Goal: Task Accomplishment & Management: Manage account settings

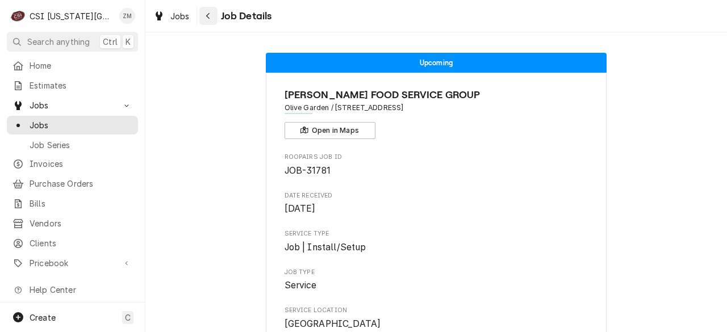
click at [207, 20] on div "Navigate back" at bounding box center [208, 15] width 11 height 11
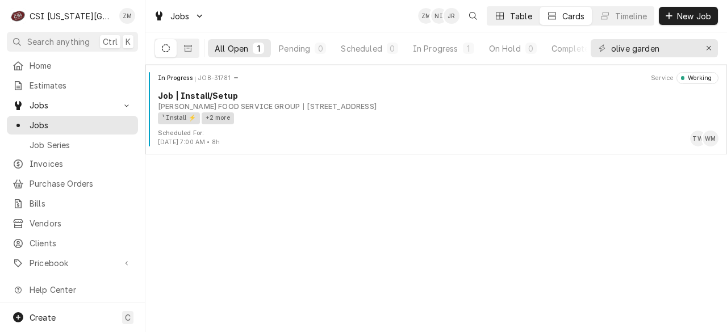
click at [522, 16] on div "Table" at bounding box center [521, 16] width 22 height 12
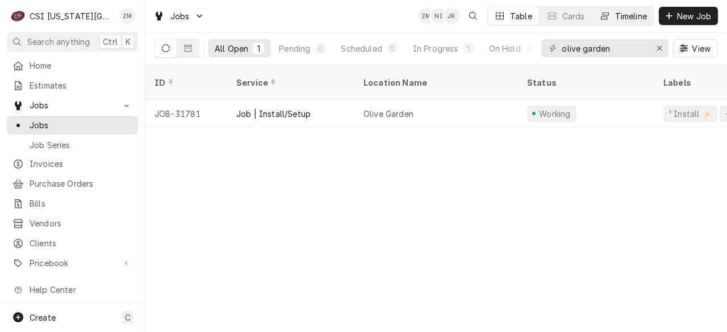
click at [617, 17] on div "Timeline" at bounding box center [631, 16] width 32 height 12
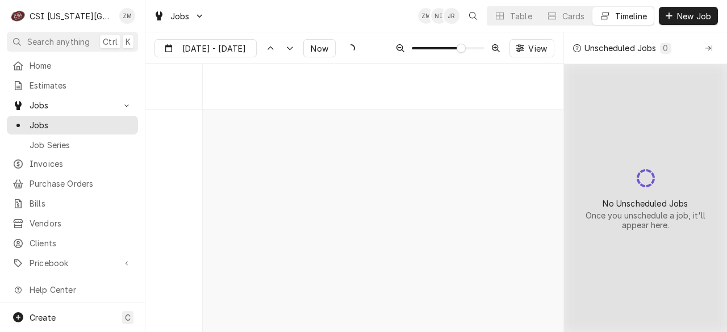
click at [629, 9] on button "Timeline" at bounding box center [622, 16] width 61 height 18
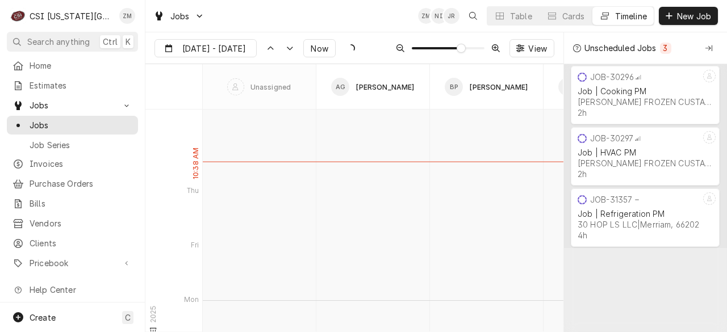
scroll to position [4343, 0]
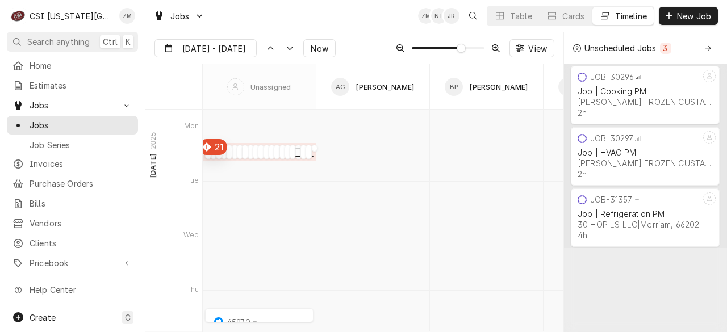
click at [295, 157] on div "Dynamic Content Wrapper" at bounding box center [298, 155] width 6 height 14
type input "Aug 29"
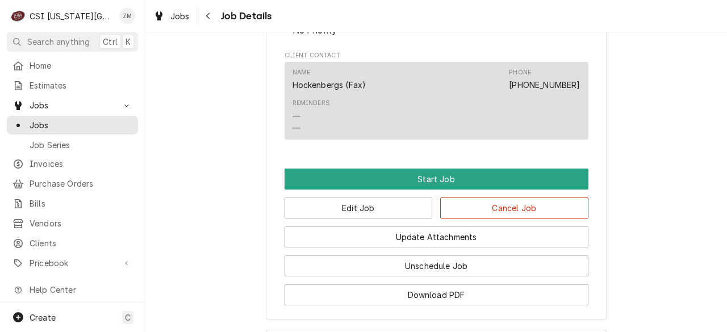
scroll to position [723, 0]
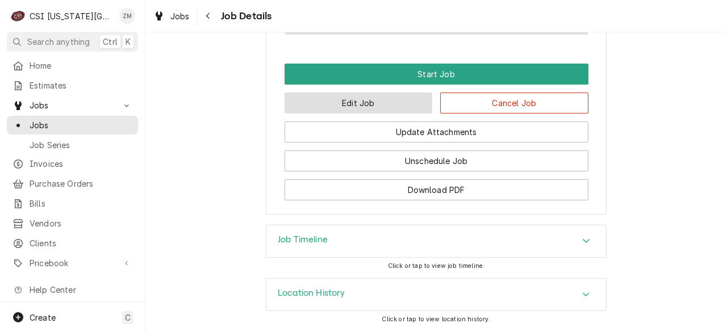
click at [319, 97] on button "Edit Job" at bounding box center [358, 103] width 148 height 21
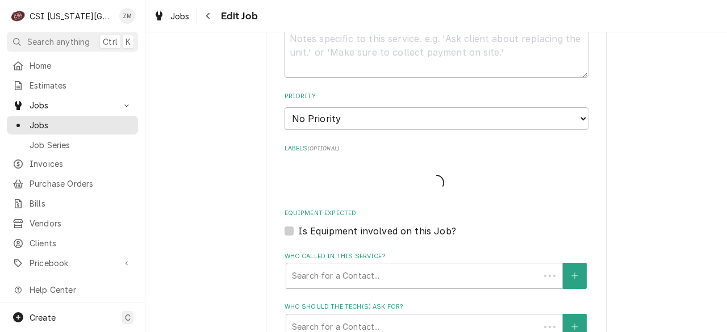
type textarea "x"
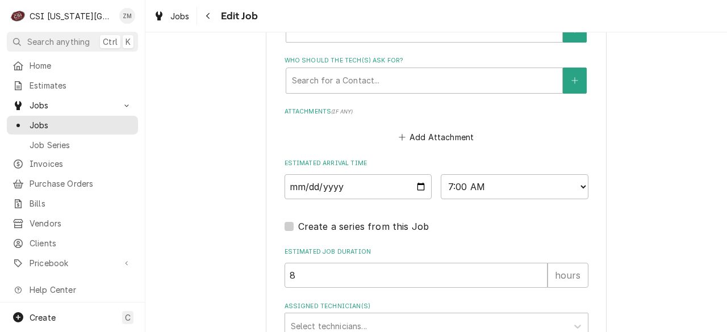
scroll to position [949, 0]
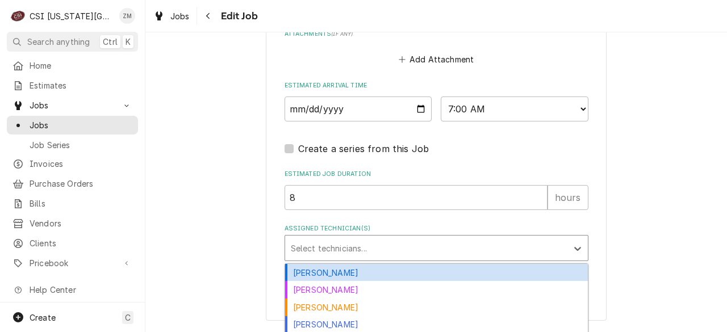
click at [305, 245] on div "Assigned Technician(s)" at bounding box center [426, 248] width 271 height 20
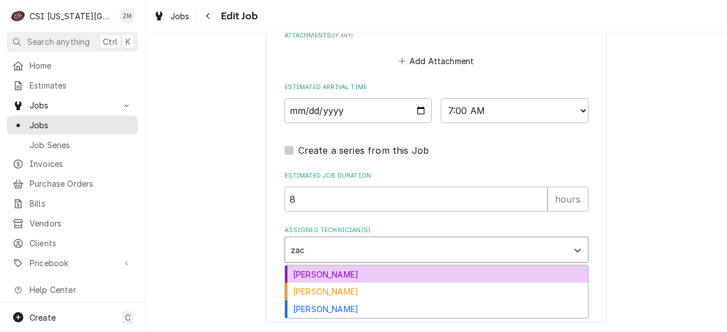
type input "[PERSON_NAME]"
click at [311, 272] on div "[PERSON_NAME]" at bounding box center [436, 275] width 303 height 18
type textarea "x"
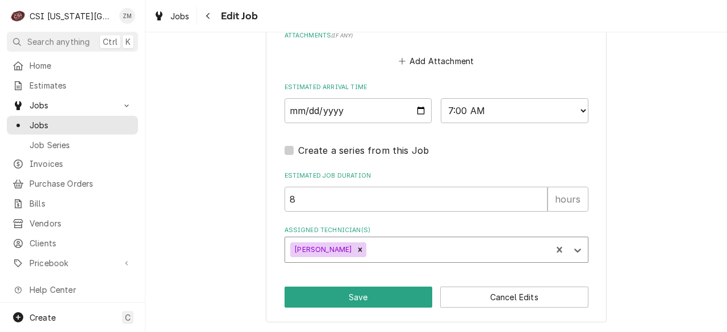
type textarea "x"
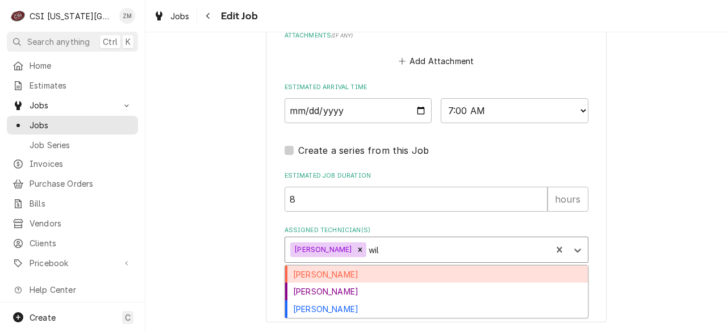
type input "will"
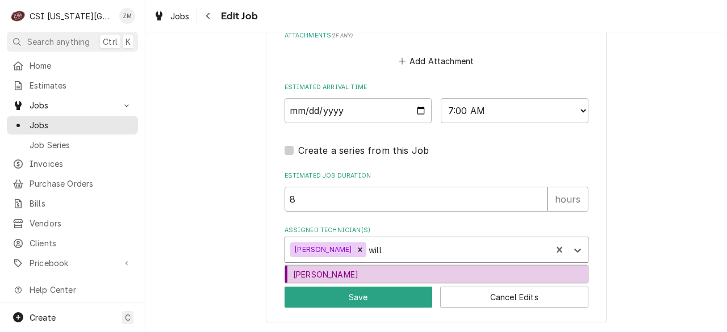
click at [311, 277] on div "Will Larsen" at bounding box center [436, 275] width 303 height 18
type textarea "x"
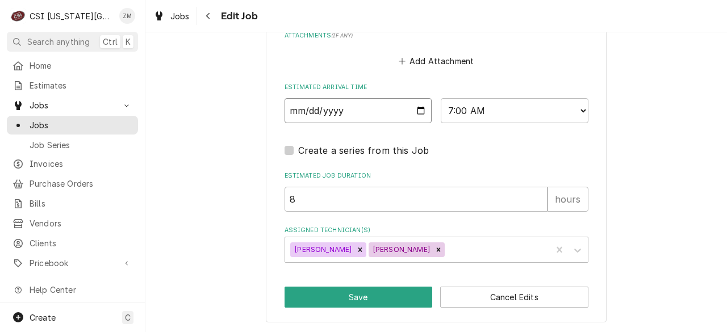
click at [420, 115] on input "2025-09-01" at bounding box center [358, 110] width 148 height 25
type textarea "x"
type input "2025-09-05"
type textarea "x"
click at [506, 114] on select "AM / PM 6:00 AM 6:15 AM 6:30 AM 6:45 AM 7:00 AM 7:15 AM 7:30 AM 7:45 AM 8:00 AM…" at bounding box center [515, 110] width 148 height 25
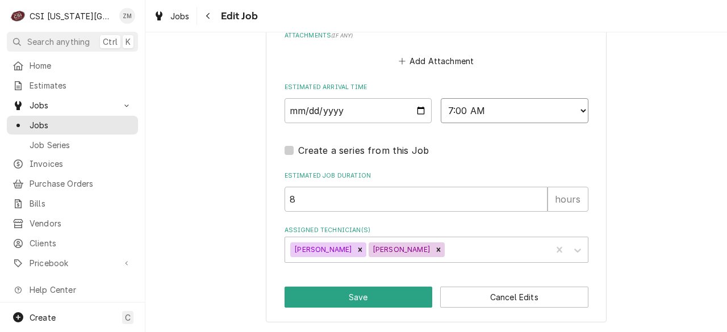
select select "09:00:00"
click at [441, 98] on select "AM / PM 6:00 AM 6:15 AM 6:30 AM 6:45 AM 7:00 AM 7:15 AM 7:30 AM 7:45 AM 8:00 AM…" at bounding box center [515, 110] width 148 height 25
click at [341, 302] on button "Save" at bounding box center [358, 297] width 148 height 21
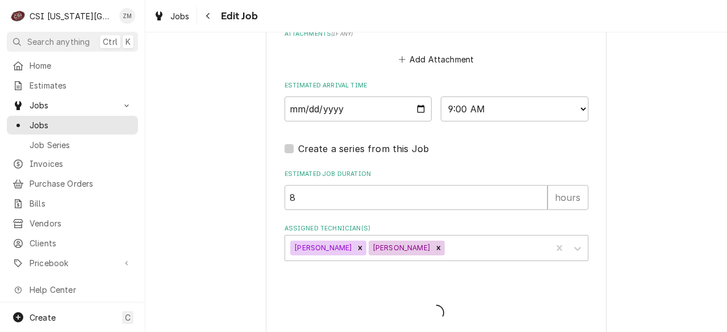
type textarea "x"
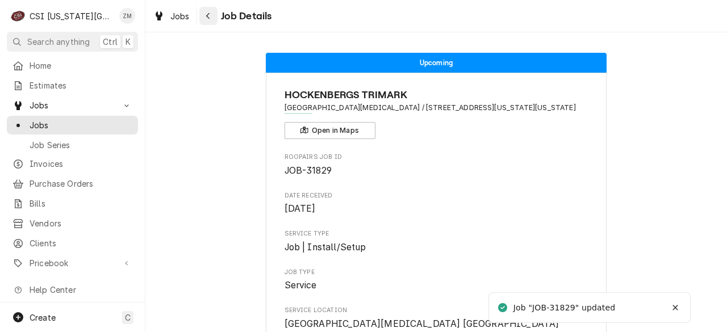
click at [209, 15] on icon "Navigate back" at bounding box center [208, 16] width 5 height 8
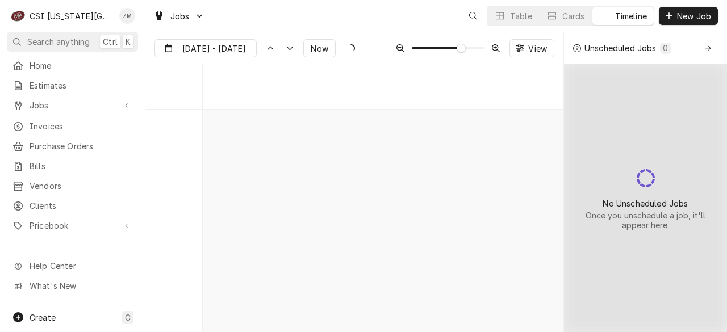
scroll to position [4221, 0]
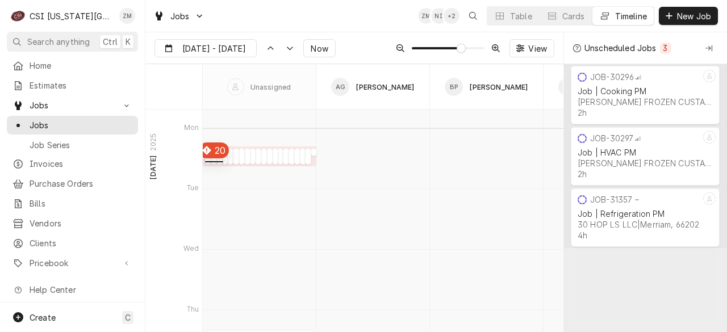
click at [208, 162] on div "Dynamic Content Wrapper" at bounding box center [208, 160] width 6 height 14
type input "Aug 29"
click at [208, 162] on div "Dynamic Content Wrapper" at bounding box center [208, 160] width 6 height 14
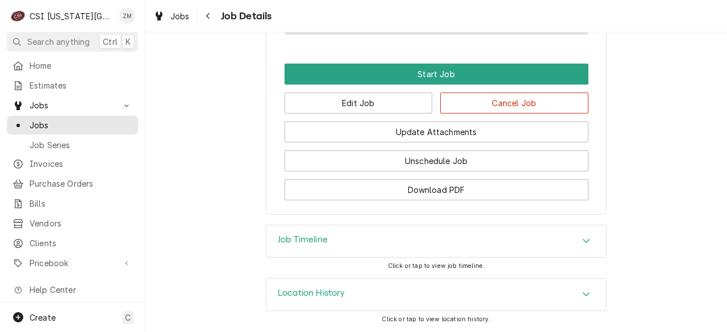
scroll to position [804, 0]
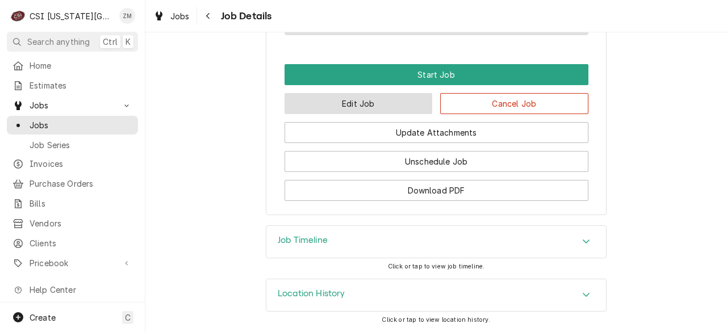
click at [338, 108] on button "Edit Job" at bounding box center [358, 103] width 148 height 21
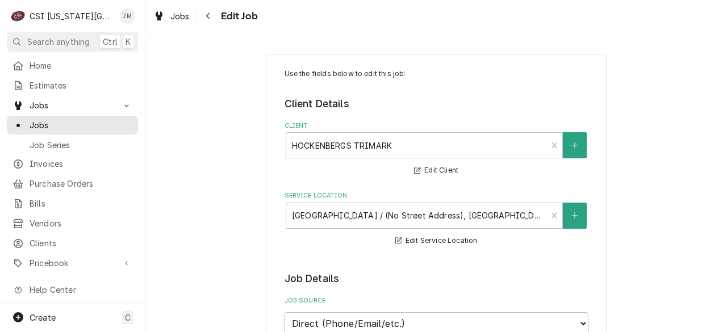
type textarea "x"
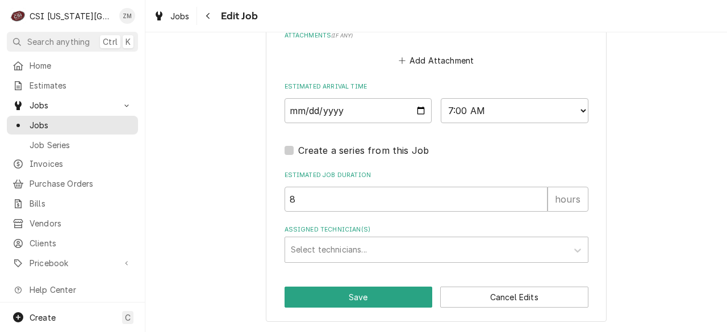
scroll to position [970, 0]
click at [417, 112] on input "2025-09-01" at bounding box center [358, 110] width 148 height 25
type input "2025-09-22"
type textarea "x"
click at [411, 111] on input "2025-09-22" at bounding box center [358, 110] width 148 height 25
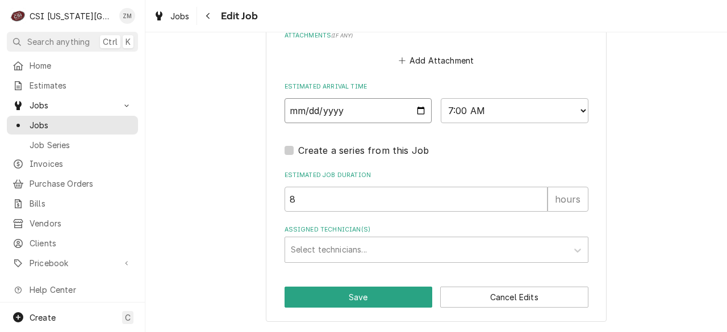
type input "2025-09-29"
click at [303, 296] on button "Save" at bounding box center [358, 297] width 148 height 21
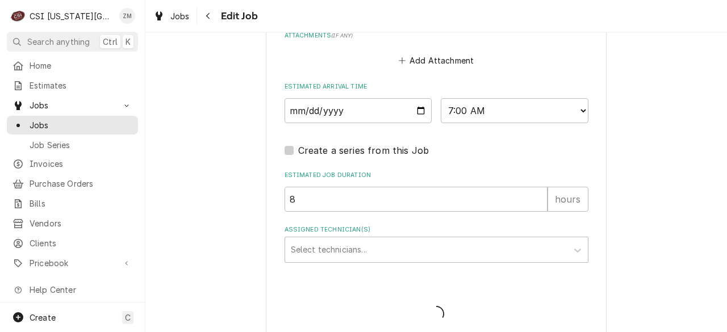
type textarea "x"
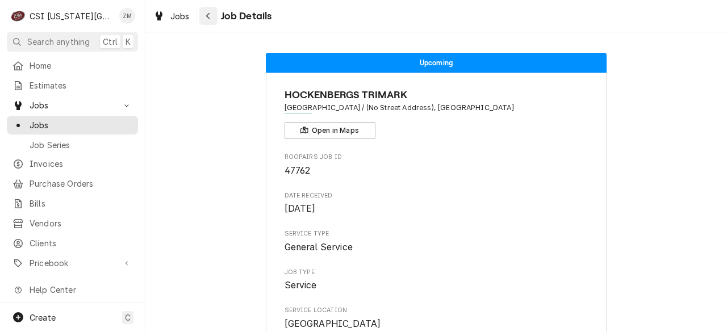
click at [213, 15] on div "Navigate back" at bounding box center [208, 15] width 11 height 11
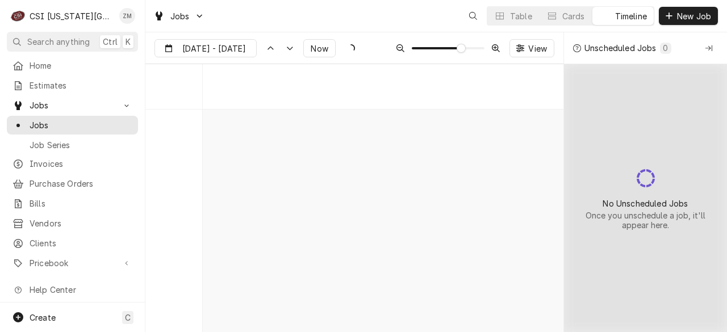
scroll to position [4221, 0]
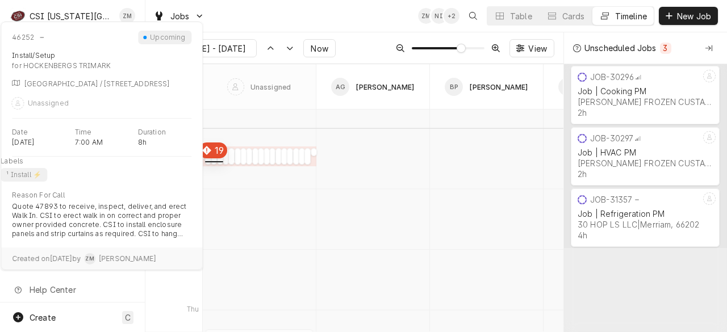
click at [208, 158] on div "normal" at bounding box center [208, 160] width 6 height 14
type input "Aug 29"
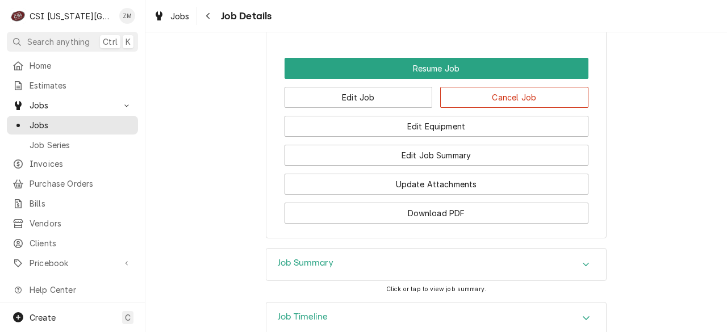
scroll to position [1393, 0]
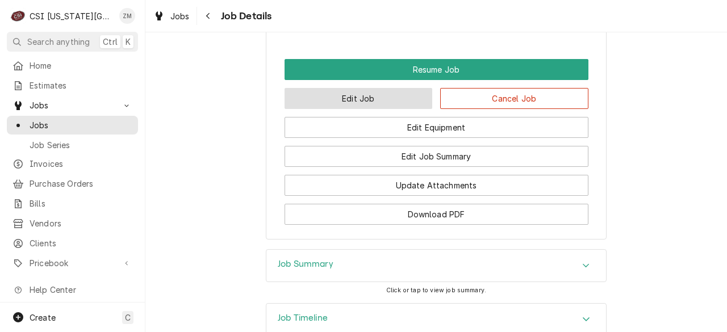
click at [374, 109] on button "Edit Job" at bounding box center [358, 98] width 148 height 21
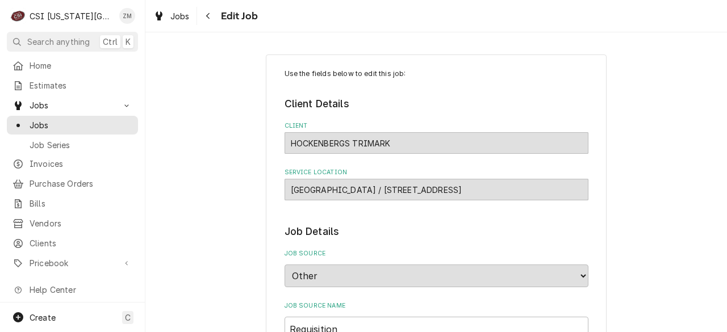
type textarea "x"
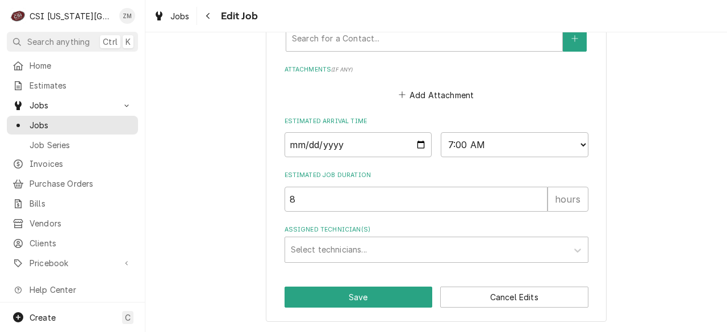
scroll to position [1045, 0]
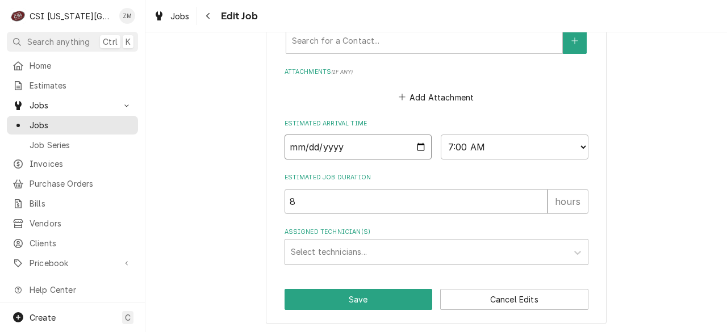
click at [414, 149] on input "2025-09-01" at bounding box center [358, 147] width 148 height 25
type input "2025-09-29"
click at [311, 303] on button "Save" at bounding box center [358, 299] width 148 height 21
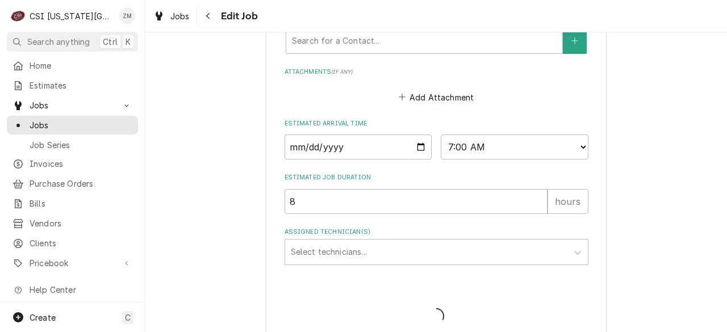
type textarea "x"
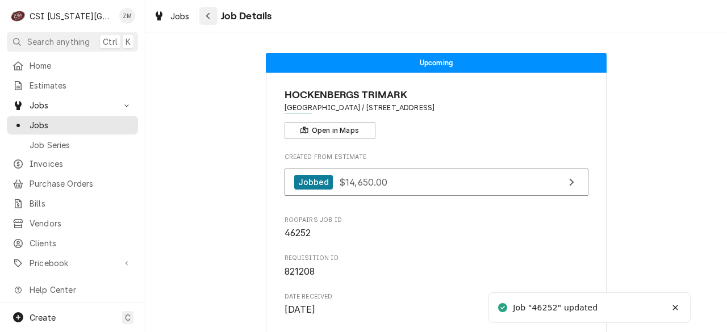
click at [209, 14] on icon "Navigate back" at bounding box center [207, 16] width 3 height 6
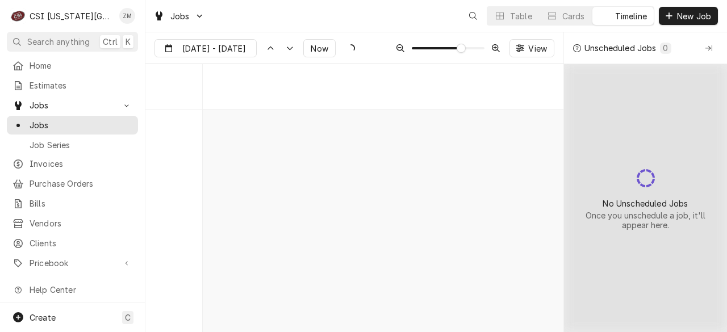
scroll to position [4221, 0]
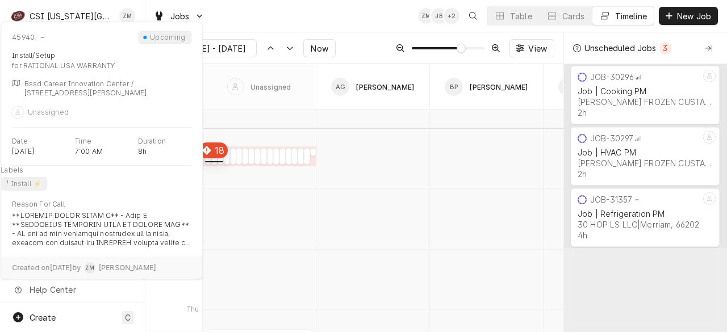
click at [209, 161] on div "normal" at bounding box center [208, 160] width 6 height 14
type input "Aug 29"
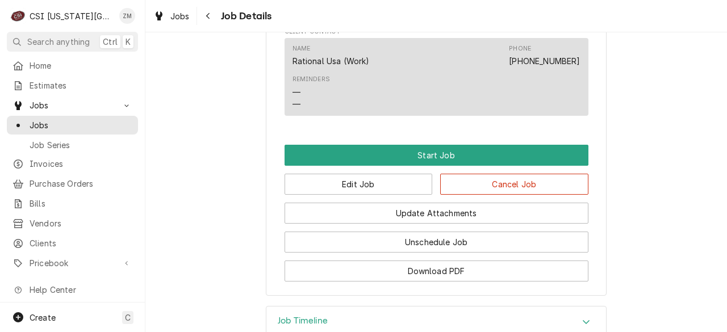
scroll to position [1266, 0]
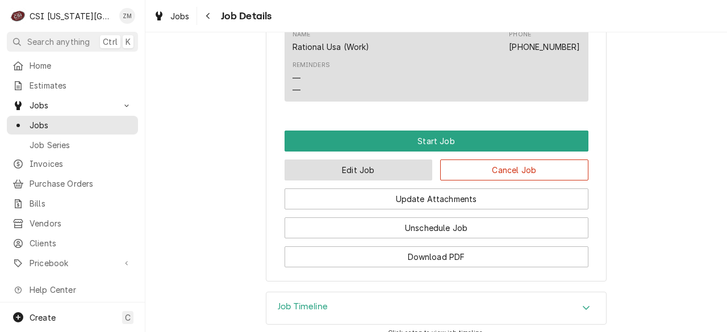
click at [379, 177] on button "Edit Job" at bounding box center [358, 170] width 148 height 21
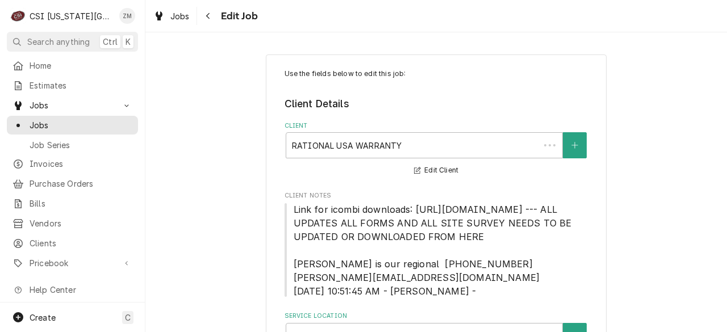
type textarea "x"
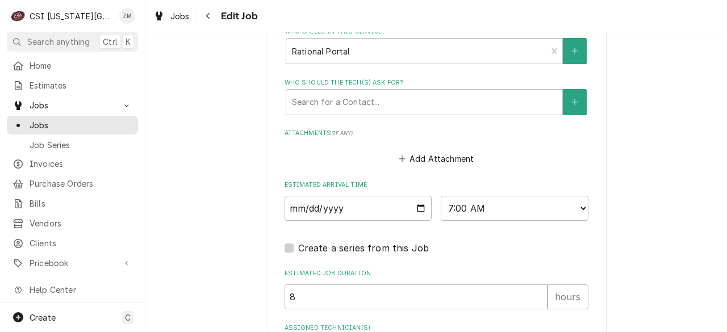
scroll to position [1373, 0]
click at [416, 221] on input "2025-09-01" at bounding box center [358, 208] width 148 height 25
type input "2025-09-08"
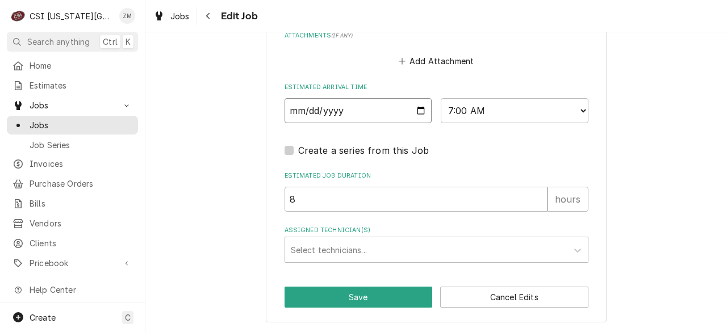
scroll to position [1486, 0]
click at [372, 296] on button "Save" at bounding box center [358, 297] width 148 height 21
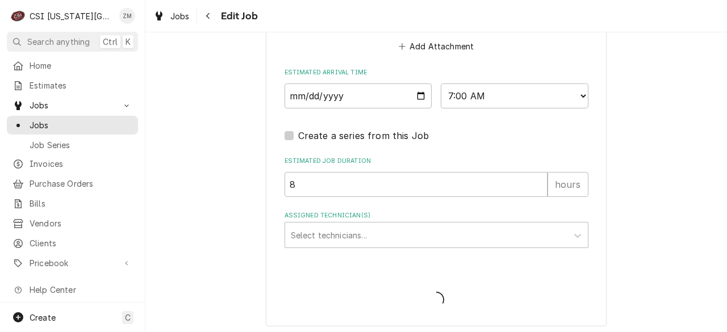
type textarea "x"
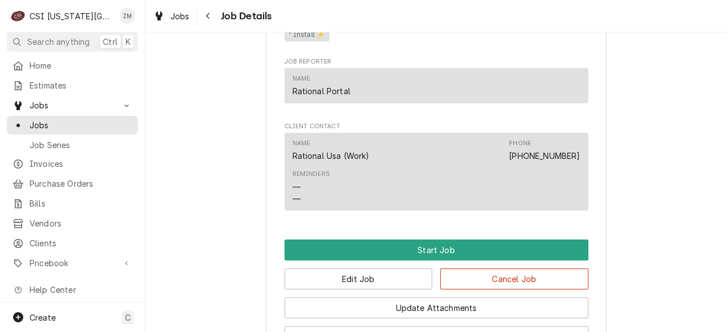
scroll to position [1347, 0]
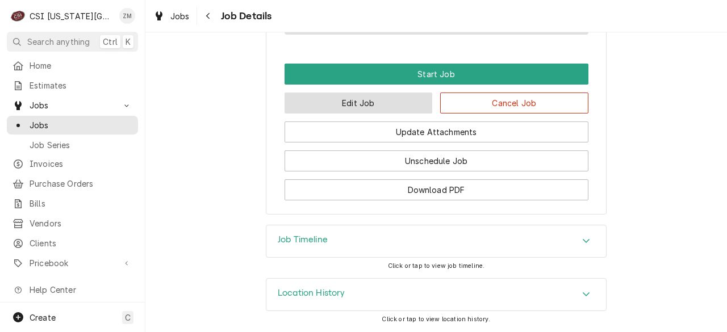
click at [335, 99] on button "Edit Job" at bounding box center [358, 103] width 148 height 21
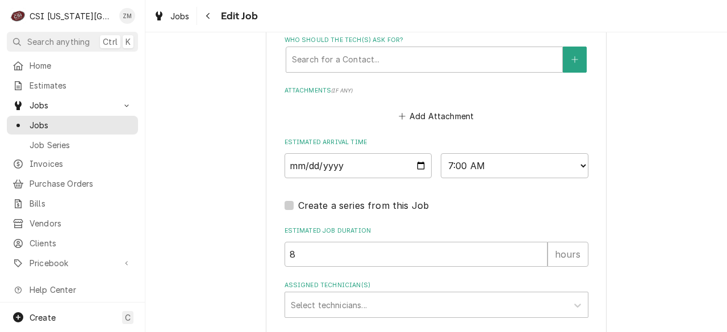
scroll to position [1487, 0]
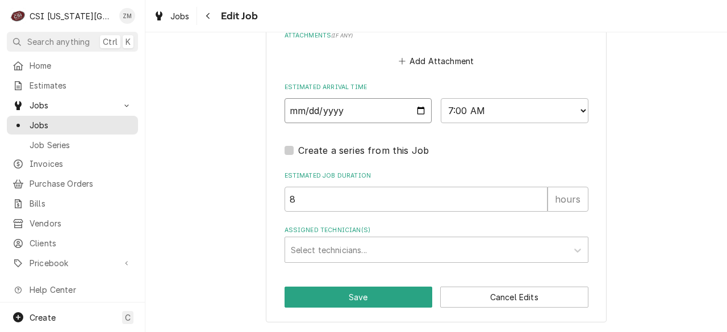
click at [415, 112] on input "2025-09-08" at bounding box center [358, 110] width 148 height 25
drag, startPoint x: 466, startPoint y: 154, endPoint x: 449, endPoint y: 191, distance: 41.2
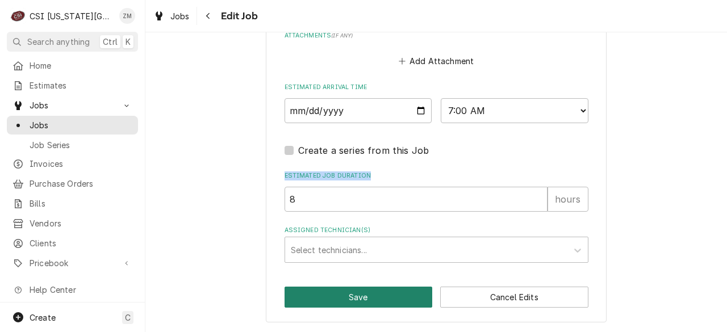
click at [388, 301] on button "Save" at bounding box center [358, 297] width 148 height 21
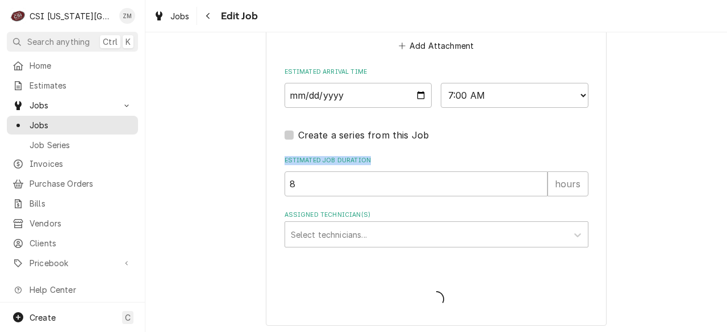
type textarea "x"
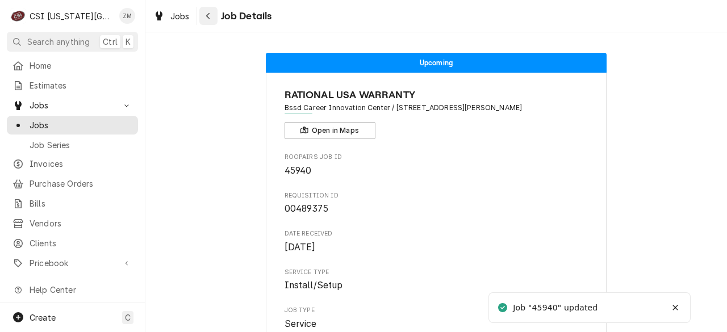
click at [203, 15] on div "Navigate back" at bounding box center [208, 15] width 11 height 11
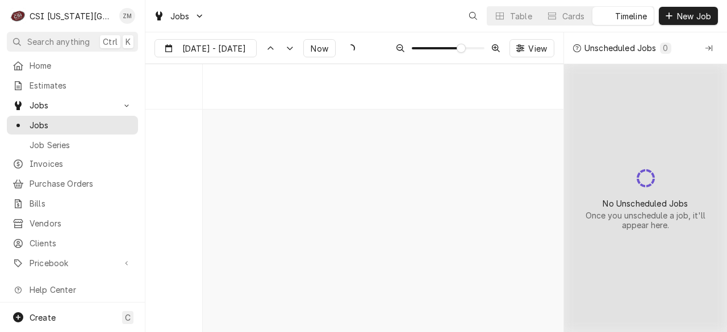
scroll to position [4221, 0]
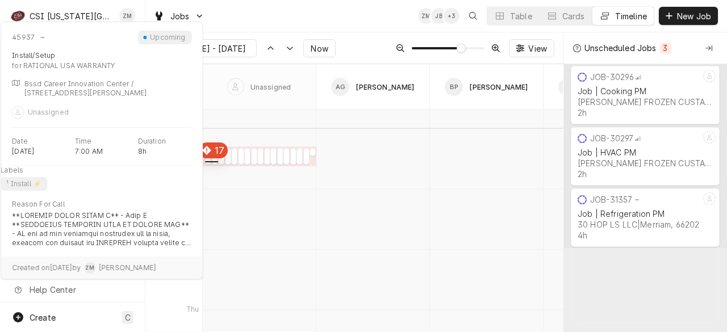
click at [208, 160] on div "normal" at bounding box center [208, 160] width 6 height 14
type input "[DATE]"
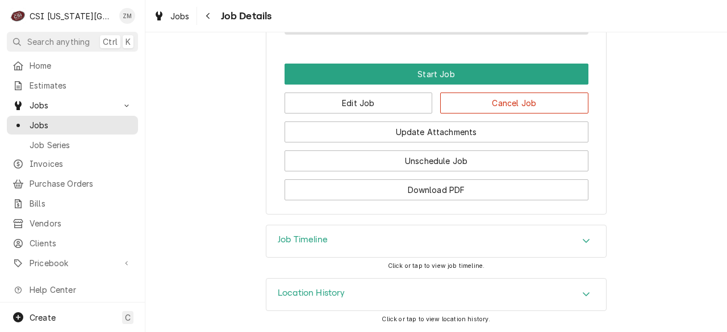
scroll to position [1343, 0]
click at [334, 108] on button "Edit Job" at bounding box center [358, 103] width 148 height 21
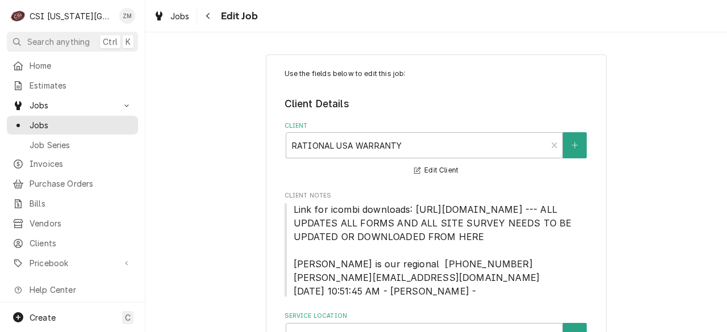
type textarea "x"
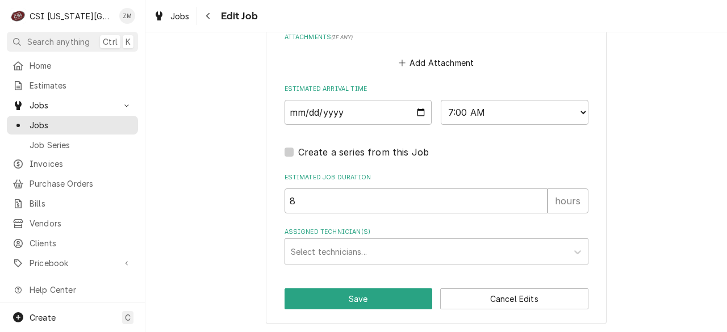
scroll to position [1487, 0]
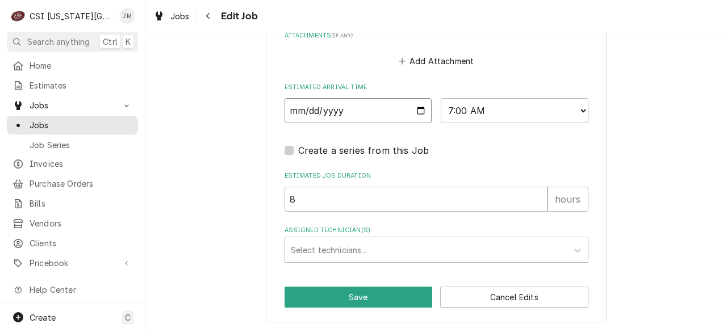
click at [418, 114] on input "[DATE]" at bounding box center [358, 110] width 148 height 25
type input "2025-09-08"
click at [316, 295] on button "Save" at bounding box center [358, 297] width 148 height 21
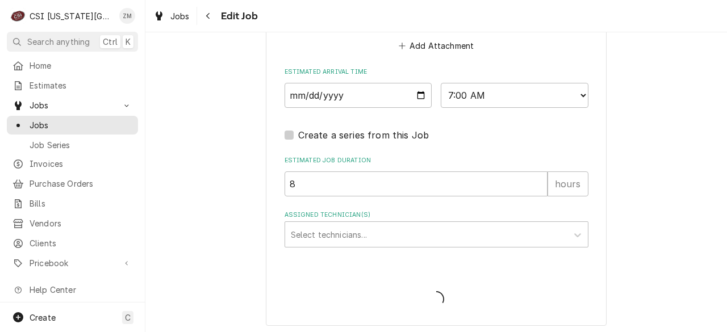
type textarea "x"
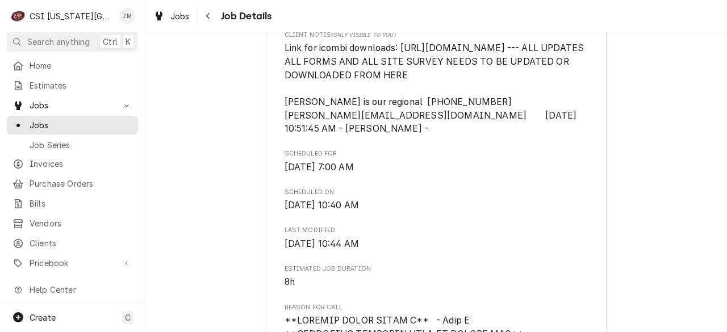
scroll to position [365, 0]
click at [211, 18] on div "Navigate back" at bounding box center [208, 15] width 11 height 11
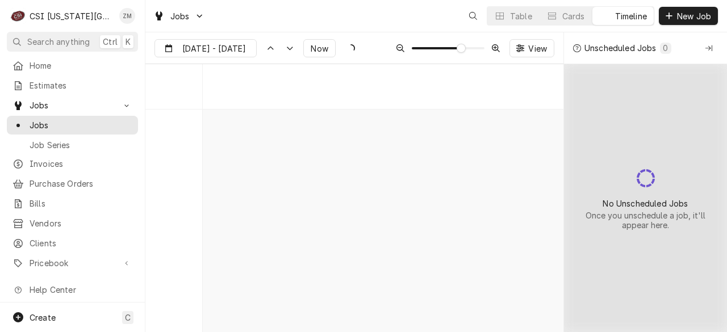
scroll to position [4221, 0]
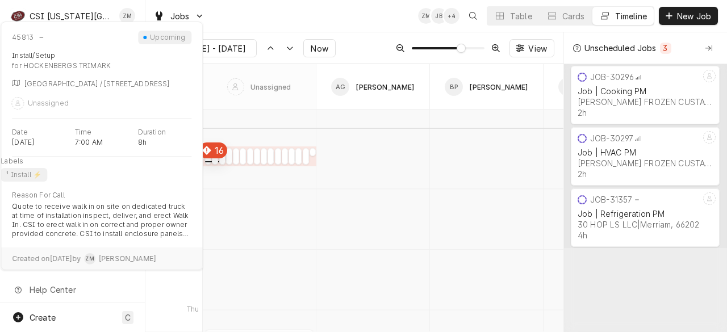
click at [207, 157] on div "normal" at bounding box center [208, 160] width 6 height 14
type input "Aug 29"
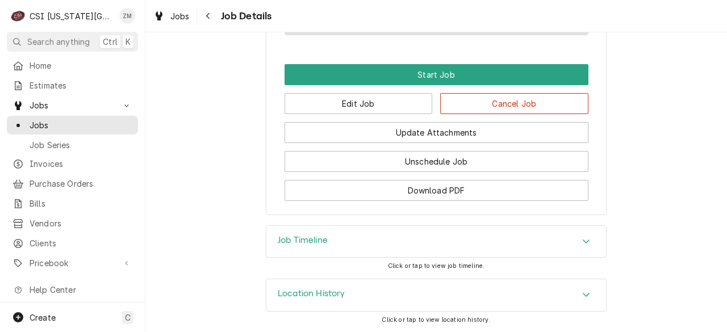
scroll to position [1030, 0]
click at [380, 110] on button "Edit Job" at bounding box center [358, 103] width 148 height 21
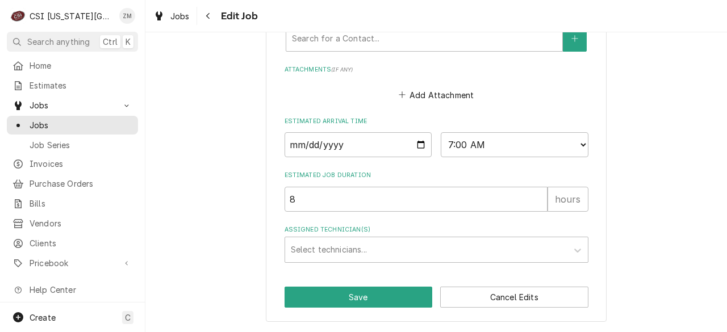
scroll to position [1070, 0]
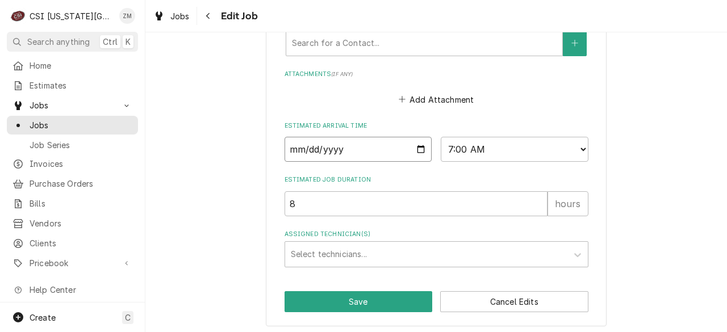
click at [413, 150] on input "2025-09-01" at bounding box center [358, 149] width 148 height 25
type textarea "x"
type input "2025-09-29"
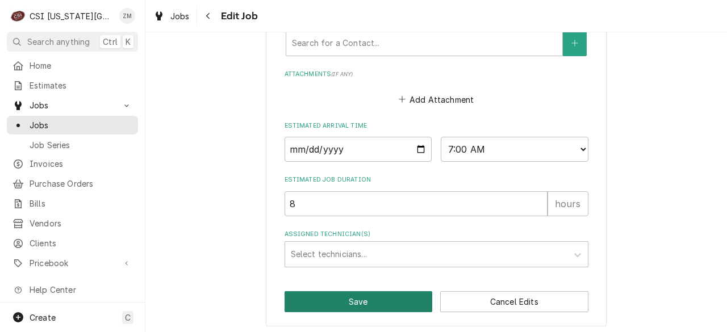
click at [317, 299] on button "Save" at bounding box center [358, 301] width 148 height 21
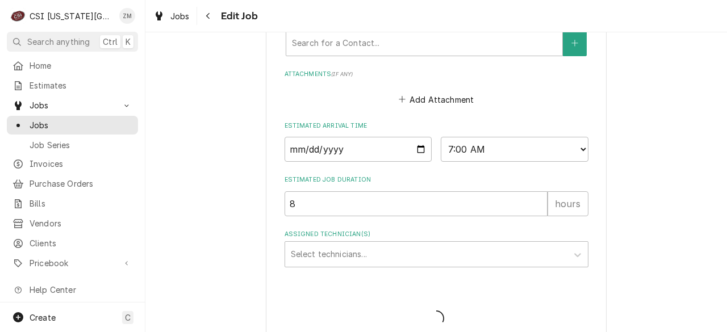
type textarea "x"
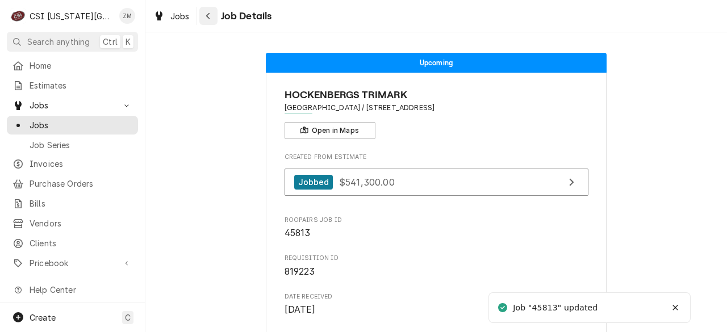
click at [212, 17] on div "Navigate back" at bounding box center [208, 15] width 11 height 11
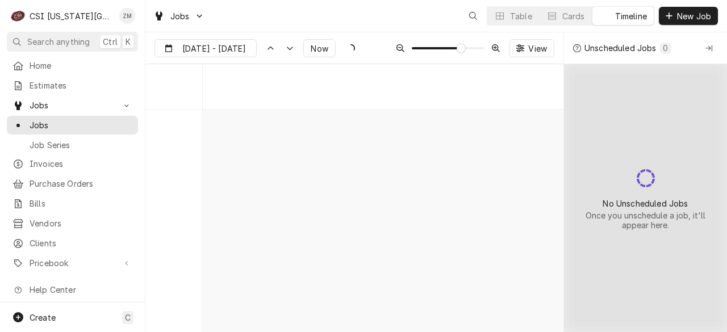
scroll to position [4221, 0]
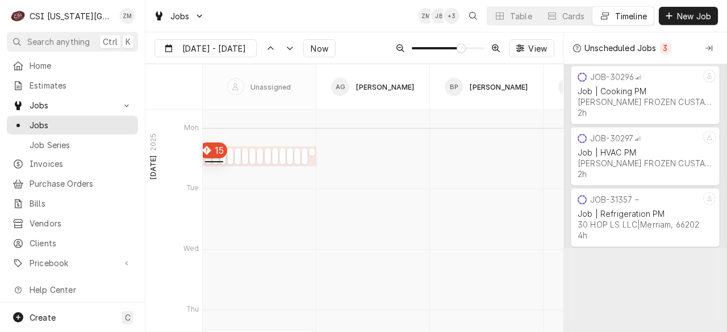
click at [207, 163] on div "Dynamic Content Wrapper" at bounding box center [208, 160] width 6 height 14
type input "Aug 29"
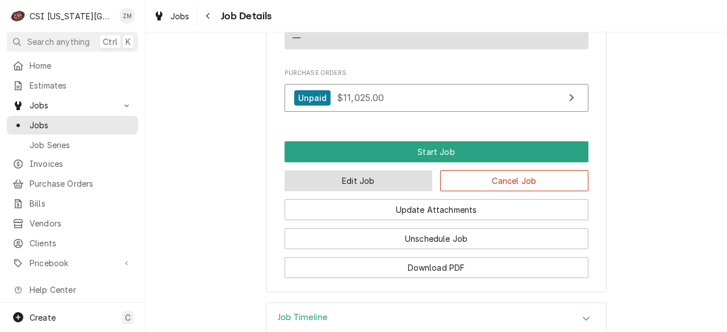
scroll to position [1728, 0]
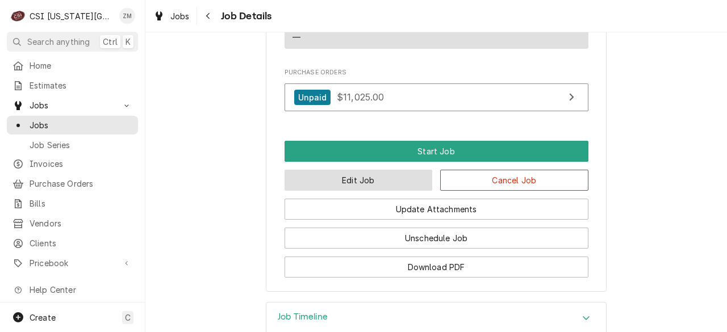
click at [399, 191] on button "Edit Job" at bounding box center [358, 180] width 148 height 21
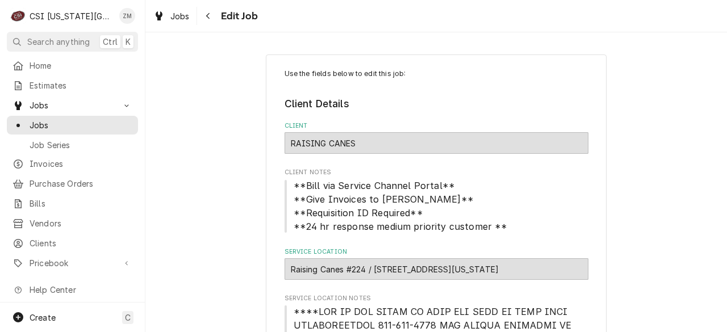
type textarea "x"
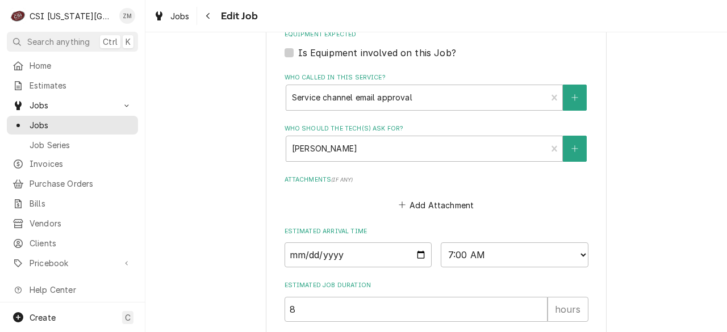
scroll to position [1443, 0]
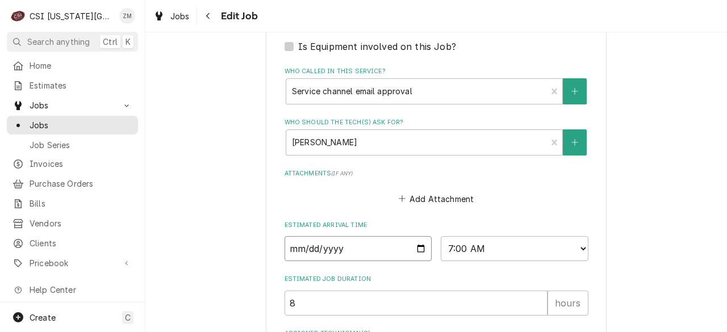
click at [416, 236] on input "2025-09-01" at bounding box center [358, 248] width 148 height 25
type input "2025-09-08"
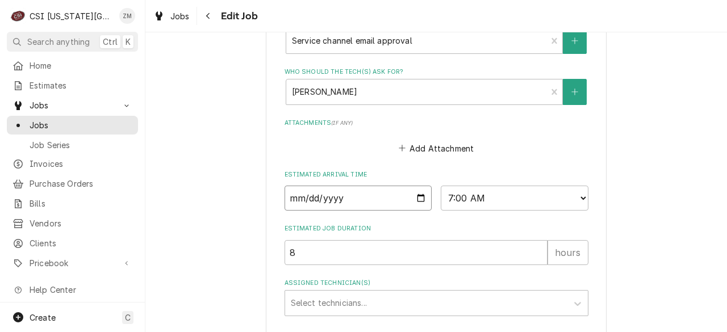
scroll to position [1493, 0]
type textarea "x"
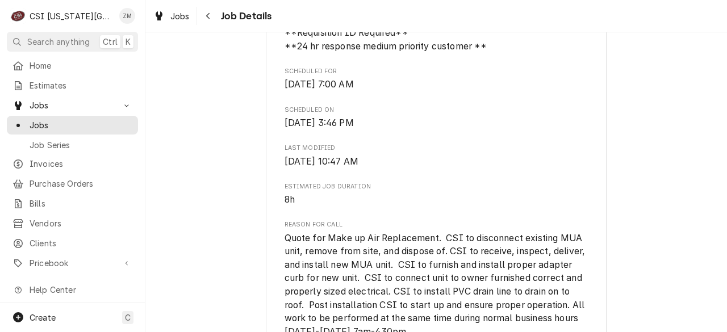
scroll to position [901, 0]
click at [213, 21] on button "Navigate back" at bounding box center [208, 16] width 18 height 18
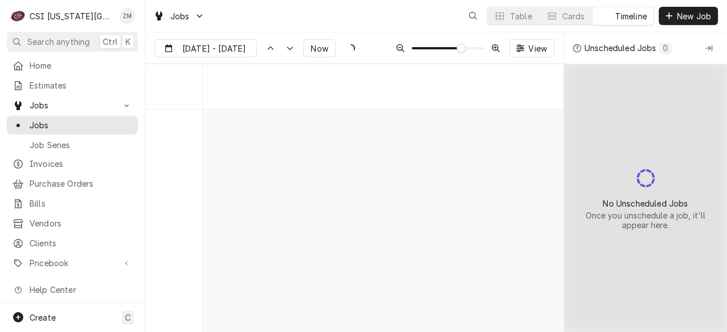
scroll to position [4221, 0]
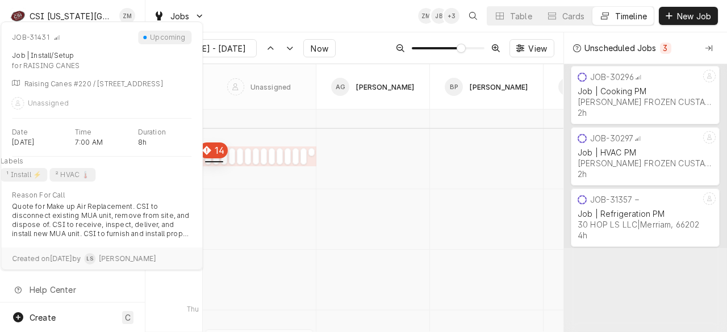
click at [207, 157] on div "normal" at bounding box center [208, 160] width 6 height 14
type input "Aug 29"
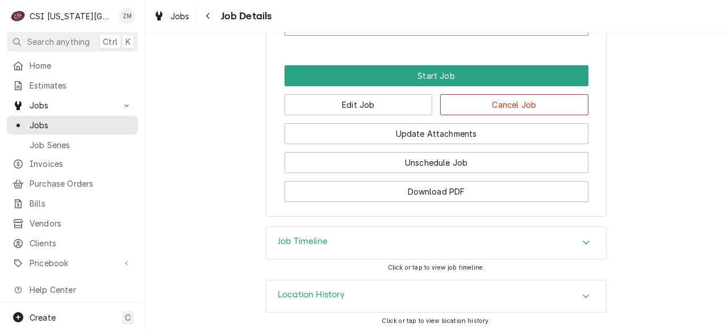
scroll to position [1807, 0]
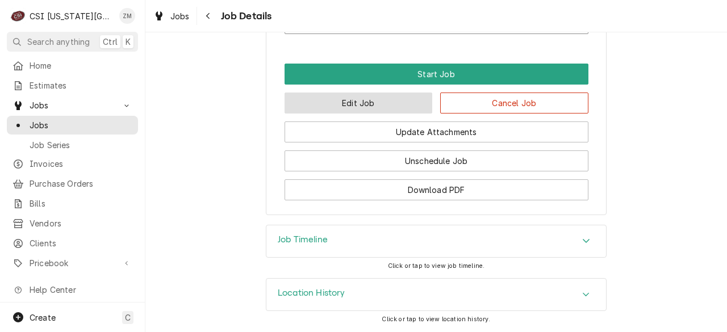
click at [360, 112] on button "Edit Job" at bounding box center [358, 103] width 148 height 21
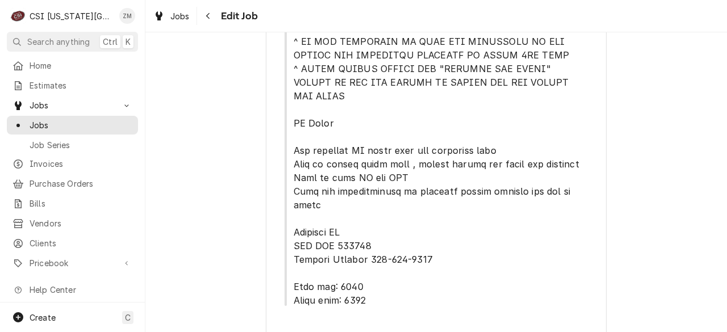
type textarea "x"
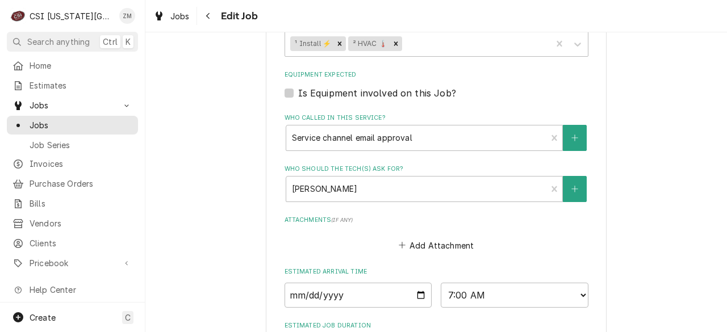
scroll to position [1480, 0]
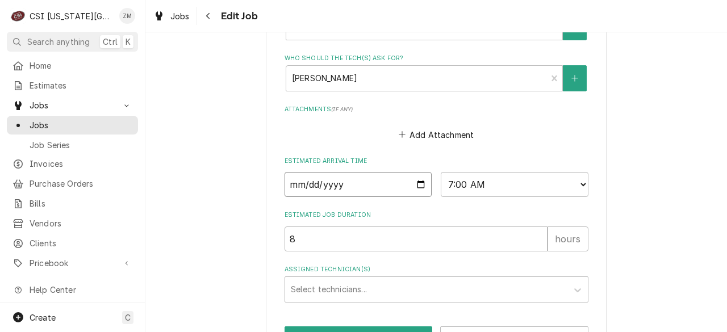
click at [411, 172] on input "2025-09-01" at bounding box center [358, 184] width 148 height 25
type input "2025-09-08"
click at [325, 326] on button "Save" at bounding box center [358, 336] width 148 height 21
type textarea "x"
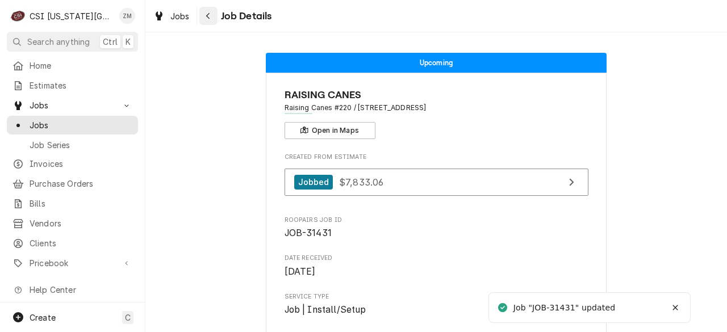
click at [207, 17] on icon "Navigate back" at bounding box center [208, 16] width 5 height 8
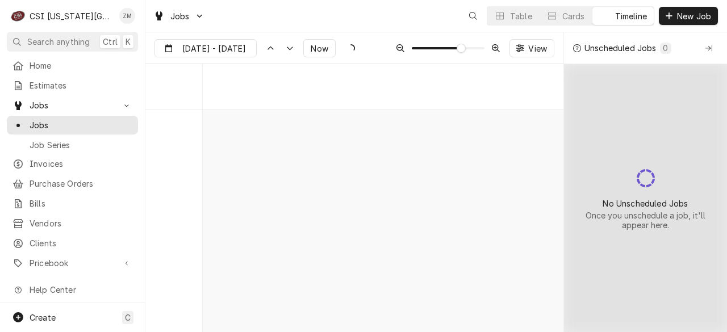
scroll to position [4221, 0]
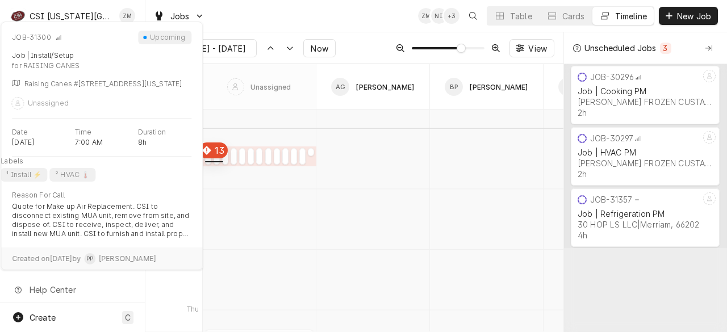
click at [213, 160] on div "normal" at bounding box center [216, 160] width 6 height 14
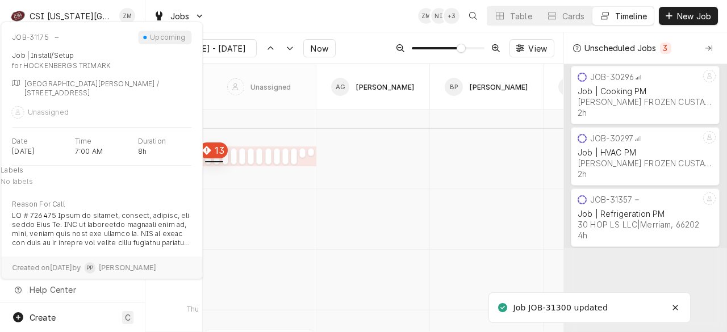
click at [207, 158] on div "Dynamic Content Wrapper" at bounding box center [208, 160] width 6 height 14
type input "Aug 29"
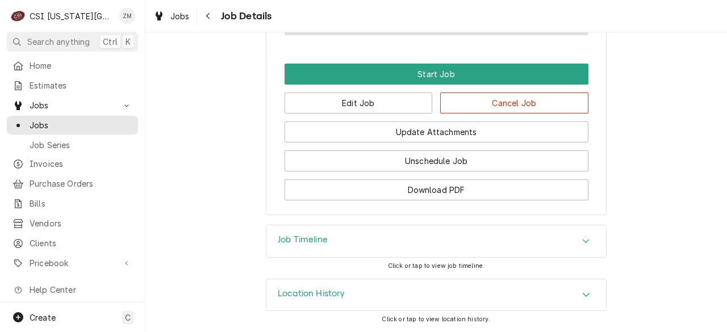
scroll to position [988, 0]
click at [375, 111] on button "Edit Job" at bounding box center [358, 103] width 148 height 21
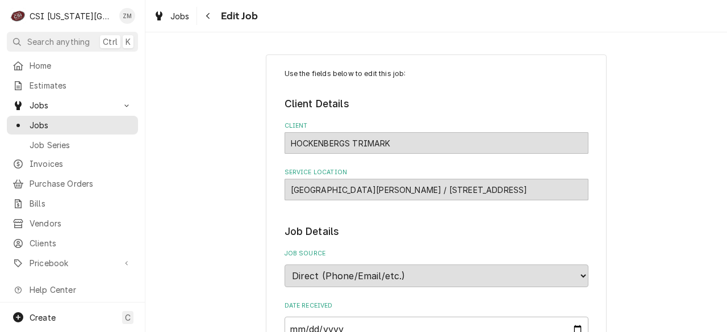
type textarea "x"
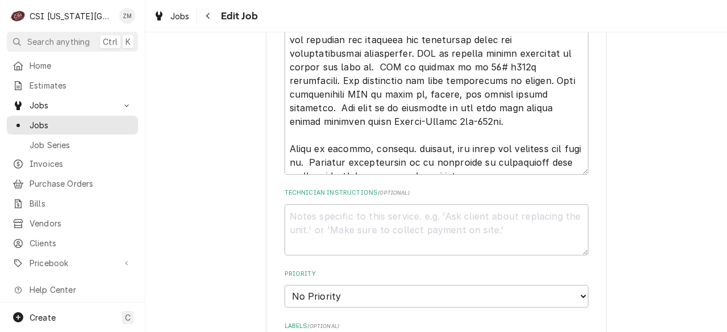
scroll to position [1062, 0]
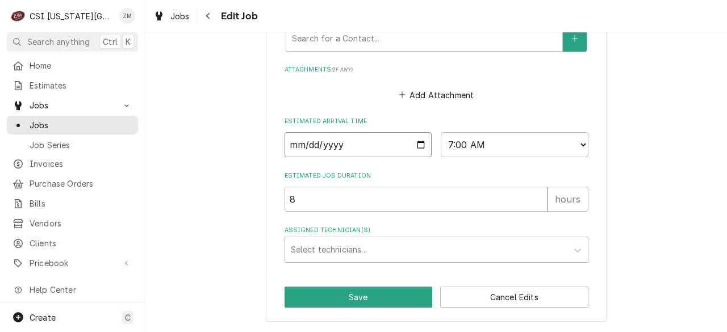
click at [416, 146] on input "[DATE]" at bounding box center [358, 144] width 148 height 25
type input "[DATE]"
click at [311, 300] on button "Save" at bounding box center [358, 297] width 148 height 21
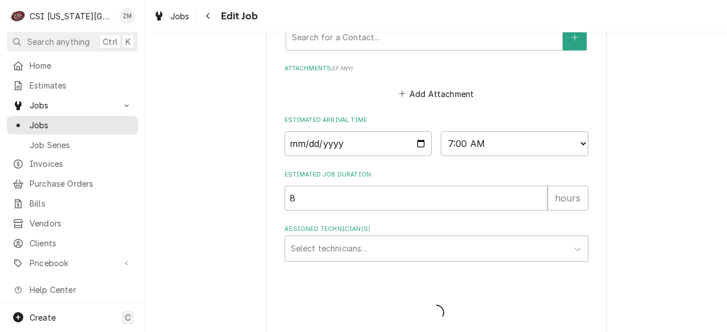
type textarea "x"
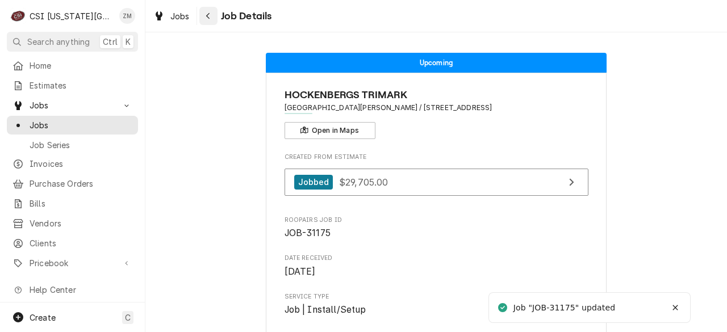
click at [206, 17] on icon "Navigate back" at bounding box center [208, 16] width 5 height 8
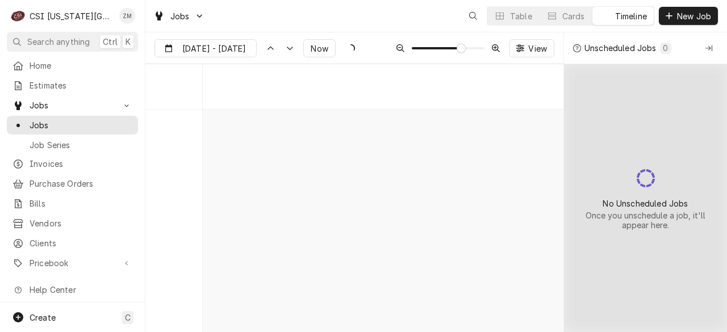
scroll to position [4221, 0]
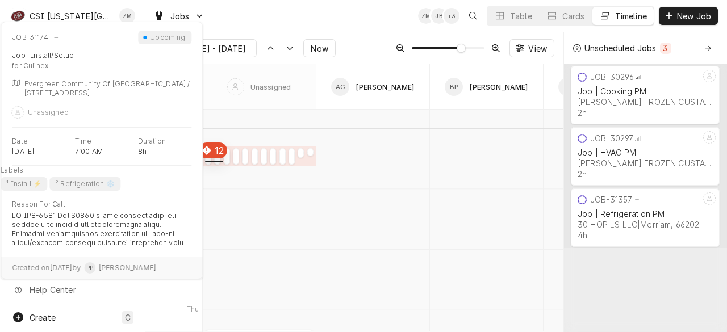
click at [211, 160] on div "normal" at bounding box center [208, 160] width 6 height 14
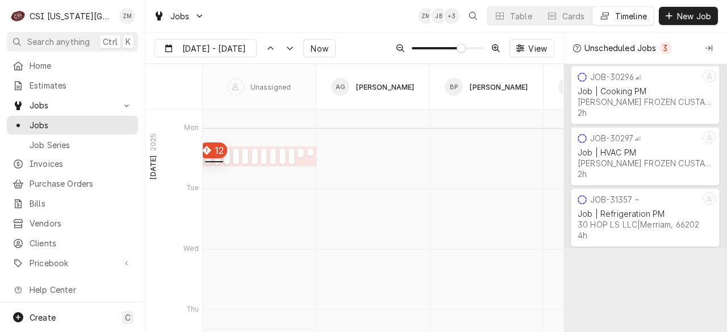
type input "Aug 29"
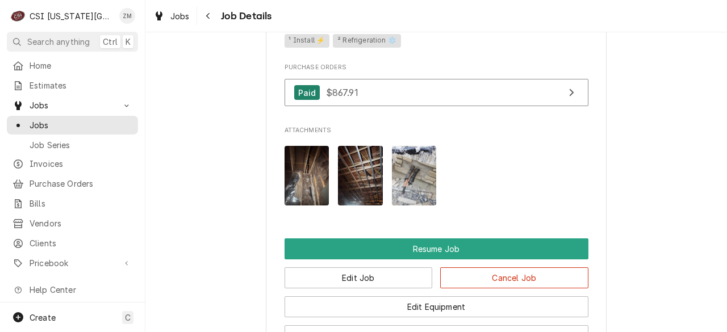
scroll to position [1420, 0]
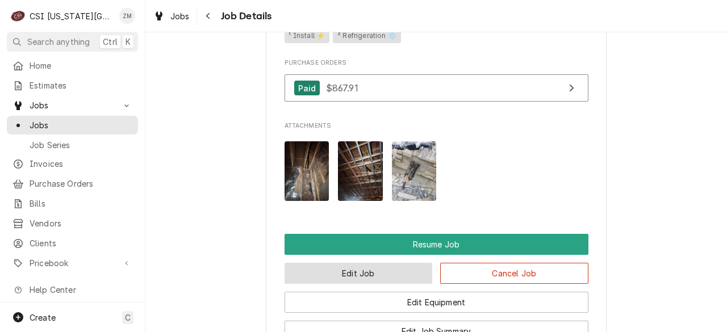
click at [353, 280] on button "Edit Job" at bounding box center [358, 273] width 148 height 21
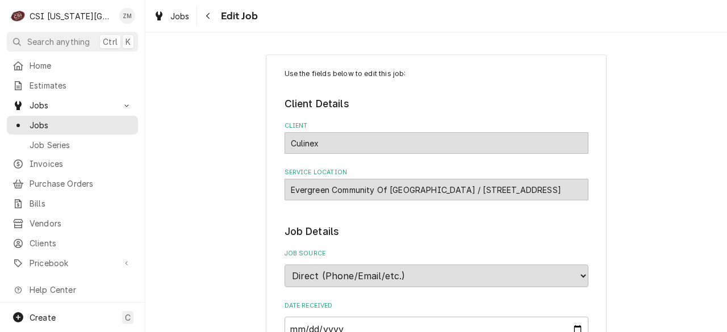
type textarea "x"
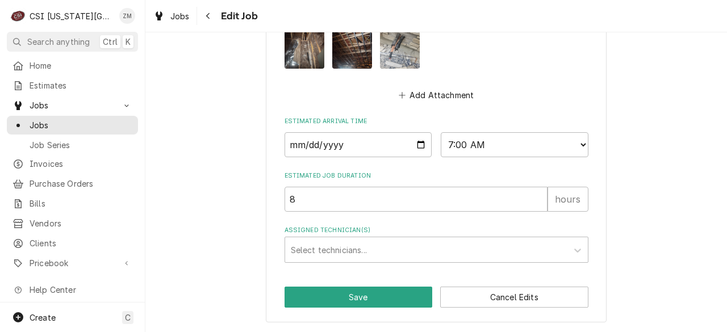
scroll to position [1335, 0]
click at [413, 146] on input "2025-09-01" at bounding box center [358, 144] width 148 height 25
type input "2025-09-15"
click at [370, 298] on button "Save" at bounding box center [358, 297] width 148 height 21
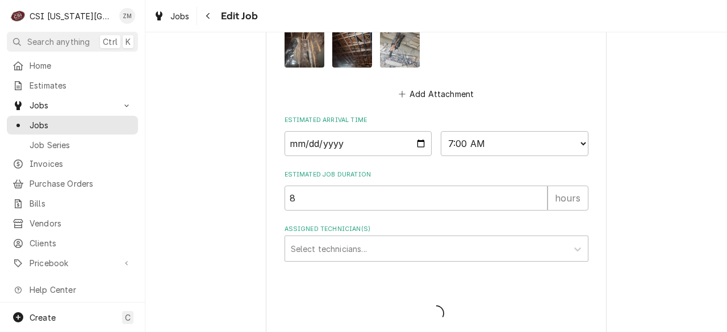
type textarea "x"
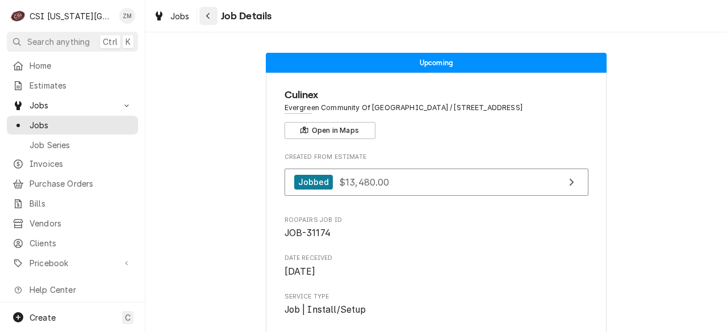
click at [211, 23] on button "Navigate back" at bounding box center [208, 16] width 18 height 18
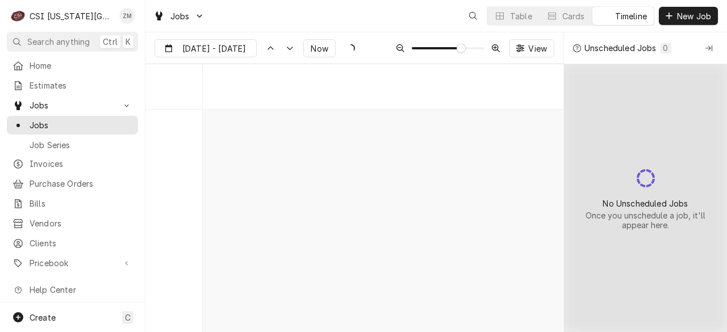
scroll to position [4221, 0]
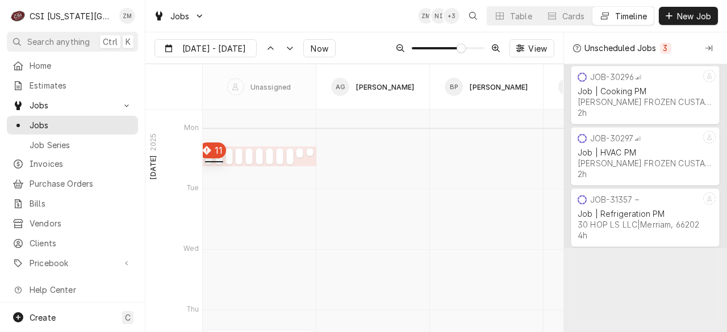
click at [208, 161] on div "Dynamic Content Wrapper" at bounding box center [208, 160] width 7 height 14
type input "Aug 29"
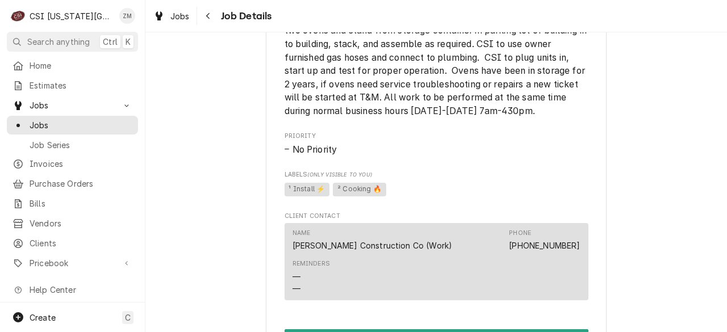
scroll to position [855, 0]
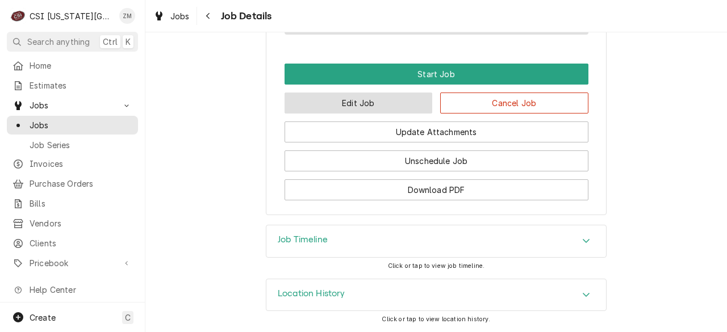
click at [366, 110] on button "Edit Job" at bounding box center [358, 103] width 148 height 21
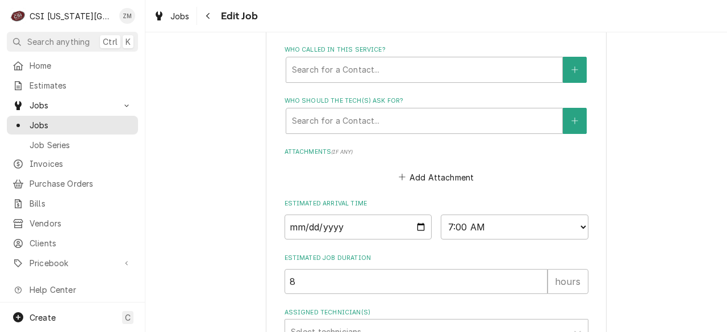
scroll to position [802, 0]
click at [418, 231] on input "2025-09-01" at bounding box center [358, 226] width 148 height 25
type textarea "x"
type input "2025-09-15"
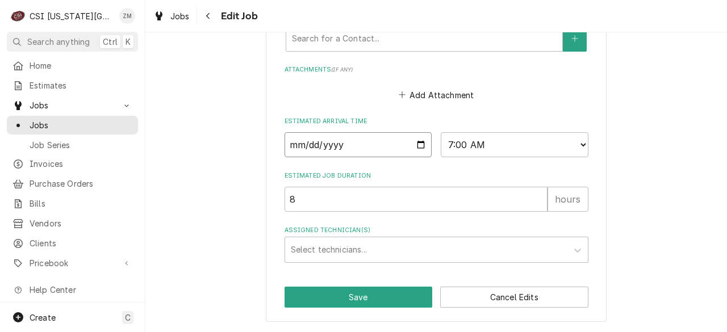
scroll to position [884, 0]
click at [327, 294] on button "Save" at bounding box center [358, 297] width 148 height 21
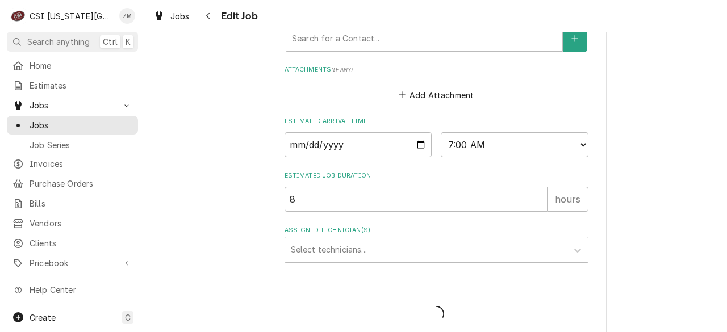
type textarea "x"
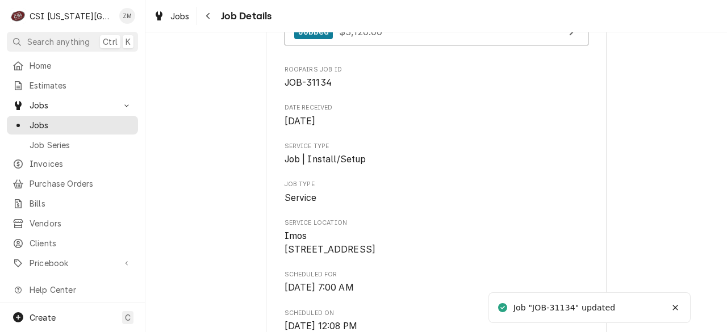
scroll to position [150, 0]
click at [208, 15] on icon "Navigate back" at bounding box center [208, 16] width 5 height 8
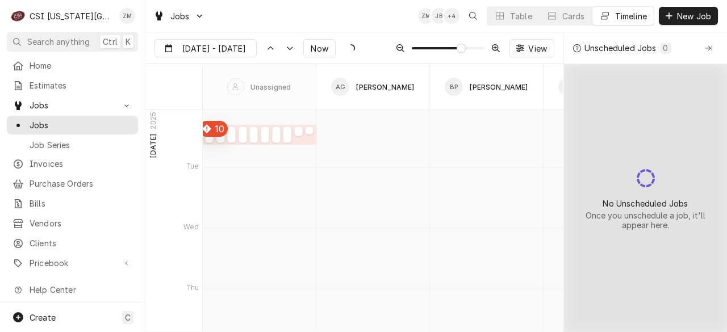
scroll to position [4225, 0]
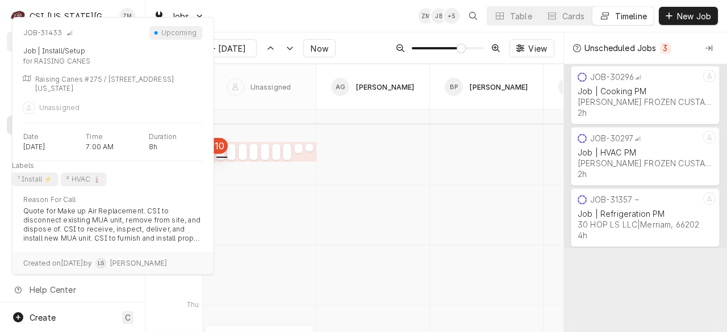
click at [220, 153] on div "normal" at bounding box center [220, 155] width 9 height 14
type input "Aug 29"
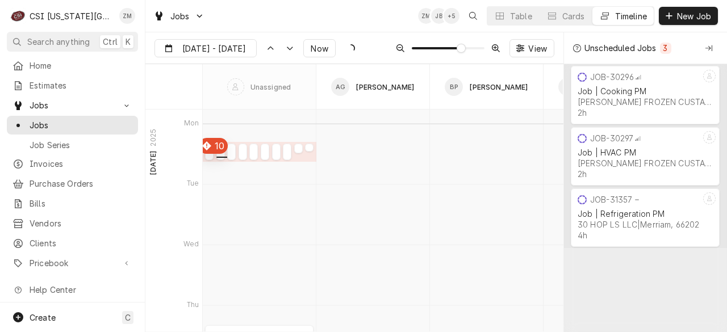
click at [220, 153] on div "Dynamic Content Wrapper" at bounding box center [220, 155] width 9 height 14
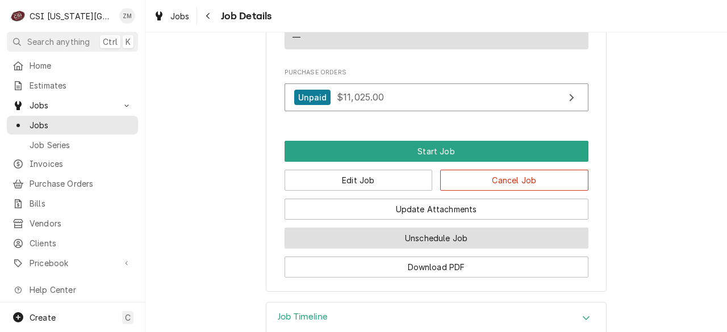
scroll to position [1847, 0]
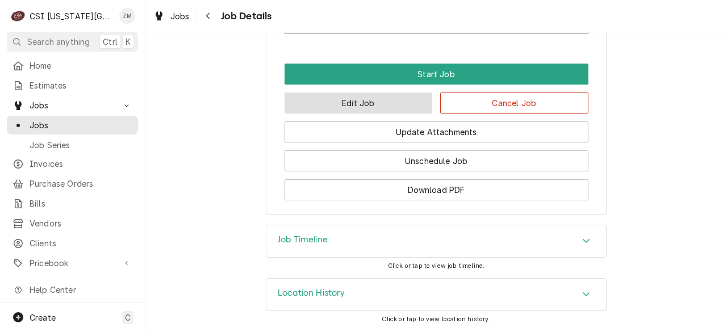
click at [395, 108] on button "Edit Job" at bounding box center [358, 103] width 148 height 21
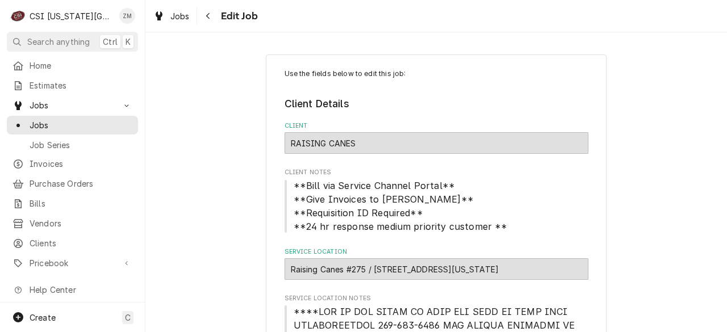
type textarea "x"
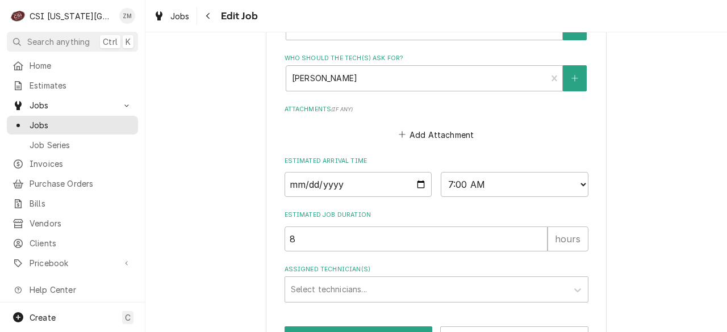
scroll to position [1521, 0]
click at [415, 172] on input "2025-09-01" at bounding box center [358, 184] width 148 height 25
type input "2025-09-08"
click at [330, 326] on button "Save" at bounding box center [358, 336] width 148 height 21
type textarea "x"
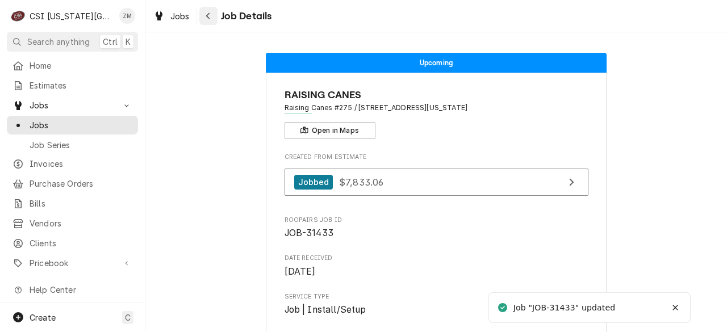
click at [210, 15] on icon "Navigate back" at bounding box center [208, 16] width 5 height 8
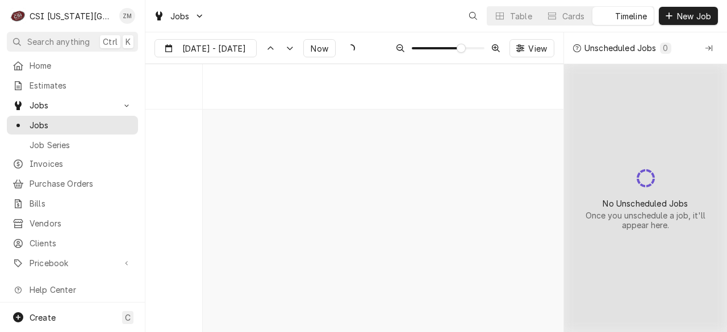
scroll to position [4225, 0]
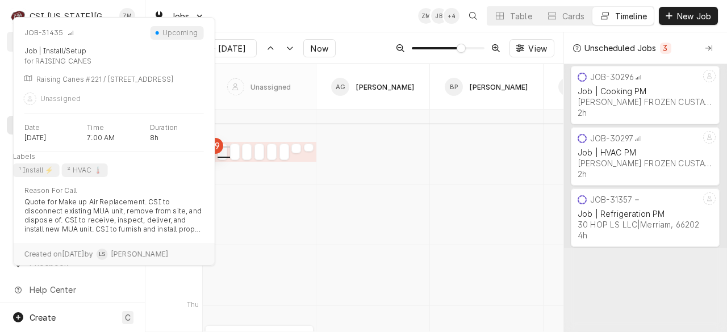
click at [223, 152] on div "normal" at bounding box center [222, 155] width 10 height 14
type input "Aug 29"
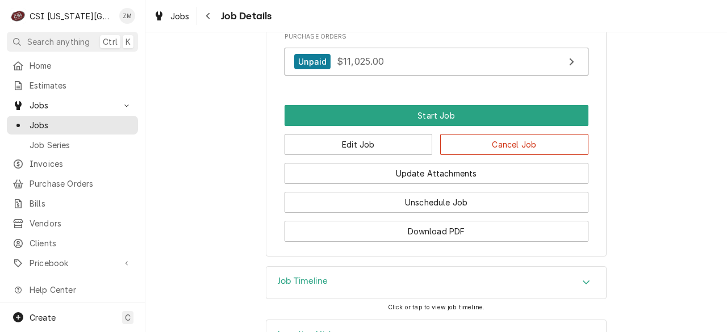
scroll to position [1754, 0]
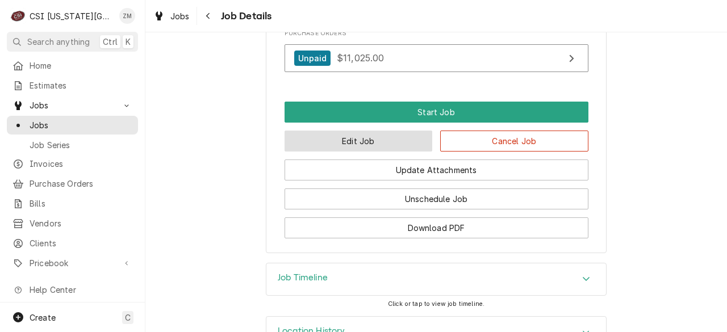
click at [370, 150] on button "Edit Job" at bounding box center [358, 141] width 148 height 21
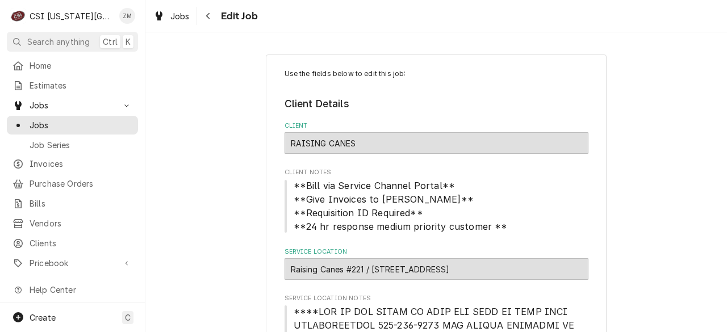
type textarea "x"
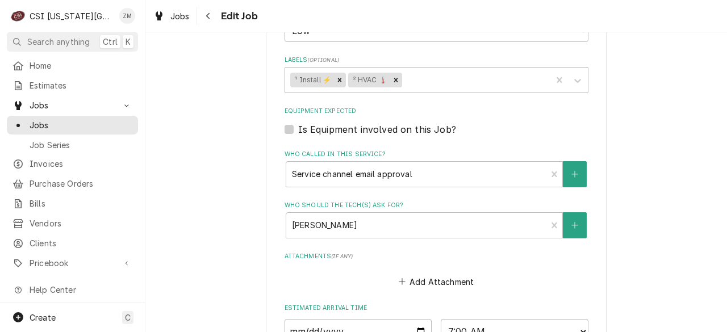
scroll to position [1332, 0]
click at [416, 320] on input "2025-09-01" at bounding box center [358, 332] width 148 height 25
type input "2025-09-08"
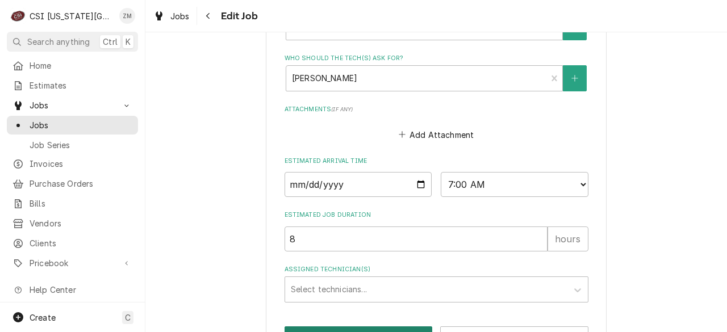
click at [332, 326] on button "Save" at bounding box center [358, 336] width 148 height 21
type textarea "x"
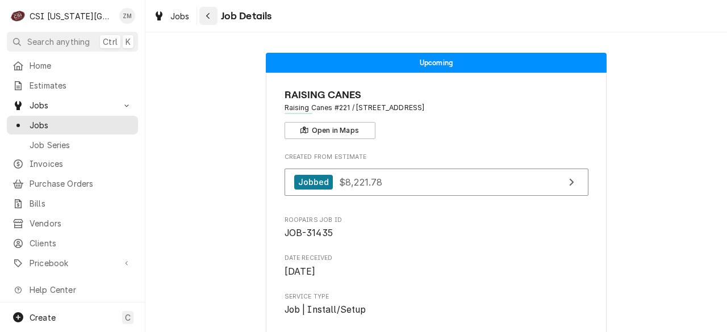
click at [207, 15] on icon "Navigate back" at bounding box center [207, 16] width 3 height 6
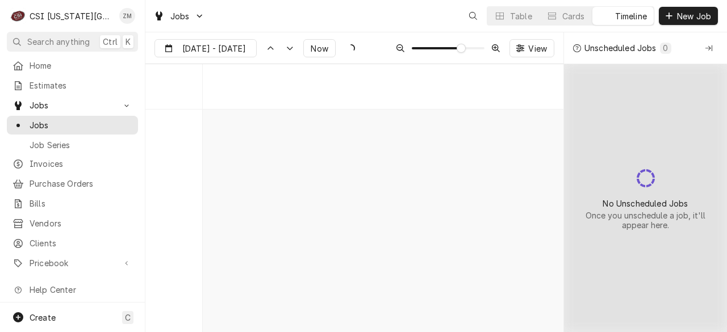
scroll to position [4225, 0]
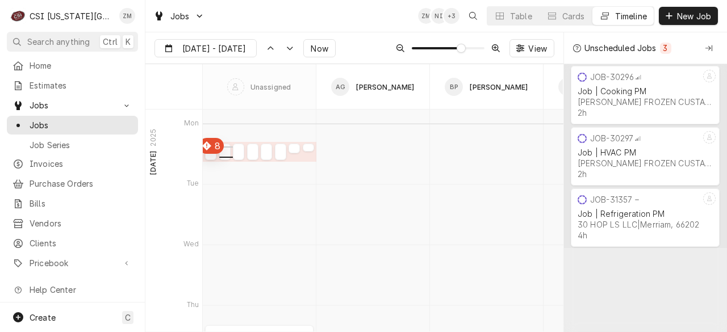
click at [227, 157] on div "Dynamic Content Wrapper" at bounding box center [224, 155] width 11 height 14
type input "[DATE]"
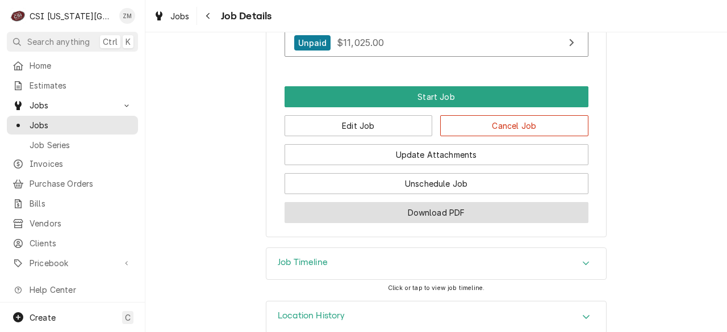
scroll to position [1722, 0]
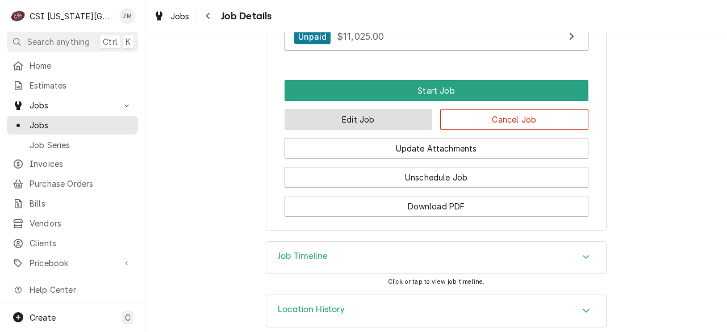
click at [352, 129] on button "Edit Job" at bounding box center [358, 119] width 148 height 21
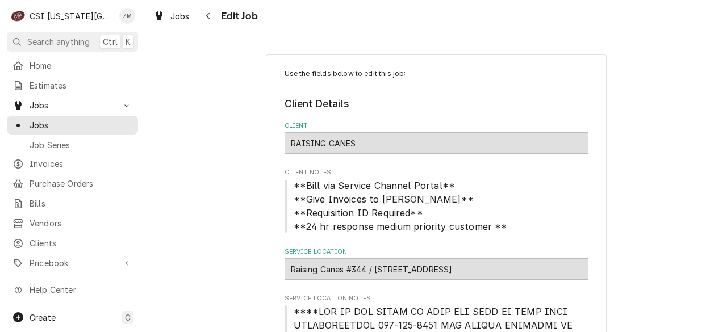
type textarea "x"
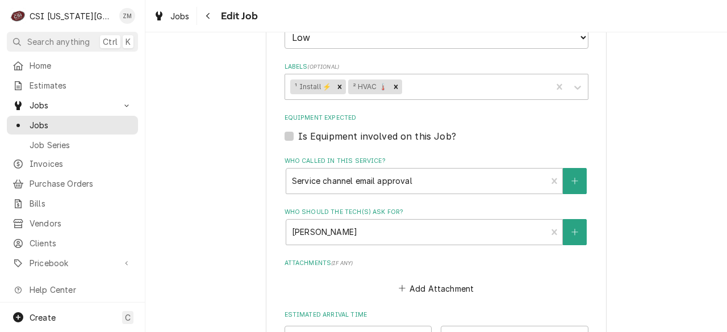
scroll to position [1308, 0]
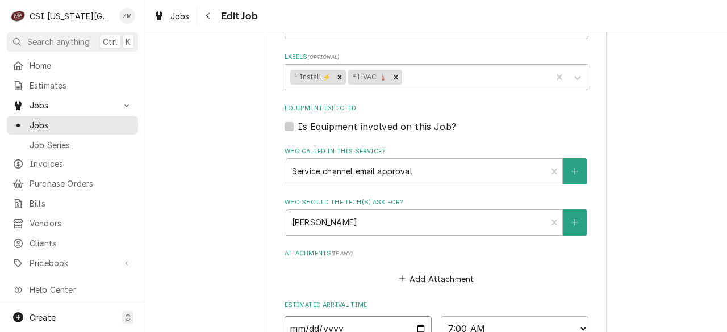
click at [417, 316] on input "2025-09-01" at bounding box center [358, 328] width 148 height 25
type input "2025-09-08"
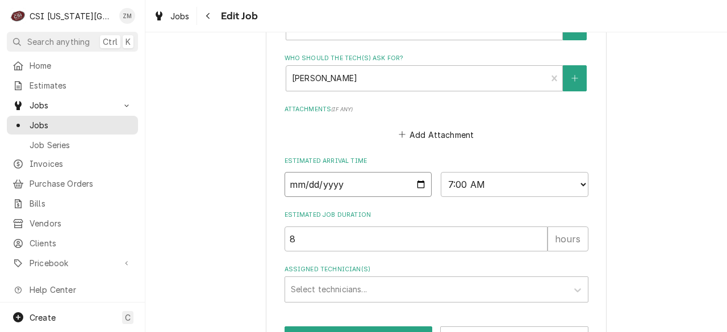
scroll to position [1452, 0]
click at [357, 326] on button "Save" at bounding box center [358, 336] width 148 height 21
type textarea "x"
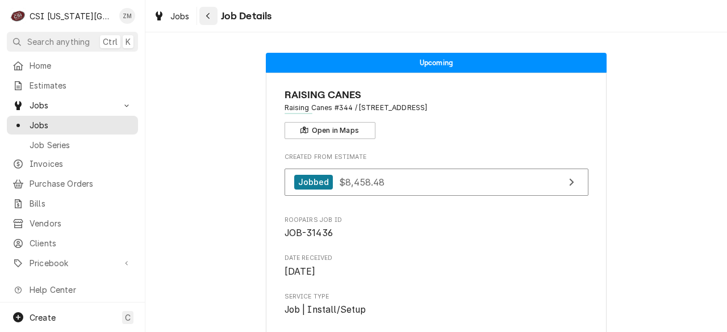
click at [210, 15] on icon "Navigate back" at bounding box center [208, 16] width 5 height 8
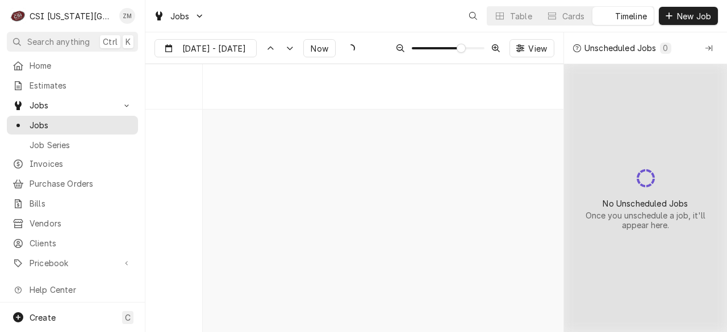
scroll to position [4225, 0]
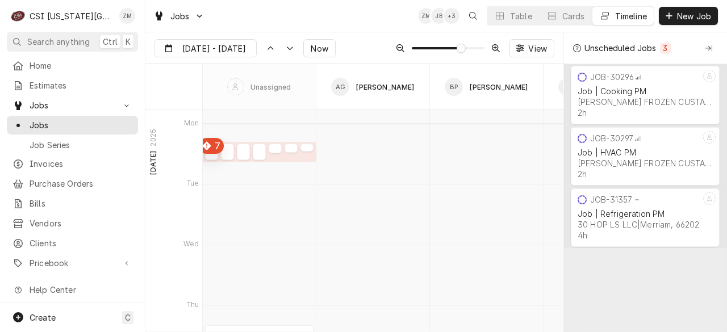
click at [230, 154] on div "Dynamic Content Wrapper" at bounding box center [227, 155] width 13 height 14
type input "[DATE]"
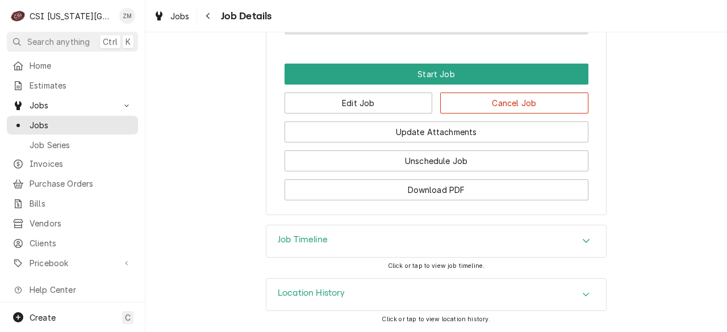
scroll to position [921, 0]
click at [358, 107] on button "Edit Job" at bounding box center [358, 103] width 148 height 21
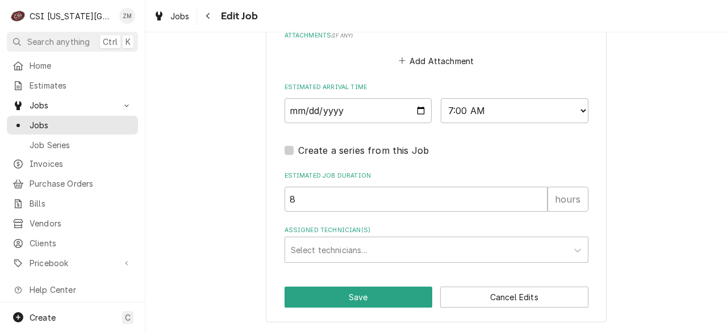
scroll to position [1014, 0]
click at [412, 109] on input "2025-09-01" at bounding box center [358, 110] width 148 height 25
type textarea "x"
type input "[DATE]"
click at [294, 293] on button "Save" at bounding box center [358, 297] width 148 height 21
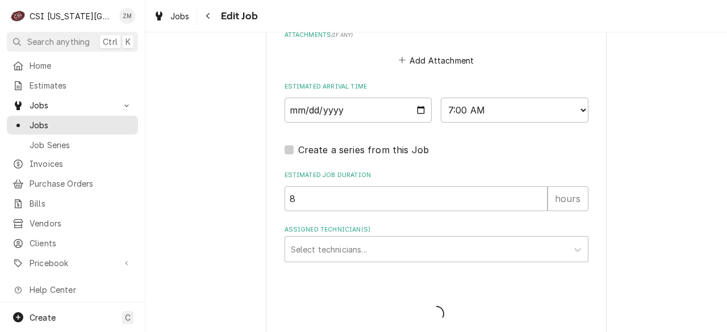
type textarea "x"
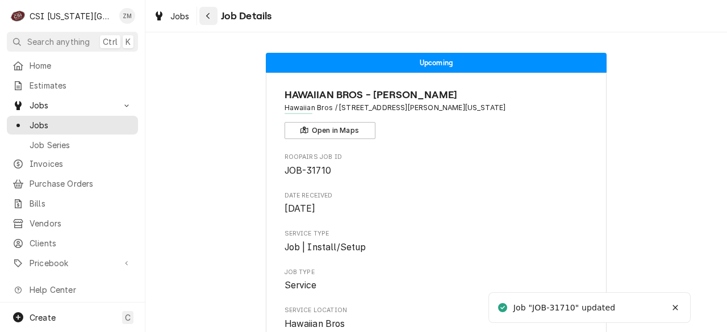
click at [209, 16] on icon "Navigate back" at bounding box center [208, 16] width 5 height 8
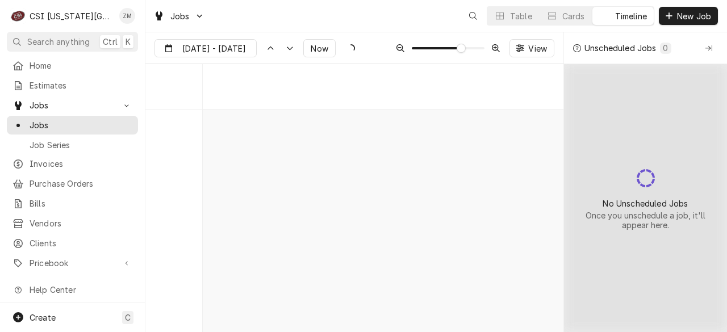
scroll to position [4225, 0]
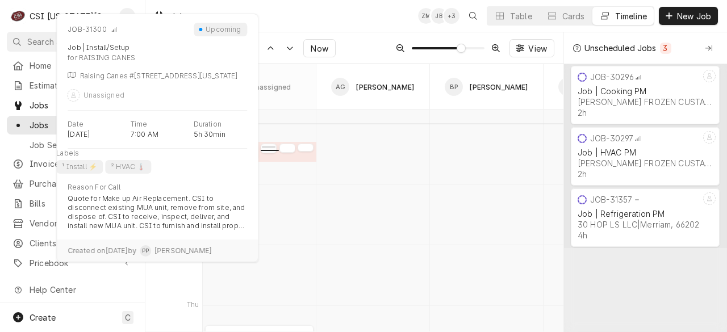
click at [271, 153] on div "normal" at bounding box center [269, 149] width 16 height 14
type input "Aug 29"
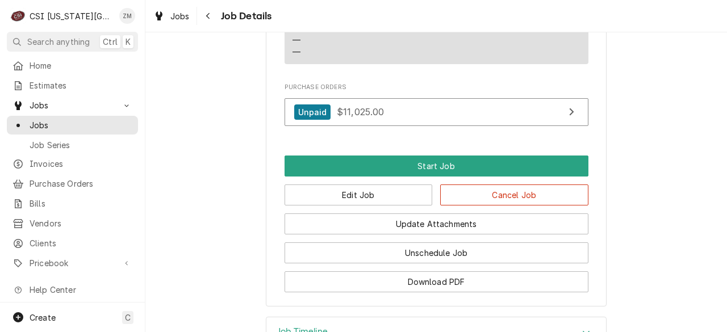
scroll to position [1766, 0]
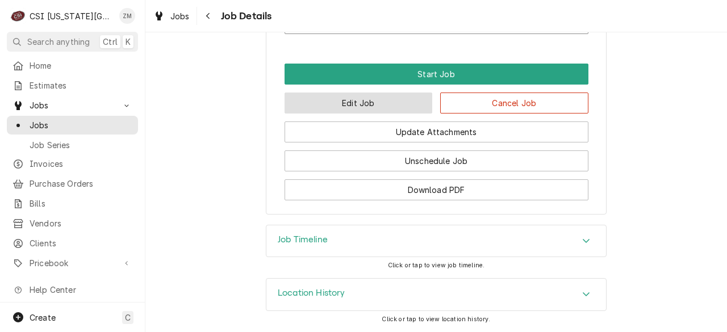
click at [390, 96] on button "Edit Job" at bounding box center [358, 103] width 148 height 21
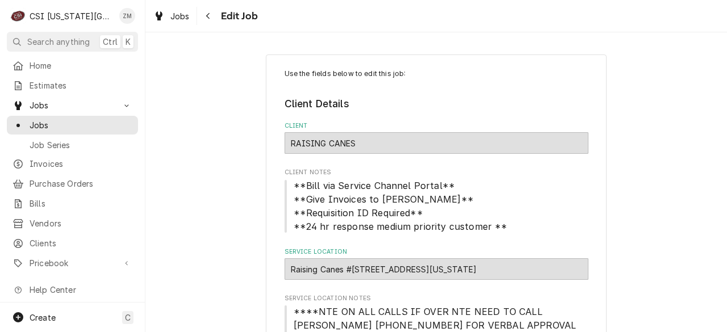
type textarea "x"
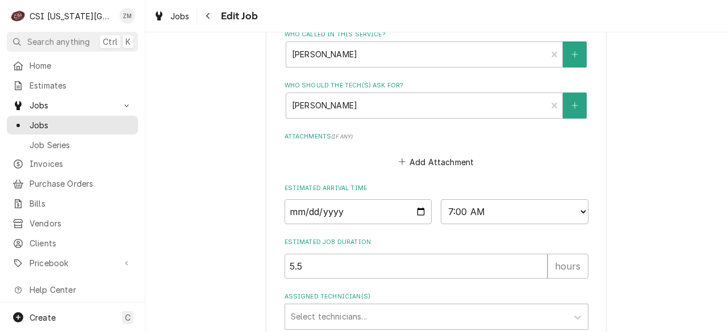
scroll to position [1439, 0]
click at [414, 199] on input "[DATE]" at bounding box center [358, 211] width 148 height 25
type input "[DATE]"
type textarea "x"
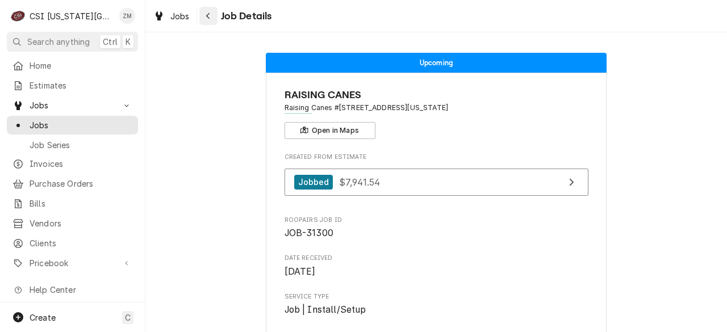
click at [207, 18] on icon "Navigate back" at bounding box center [208, 16] width 5 height 8
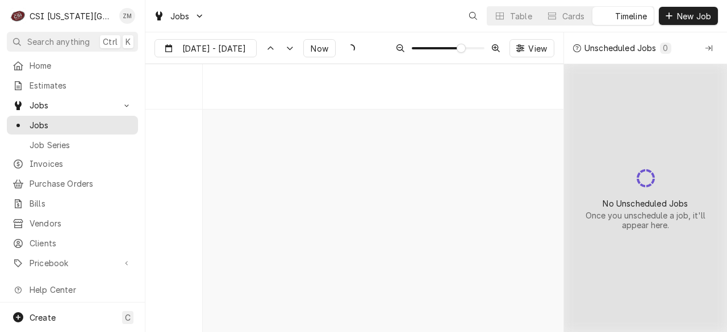
scroll to position [4225, 0]
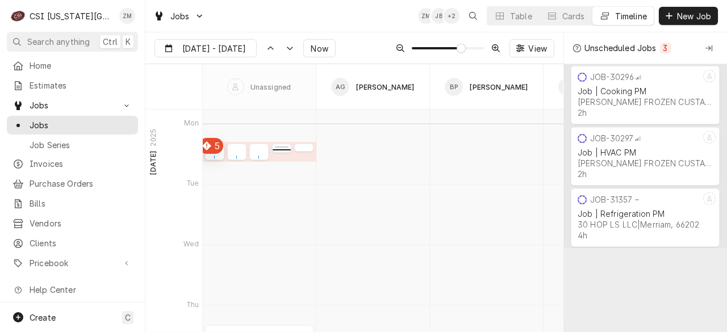
click at [279, 147] on div "Dynamic Content Wrapper" at bounding box center [281, 148] width 19 height 14
type input "Aug 29"
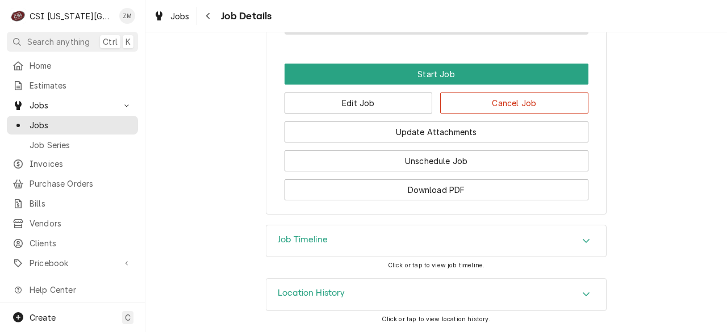
scroll to position [1757, 0]
click at [343, 97] on button "Edit Job" at bounding box center [358, 103] width 148 height 21
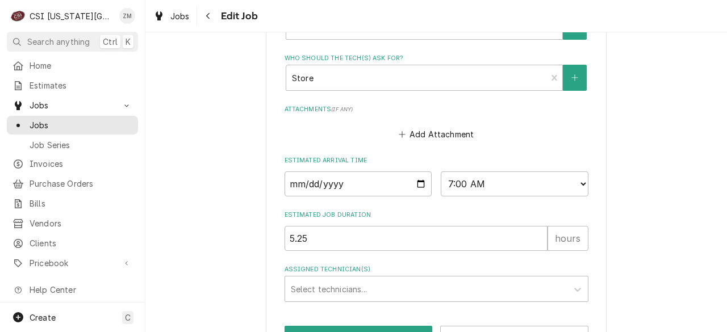
scroll to position [1510, 0]
click at [417, 172] on input "2025-09-01" at bounding box center [358, 184] width 148 height 25
type textarea "x"
type input "2025-09-08"
click at [313, 326] on button "Save" at bounding box center [358, 336] width 148 height 21
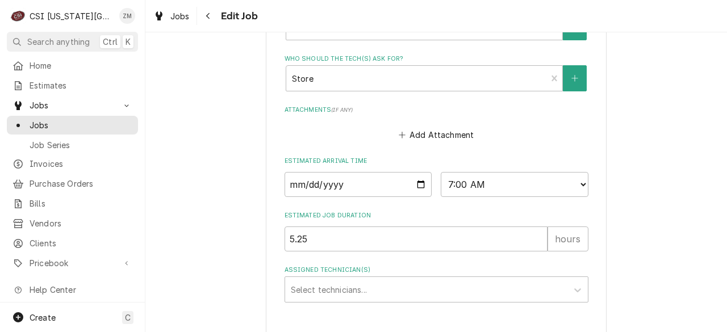
type textarea "x"
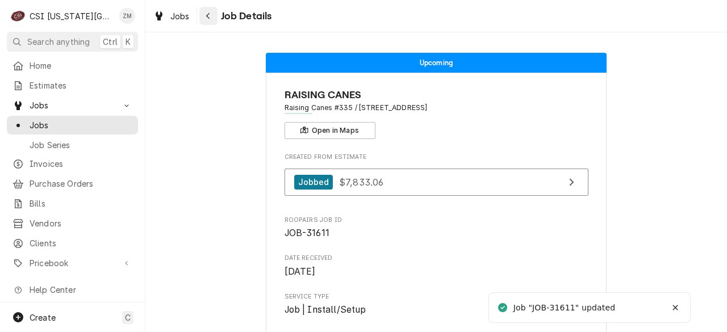
click at [215, 17] on button "Navigate back" at bounding box center [208, 16] width 18 height 18
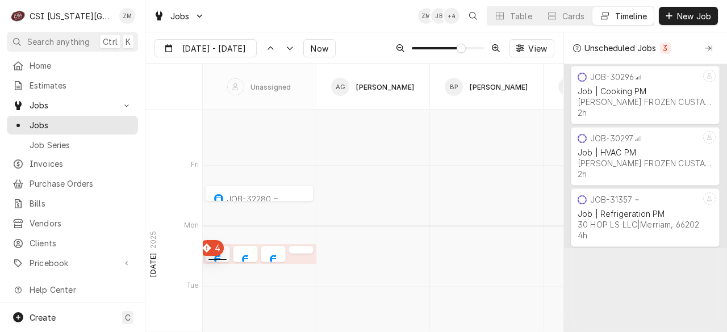
scroll to position [4110, 0]
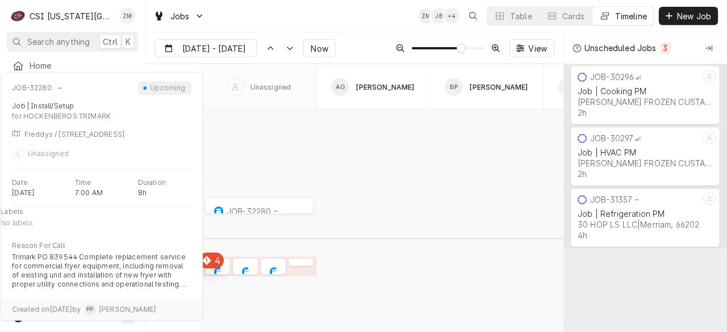
click at [238, 213] on div "normal" at bounding box center [259, 210] width 108 height 14
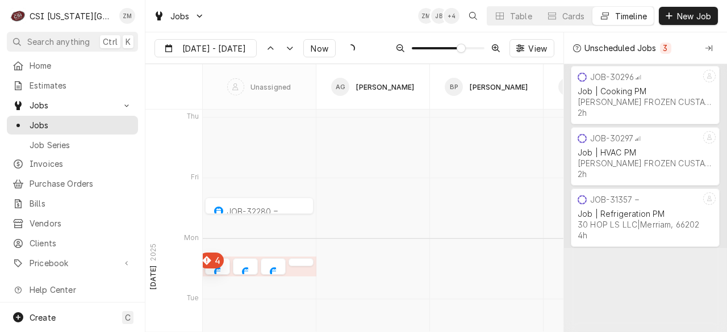
type input "Aug 27"
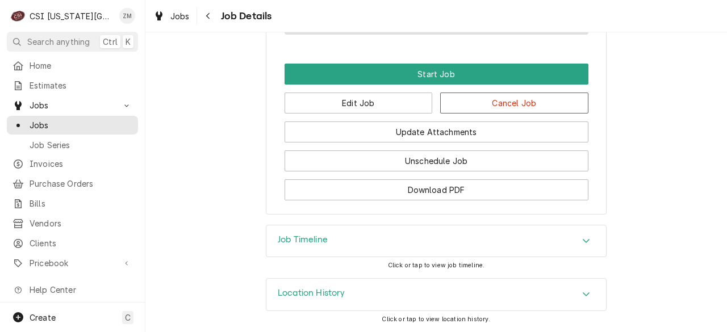
scroll to position [1094, 0]
click at [375, 111] on button "Edit Job" at bounding box center [358, 103] width 148 height 21
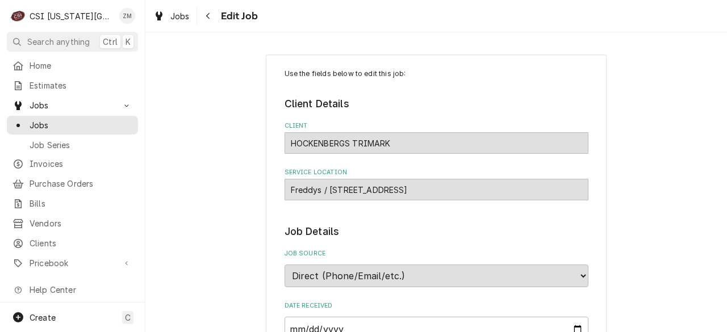
type textarea "x"
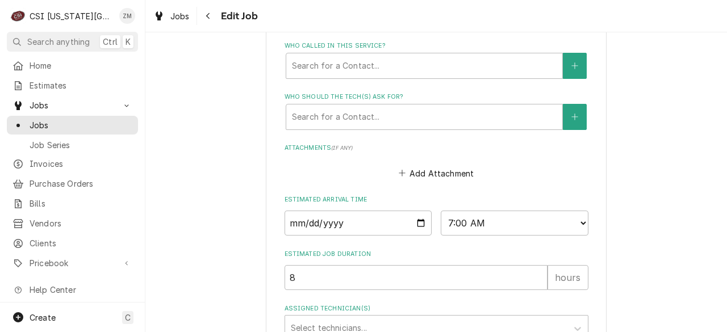
scroll to position [1092, 0]
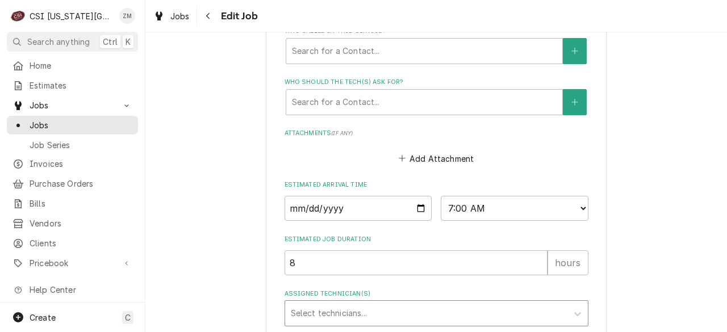
click at [309, 302] on div "Select technicians..." at bounding box center [426, 313] width 282 height 25
type input "will"
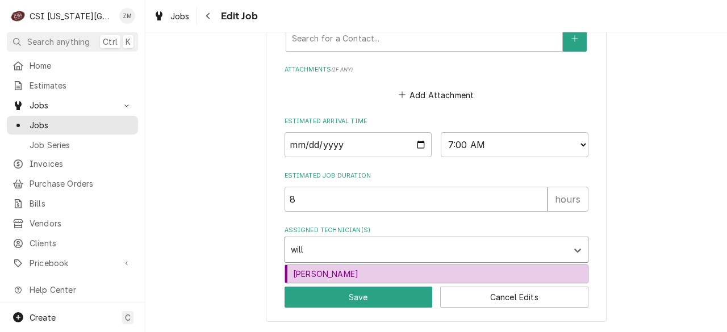
click at [323, 271] on div "[PERSON_NAME]" at bounding box center [436, 274] width 303 height 18
type textarea "x"
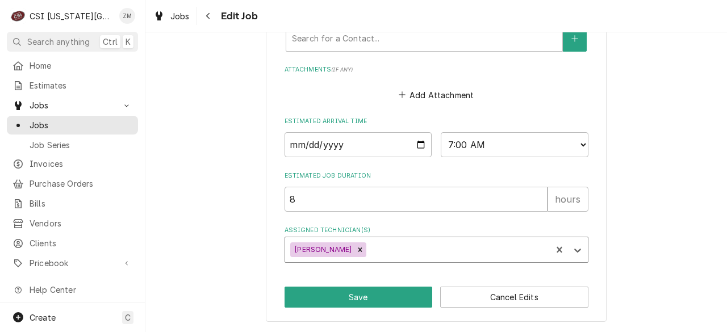
type textarea "x"
type input "za"
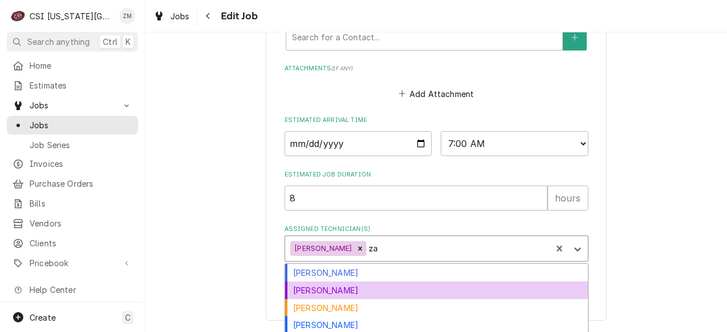
click at [319, 291] on div "Zach Harris" at bounding box center [436, 291] width 303 height 18
type textarea "x"
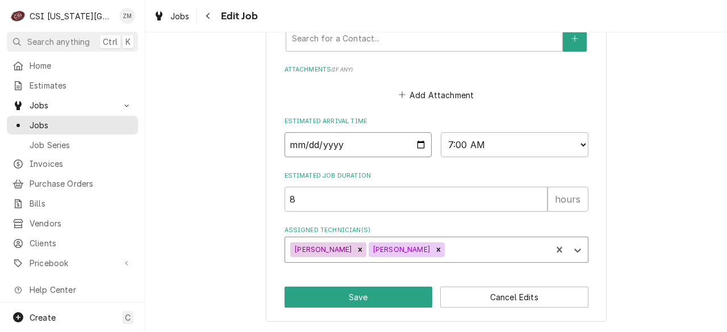
click at [413, 147] on input "2025-08-29" at bounding box center [358, 144] width 148 height 25
click at [420, 148] on input "2025-08-29" at bounding box center [358, 144] width 148 height 25
drag, startPoint x: 231, startPoint y: 295, endPoint x: 238, endPoint y: 281, distance: 15.5
click at [353, 299] on button "Save" at bounding box center [358, 297] width 148 height 21
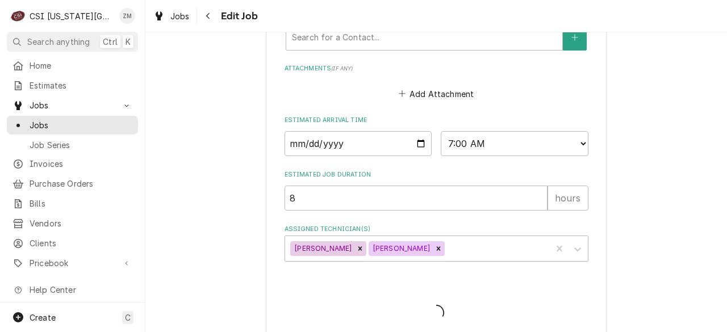
type textarea "x"
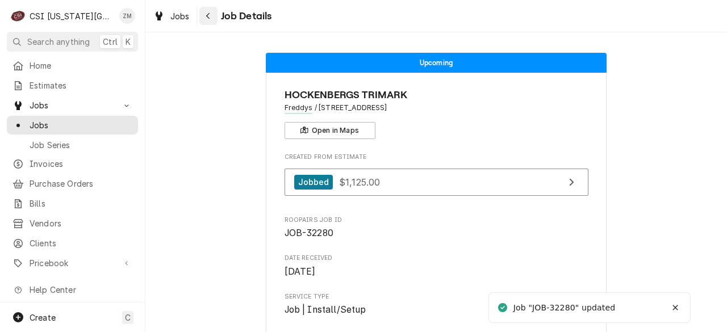
click at [203, 12] on div "Navigate back" at bounding box center [208, 15] width 11 height 11
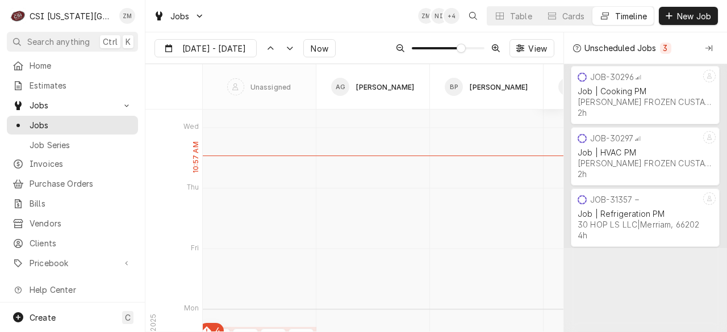
scroll to position [4100, 0]
type input "Aug 25"
click at [522, 17] on div "Table" at bounding box center [521, 16] width 22 height 12
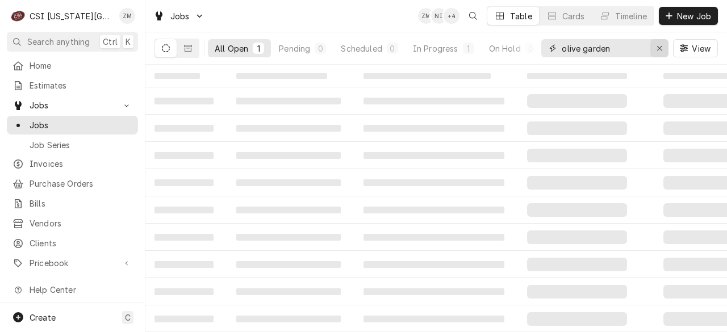
click at [660, 51] on icon "Erase input" at bounding box center [659, 48] width 6 height 8
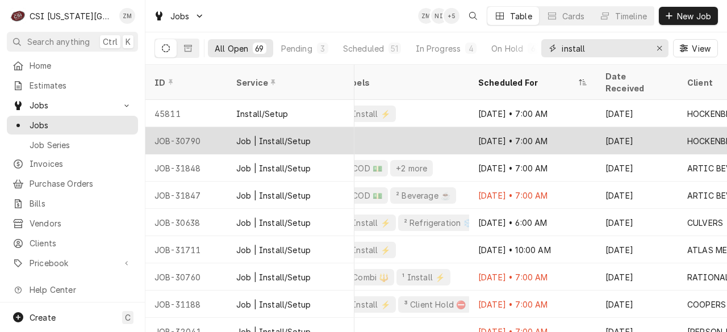
scroll to position [1, 321]
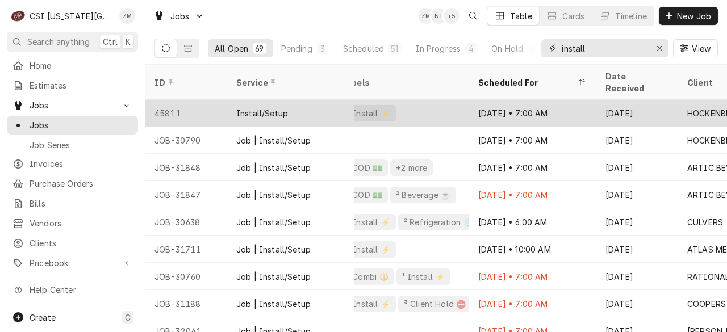
type input "install"
click at [491, 99] on div "Aug 18 • 7:00 AM" at bounding box center [532, 112] width 127 height 27
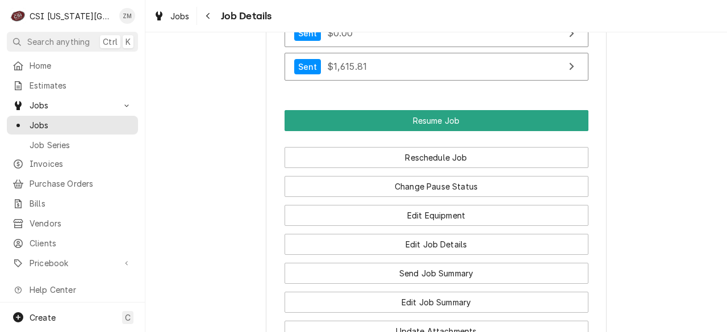
scroll to position [7755, 0]
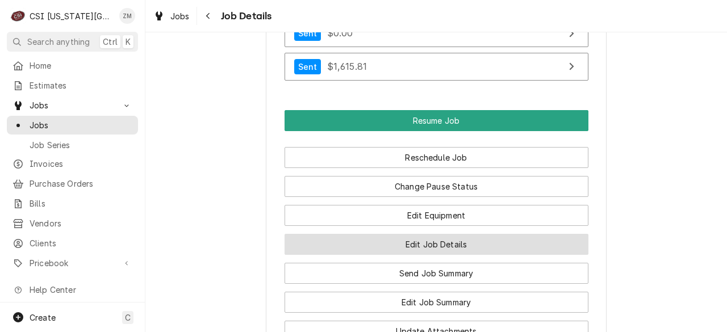
click at [392, 255] on button "Edit Job Details" at bounding box center [436, 244] width 304 height 21
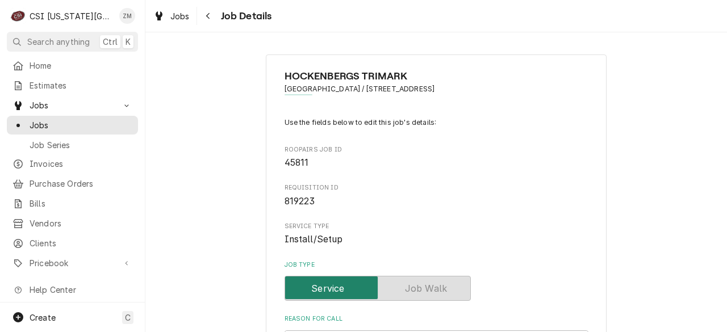
type textarea "x"
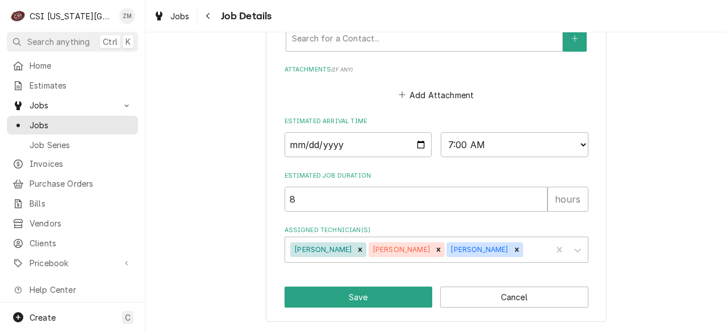
scroll to position [6694, 0]
click at [416, 149] on input "[DATE]" at bounding box center [358, 144] width 148 height 25
type input "[DATE]"
click at [415, 147] on input "[DATE]" at bounding box center [358, 144] width 148 height 25
type textarea "x"
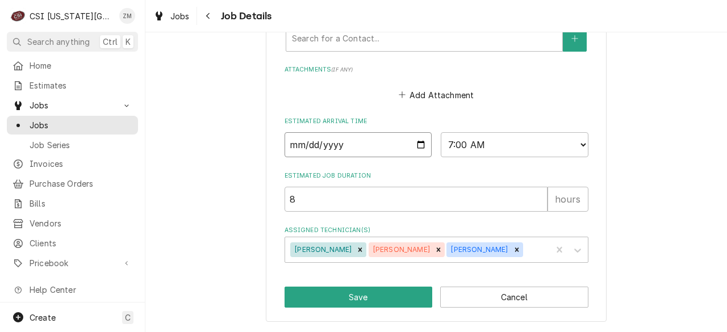
type input "[DATE]"
click at [416, 145] on input "2025-09-01" at bounding box center [358, 144] width 148 height 25
type textarea "x"
type input "2025-10-07"
click at [376, 300] on button "Save" at bounding box center [358, 297] width 148 height 21
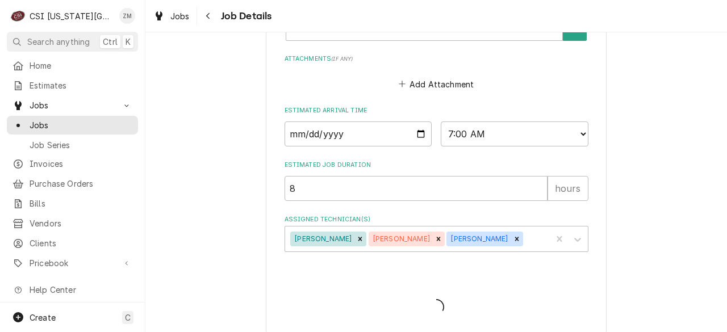
type textarea "x"
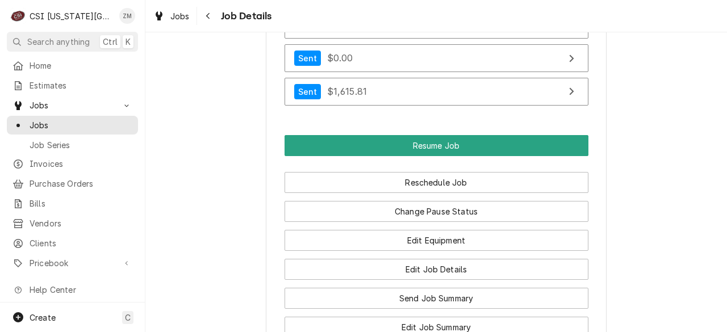
scroll to position [7772, 0]
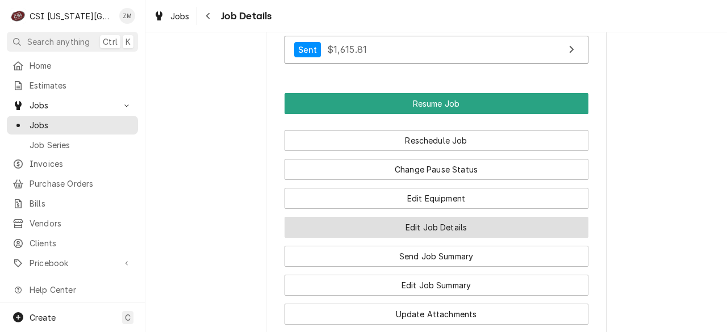
click at [416, 238] on button "Edit Job Details" at bounding box center [436, 227] width 304 height 21
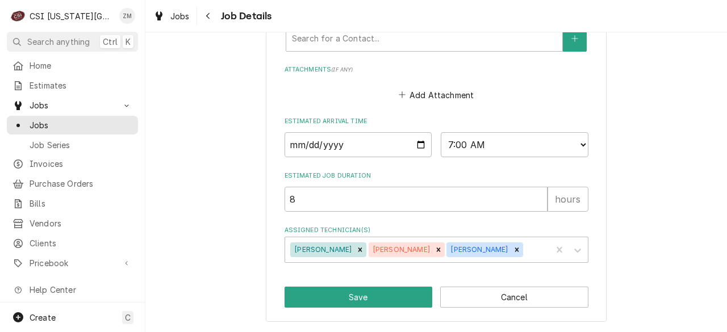
scroll to position [6692, 0]
click at [416, 153] on input "2025-10-07" at bounding box center [358, 144] width 148 height 25
click at [415, 155] on input "2025-10-07" at bounding box center [358, 144] width 148 height 25
click at [414, 141] on input "2025-10-07" at bounding box center [358, 144] width 148 height 25
click at [417, 152] on input "2025-10-07" at bounding box center [358, 144] width 148 height 25
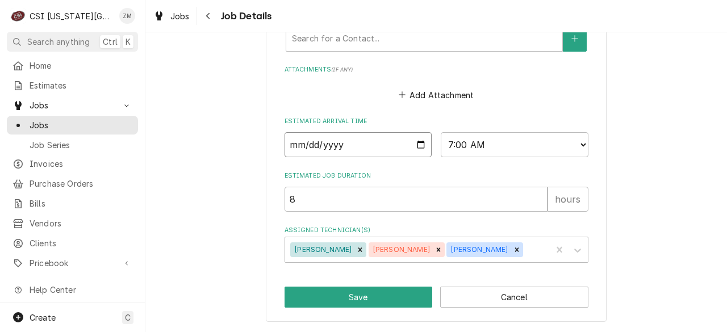
type textarea "x"
type input "2025-09-07"
type textarea "x"
type input "2025-09-02"
click at [317, 295] on button "Save" at bounding box center [358, 297] width 148 height 21
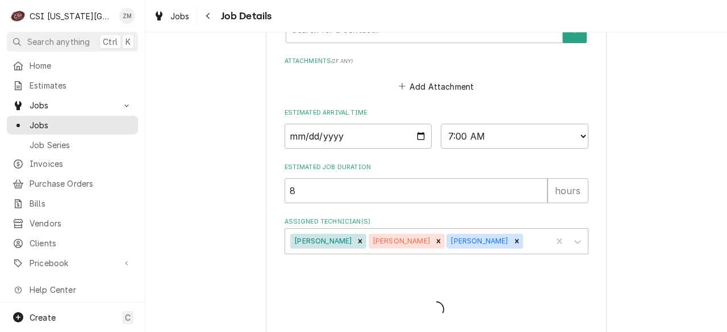
type textarea "x"
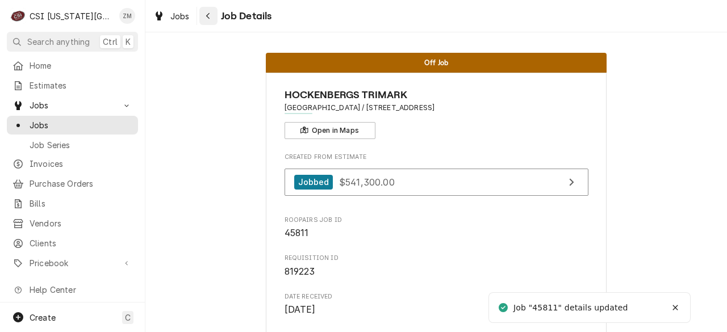
click at [207, 12] on icon "Navigate back" at bounding box center [208, 16] width 5 height 8
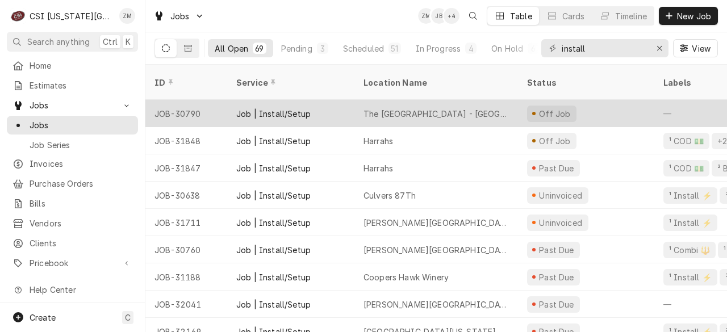
click at [432, 108] on div "The [GEOGRAPHIC_DATA] - [GEOGRAPHIC_DATA]" at bounding box center [435, 114] width 145 height 12
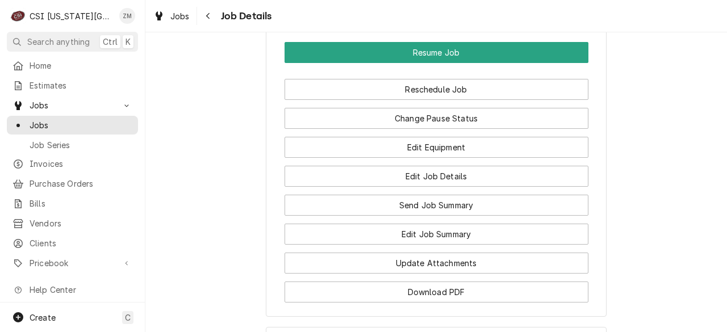
scroll to position [1977, 0]
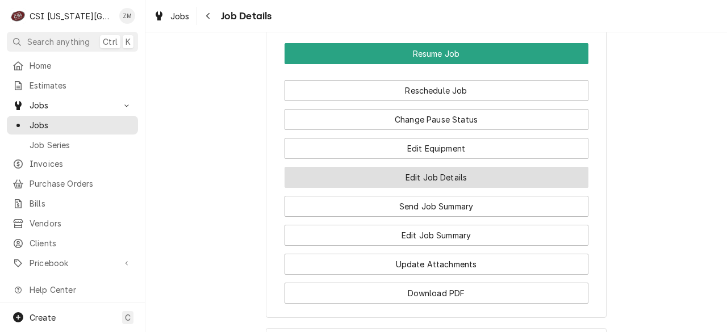
click at [433, 188] on button "Edit Job Details" at bounding box center [436, 177] width 304 height 21
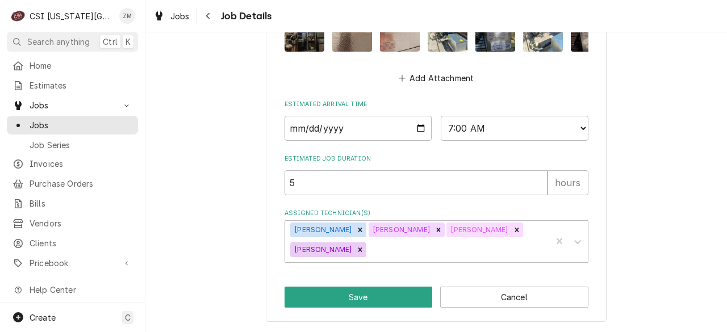
scroll to position [1406, 0]
click at [356, 254] on icon "Remove Zach Harris" at bounding box center [360, 250] width 8 height 8
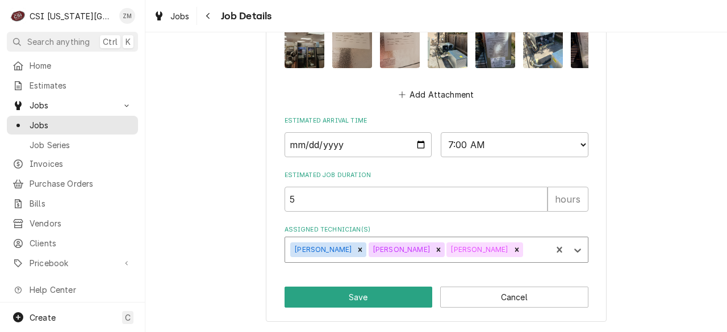
scroll to position [1396, 0]
click at [356, 247] on icon "Remove Adam Goodrich" at bounding box center [360, 250] width 8 height 8
click at [354, 249] on div "Remove Benjamin Pate" at bounding box center [360, 249] width 12 height 15
click at [354, 249] on div "Remove Jesse Hughes" at bounding box center [360, 249] width 12 height 15
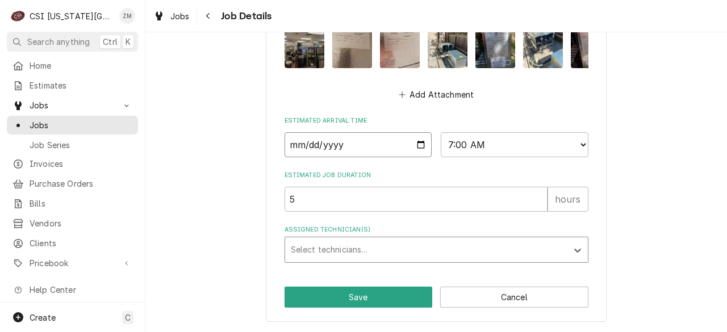
click at [416, 148] on input "2025-08-18" at bounding box center [358, 144] width 148 height 25
type textarea "x"
type input "2025-09-01"
click at [350, 303] on button "Save" at bounding box center [358, 297] width 148 height 21
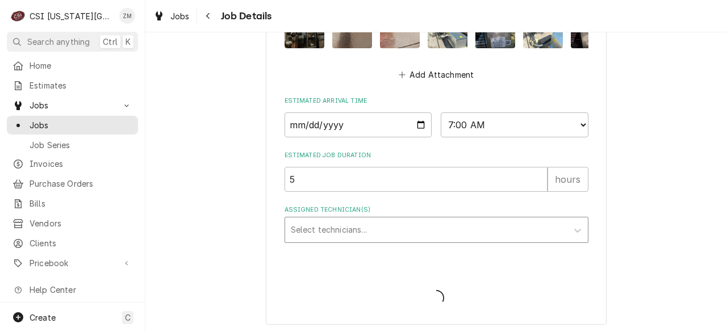
type textarea "x"
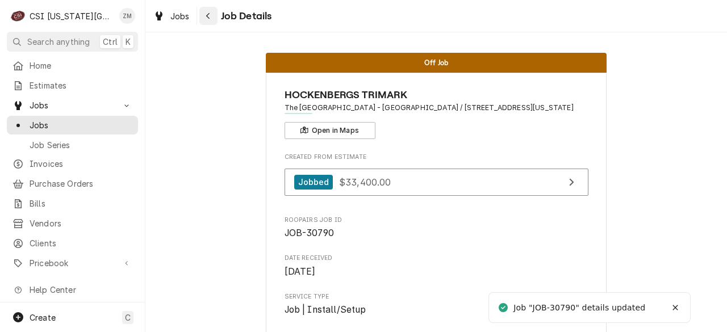
click at [206, 20] on div "Navigate back" at bounding box center [208, 15] width 11 height 11
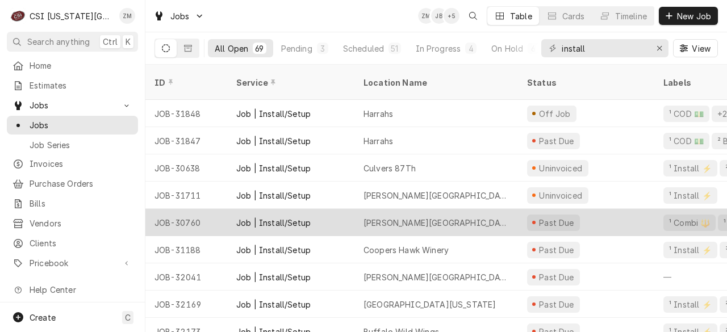
click at [422, 217] on div "John Knox Village - Courtyard Cafe" at bounding box center [435, 223] width 145 height 12
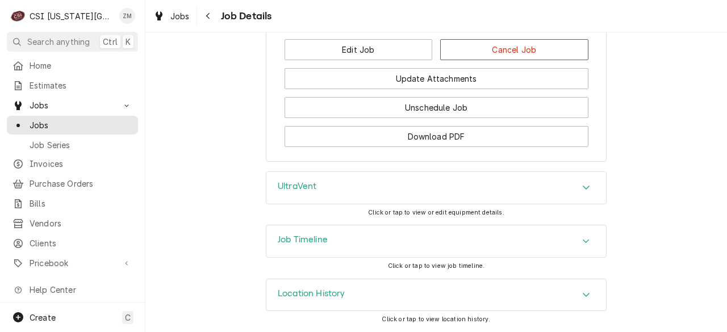
scroll to position [1480, 0]
click at [297, 61] on button "Edit Job" at bounding box center [358, 50] width 148 height 21
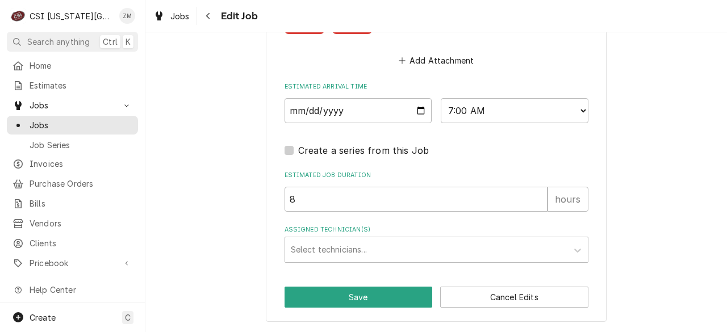
scroll to position [1543, 0]
click at [416, 112] on input "[DATE]" at bounding box center [358, 110] width 148 height 25
type textarea "x"
type input "2025-09-25"
type textarea "x"
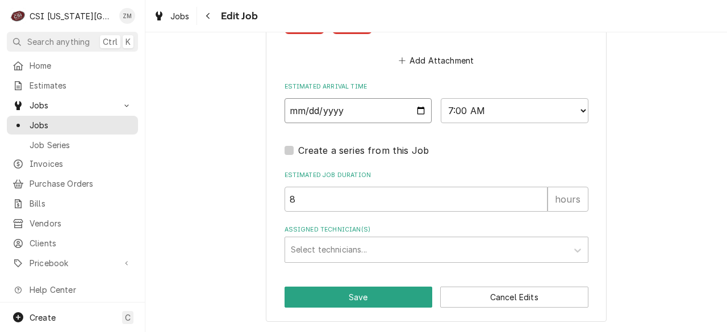
type input "2025-09-08"
click at [388, 300] on button "Save" at bounding box center [358, 297] width 148 height 21
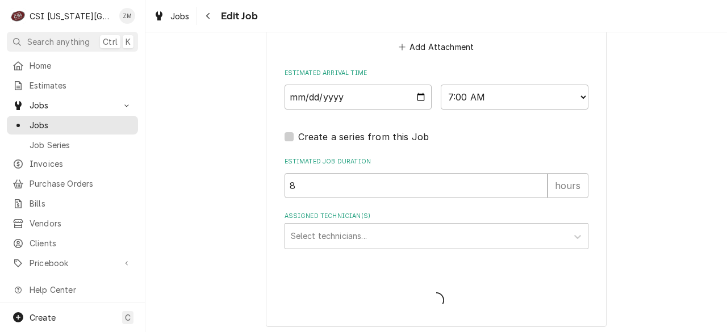
type textarea "x"
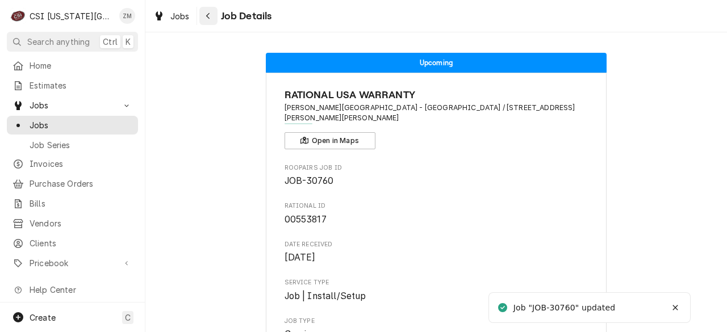
click at [204, 15] on div "Navigate back" at bounding box center [208, 15] width 11 height 11
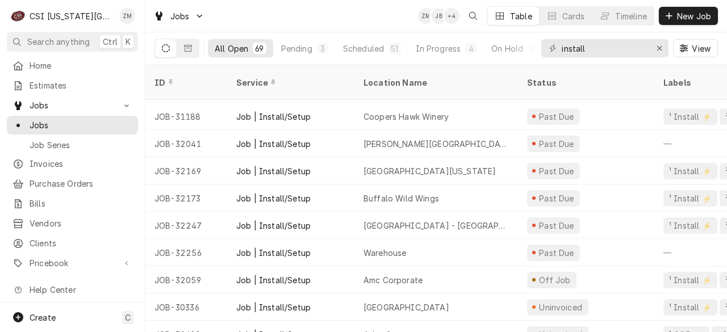
scroll to position [106, 0]
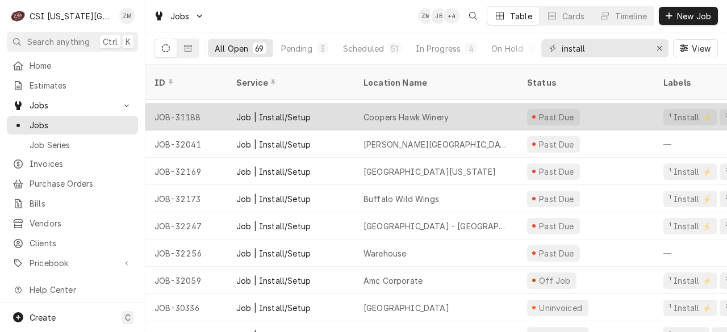
click at [418, 111] on div "Coopers Hawk Winery" at bounding box center [405, 117] width 85 height 12
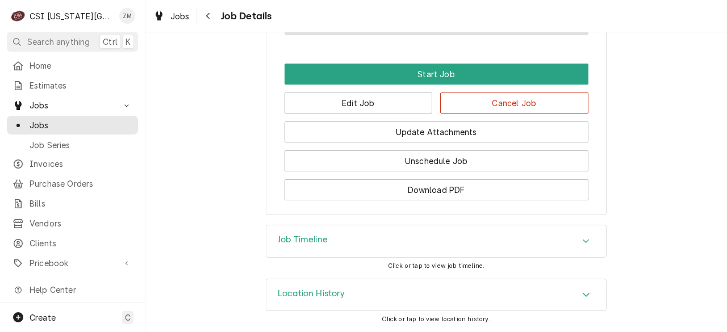
scroll to position [1960, 0]
click at [366, 106] on button "Edit Job" at bounding box center [358, 103] width 148 height 21
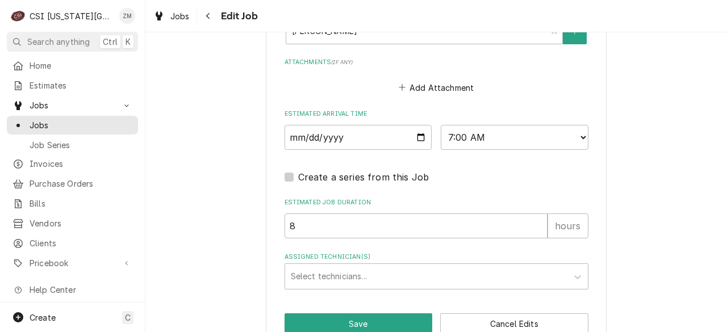
scroll to position [1939, 0]
click at [411, 124] on input "2025-08-25" at bounding box center [358, 136] width 148 height 25
type textarea "x"
type input "2025-09-25"
type textarea "x"
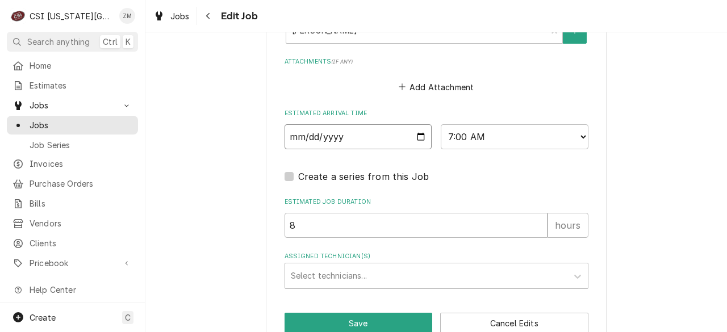
type input "2025-09-08"
click at [315, 313] on button "Save" at bounding box center [358, 323] width 148 height 21
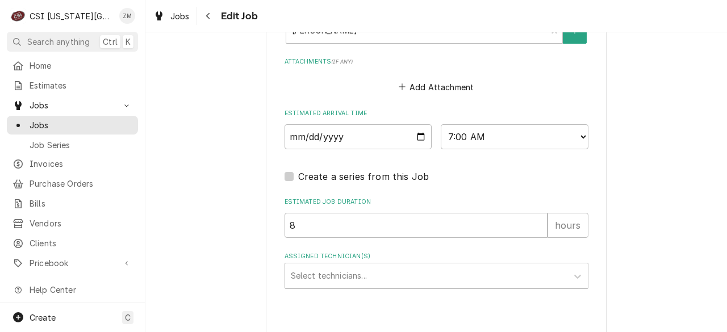
type textarea "x"
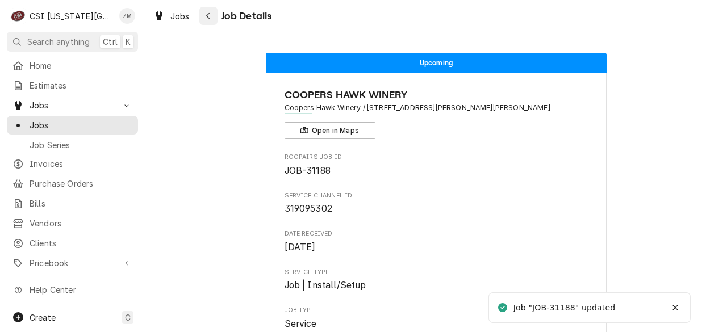
click at [213, 18] on button "Navigate back" at bounding box center [208, 16] width 18 height 18
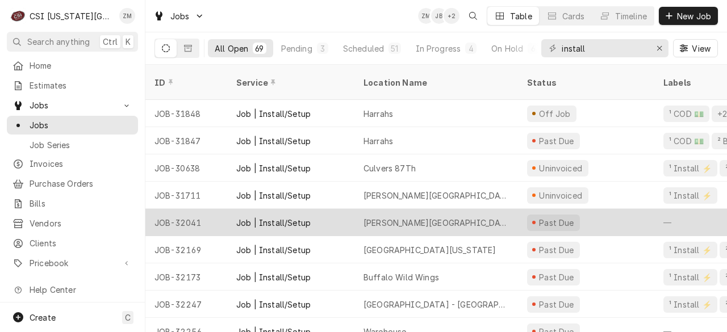
click at [436, 217] on div "[PERSON_NAME][GEOGRAPHIC_DATA]" at bounding box center [435, 223] width 145 height 12
click at [436, 217] on div "Lawrence Freestate High School" at bounding box center [435, 223] width 145 height 12
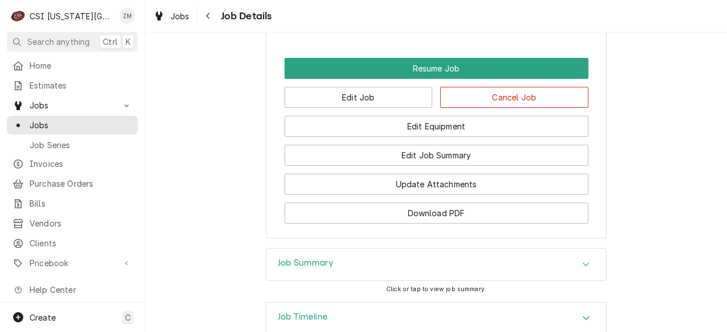
scroll to position [1380, 0]
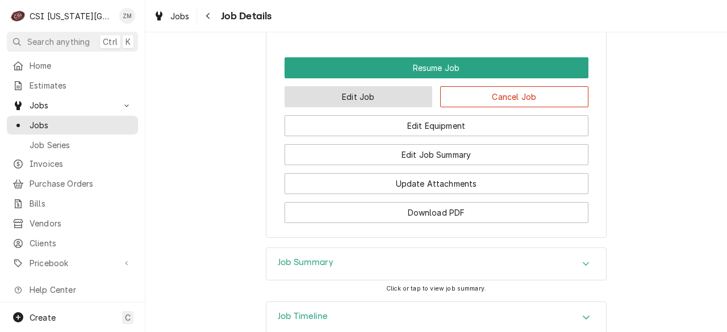
click at [372, 107] on button "Edit Job" at bounding box center [358, 96] width 148 height 21
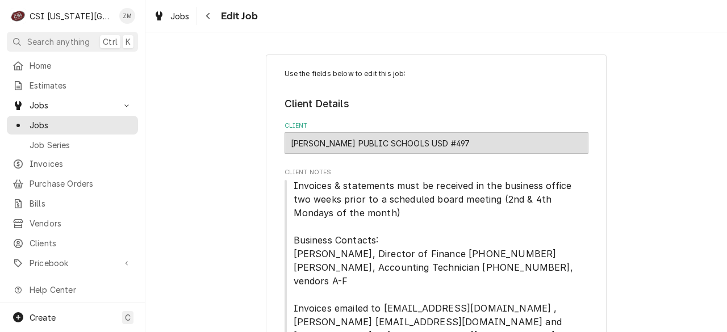
type textarea "x"
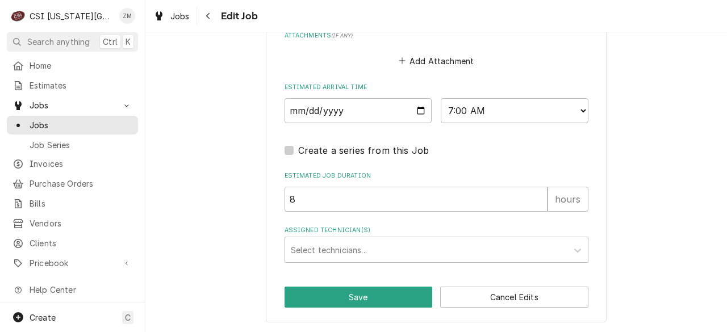
scroll to position [1091, 0]
click at [417, 112] on input "2025-08-25" at bounding box center [358, 110] width 148 height 25
type input "2025-08-27"
type textarea "x"
click at [575, 112] on select "AM / PM 6:00 AM 6:15 AM 6:30 AM 6:45 AM 7:00 AM 7:15 AM 7:30 AM 7:45 AM 8:00 AM…" at bounding box center [515, 110] width 148 height 25
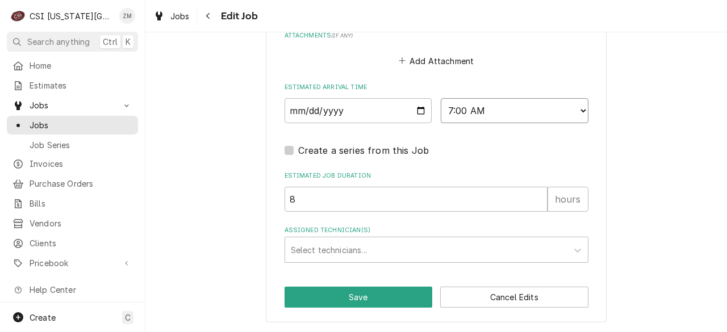
select select "14:00:00"
click at [441, 98] on select "AM / PM 6:00 AM 6:15 AM 6:30 AM 6:45 AM 7:00 AM 7:15 AM 7:30 AM 7:45 AM 8:00 AM…" at bounding box center [515, 110] width 148 height 25
click at [370, 298] on button "Save" at bounding box center [358, 297] width 148 height 21
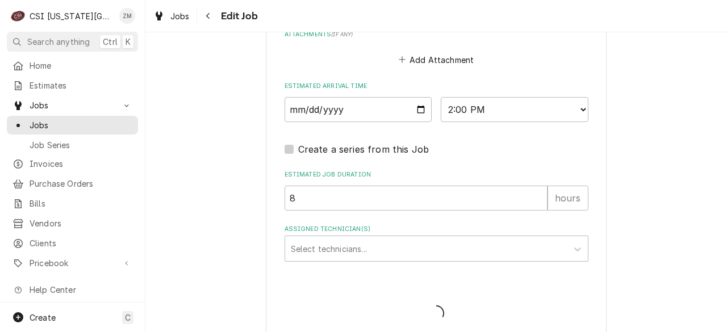
type textarea "x"
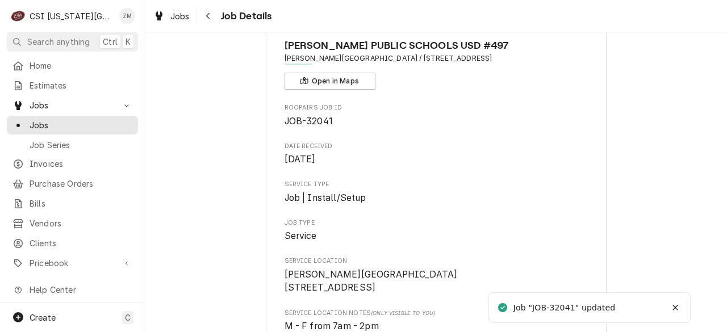
scroll to position [52, 0]
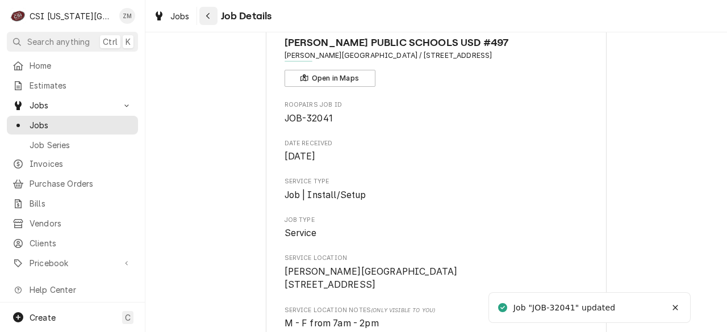
click at [207, 23] on button "Navigate back" at bounding box center [208, 16] width 18 height 18
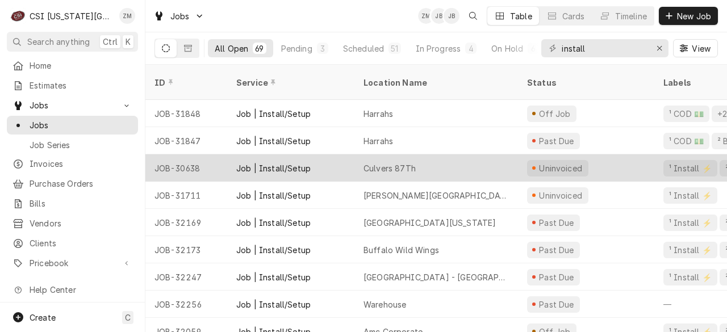
scroll to position [44, 0]
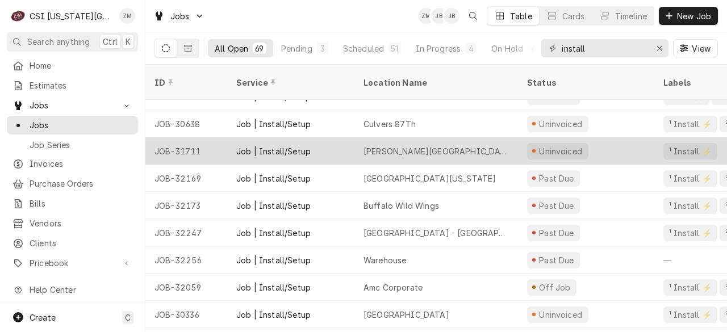
click at [328, 141] on div "Job | Install/Setup" at bounding box center [290, 150] width 127 height 27
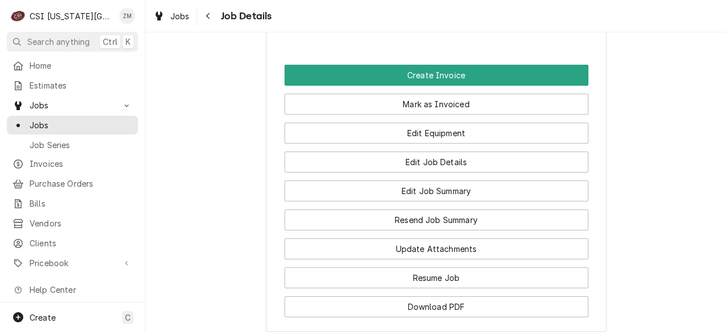
scroll to position [923, 0]
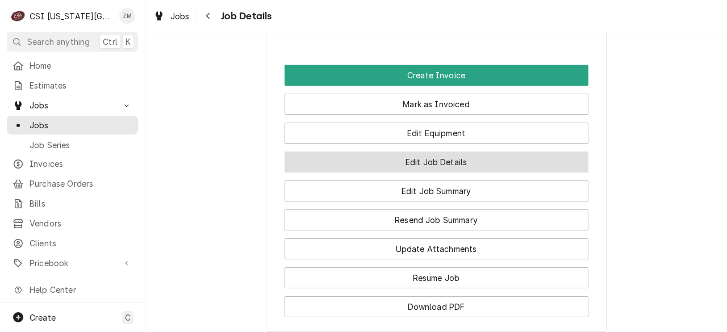
click at [419, 173] on button "Edit Job Details" at bounding box center [436, 162] width 304 height 21
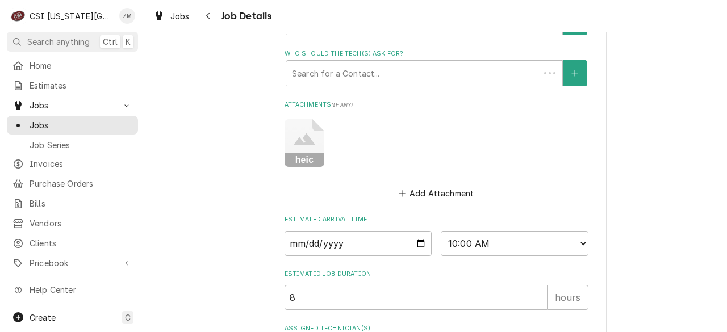
type textarea "x"
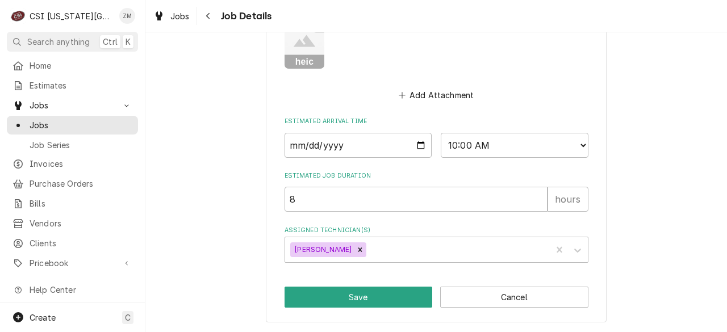
scroll to position [725, 0]
click at [416, 149] on input "2025-08-22" at bounding box center [358, 145] width 148 height 25
type input "2025-08-27"
click at [338, 299] on button "Save" at bounding box center [358, 297] width 148 height 21
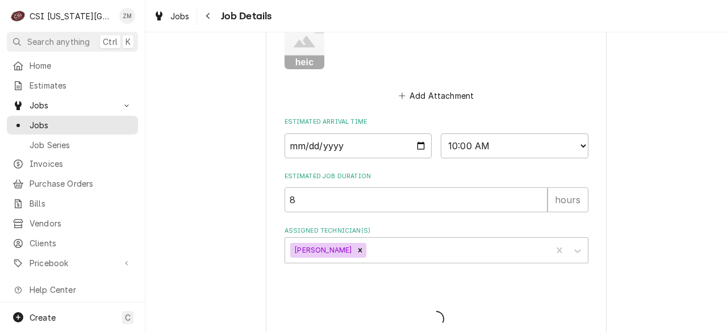
type textarea "x"
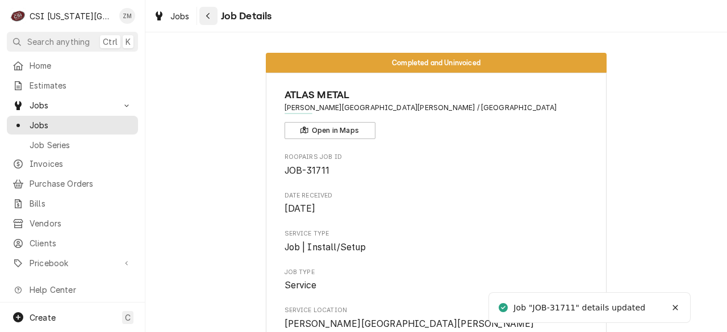
click at [211, 13] on div "Navigate back" at bounding box center [208, 15] width 11 height 11
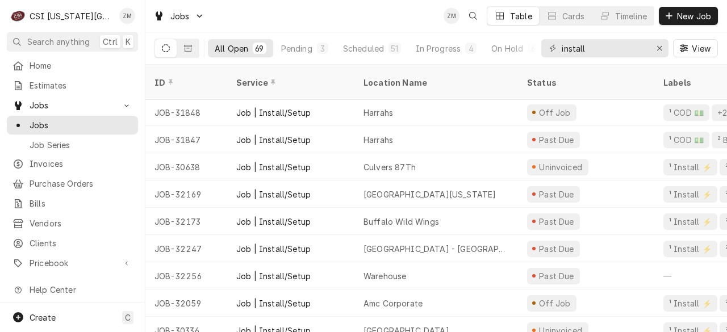
scroll to position [2, 0]
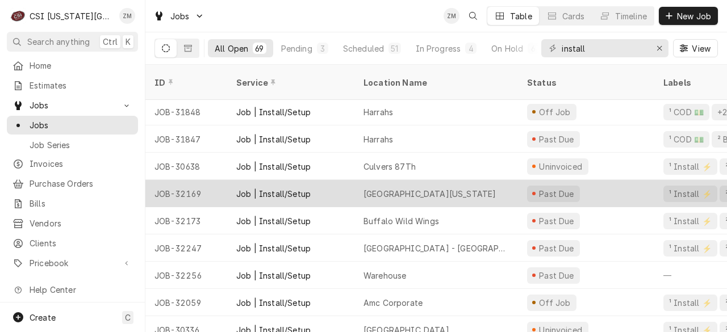
click at [478, 189] on div "[GEOGRAPHIC_DATA][US_STATE]" at bounding box center [436, 193] width 164 height 27
click at [478, 189] on div "Sheraton Kansas City" at bounding box center [436, 193] width 164 height 27
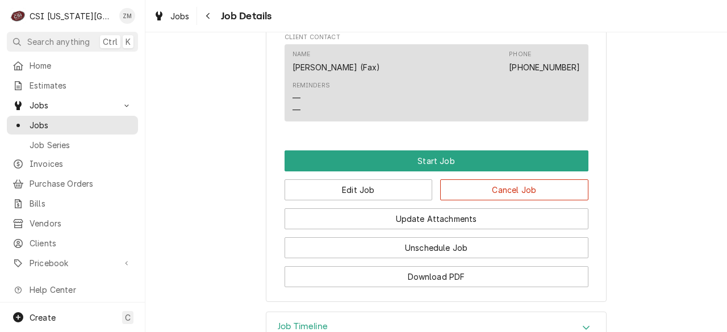
scroll to position [1169, 0]
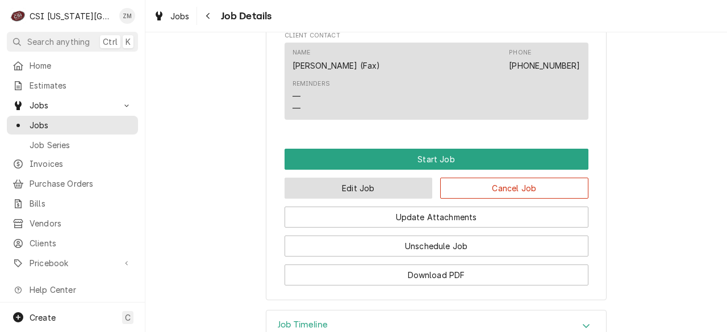
click at [382, 182] on button "Edit Job" at bounding box center [358, 188] width 148 height 21
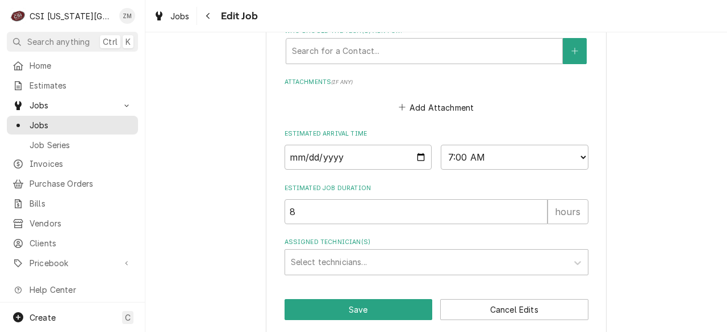
scroll to position [1278, 0]
click at [415, 145] on input "2025-08-25" at bounding box center [358, 157] width 148 height 25
type textarea "x"
type input "2025-09-25"
type textarea "x"
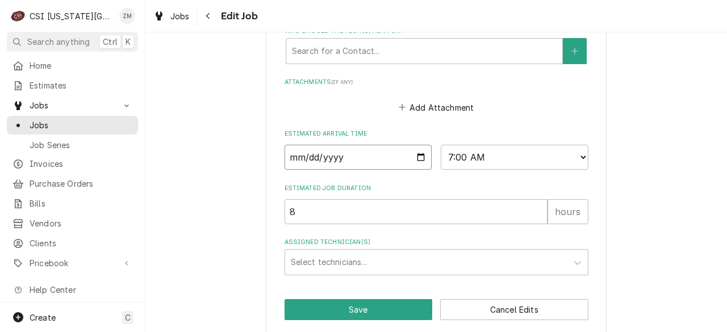
type input "2025-09-08"
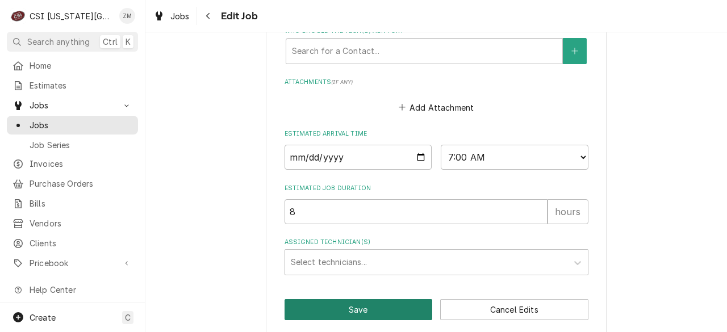
click at [316, 303] on button "Save" at bounding box center [358, 309] width 148 height 21
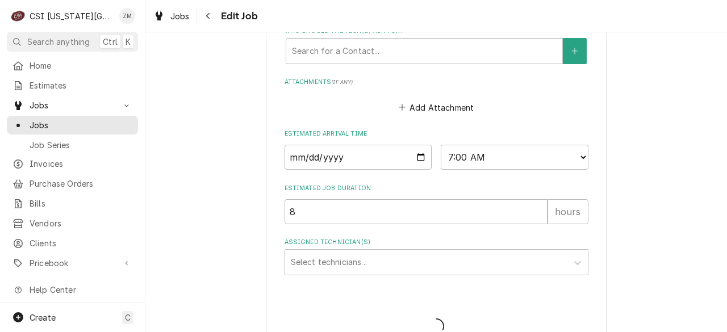
type textarea "x"
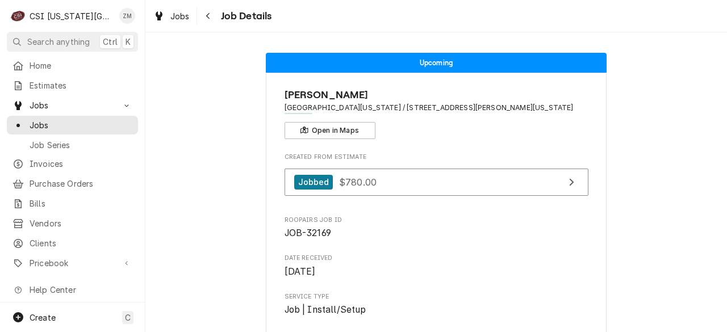
drag, startPoint x: 207, startPoint y: 16, endPoint x: 184, endPoint y: 81, distance: 69.1
click at [204, 16] on div "Navigate back" at bounding box center [208, 15] width 11 height 11
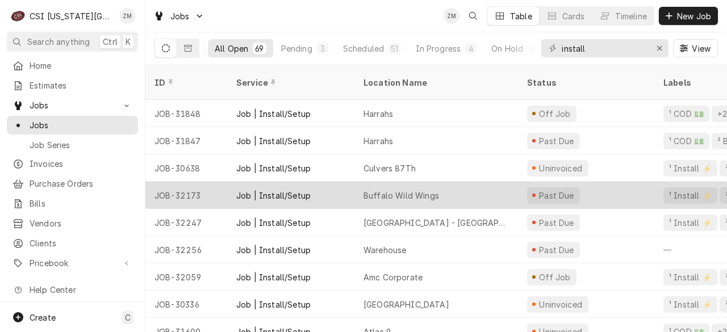
click at [452, 183] on div "Buffalo Wild Wings" at bounding box center [436, 195] width 164 height 27
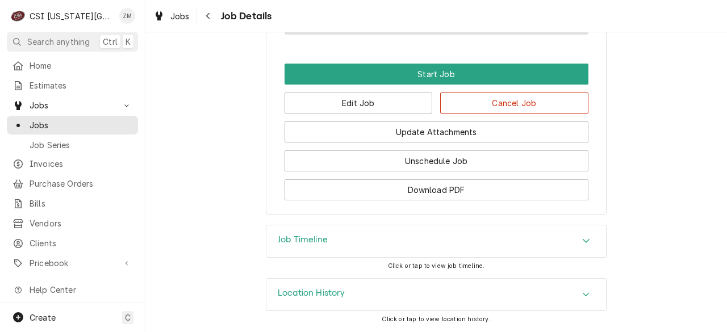
scroll to position [1027, 0]
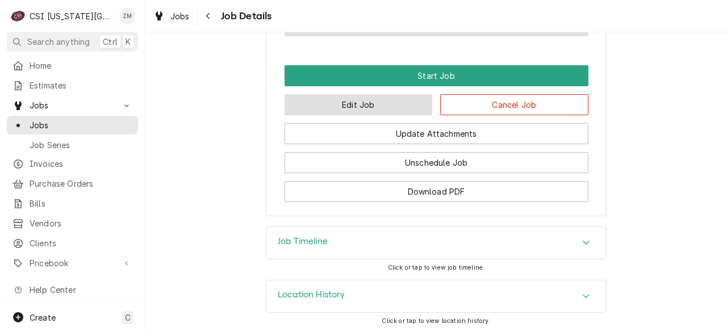
click at [335, 115] on button "Edit Job" at bounding box center [358, 104] width 148 height 21
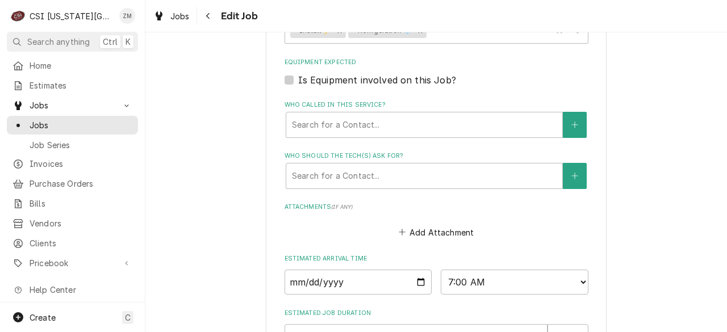
scroll to position [1074, 0]
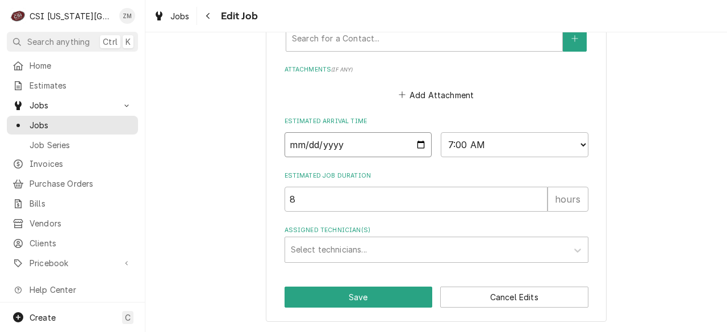
click at [415, 144] on input "2025-08-25" at bounding box center [358, 144] width 148 height 25
type textarea "x"
type input "2025-09-01"
click at [302, 295] on button "Save" at bounding box center [358, 297] width 148 height 21
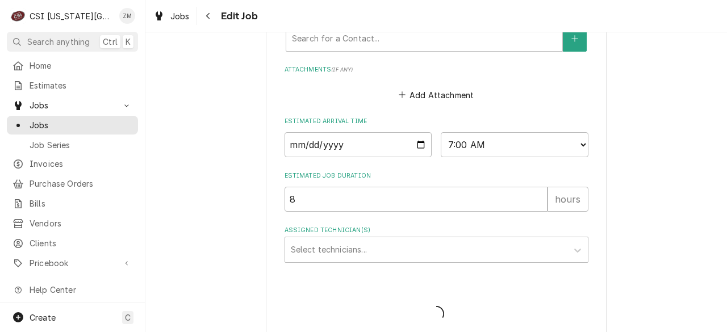
type textarea "x"
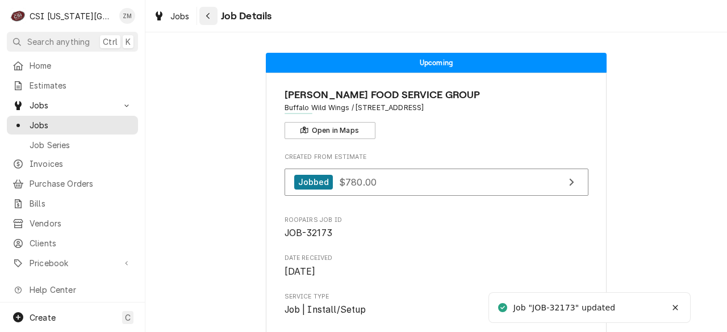
click at [208, 19] on icon "Navigate back" at bounding box center [208, 16] width 5 height 8
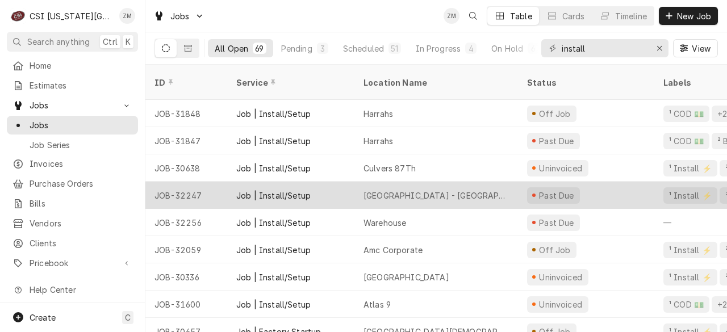
click at [397, 190] on div "Loews Hotel - Baltimore Ave" at bounding box center [435, 196] width 145 height 12
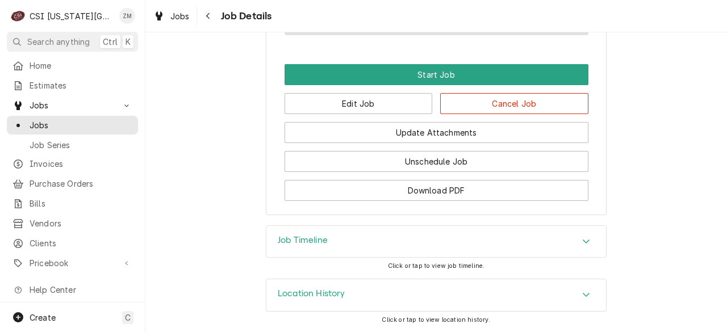
scroll to position [790, 0]
click at [349, 103] on button "Edit Job" at bounding box center [358, 103] width 148 height 21
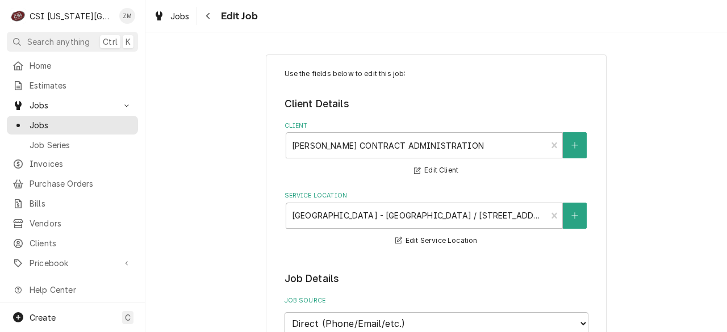
type textarea "x"
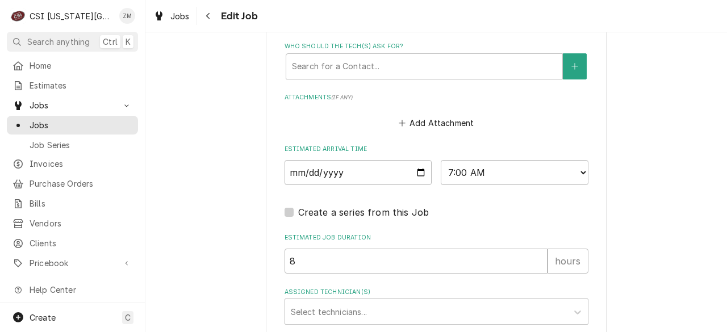
scroll to position [917, 0]
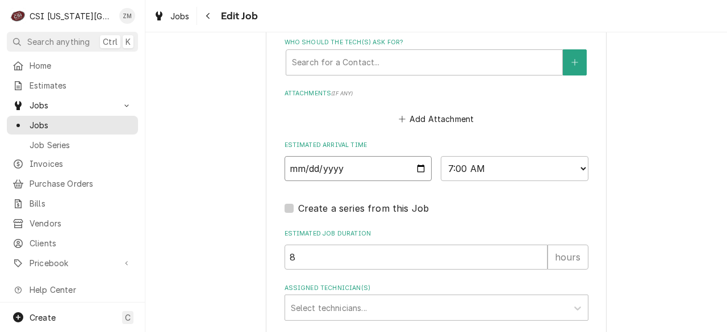
click at [420, 169] on input "2025-08-25" at bounding box center [358, 168] width 148 height 25
type input "2025-08-29"
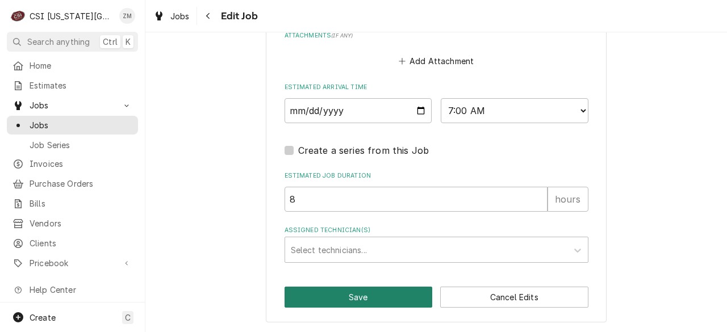
click at [343, 296] on button "Save" at bounding box center [358, 297] width 148 height 21
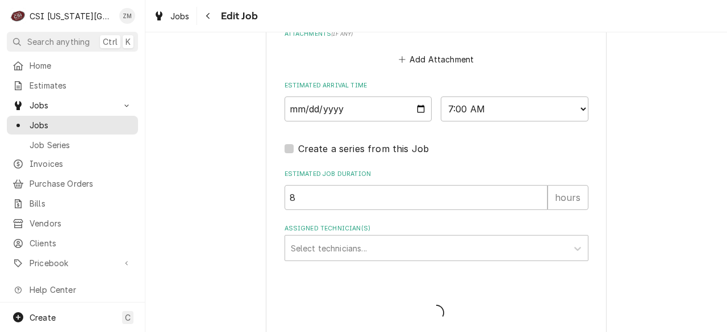
type textarea "x"
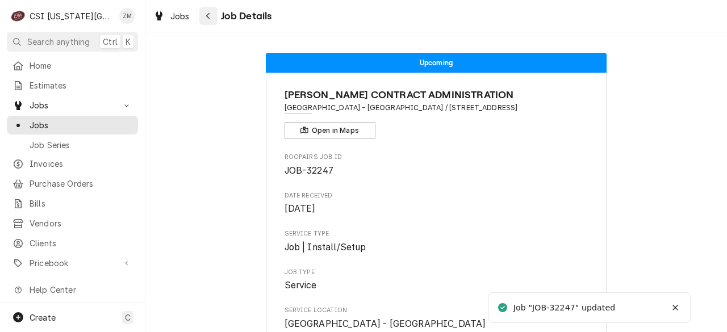
click at [213, 18] on button "Navigate back" at bounding box center [208, 16] width 18 height 18
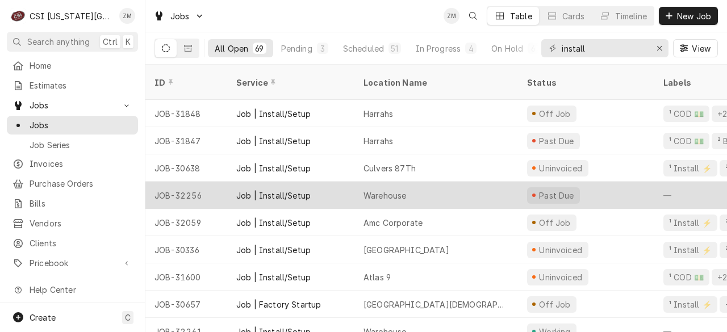
click at [405, 190] on div "Warehouse" at bounding box center [384, 196] width 43 height 12
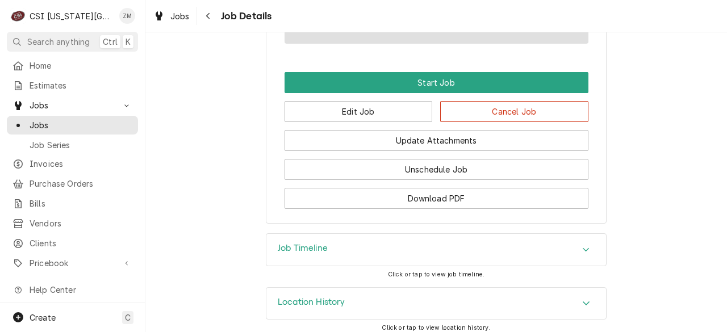
scroll to position [672, 0]
click at [364, 120] on button "Edit Job" at bounding box center [358, 111] width 148 height 21
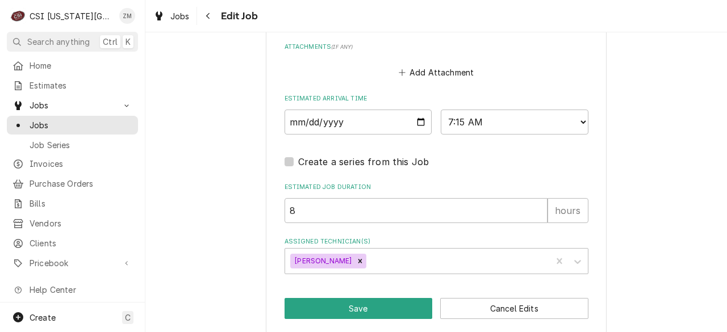
scroll to position [897, 0]
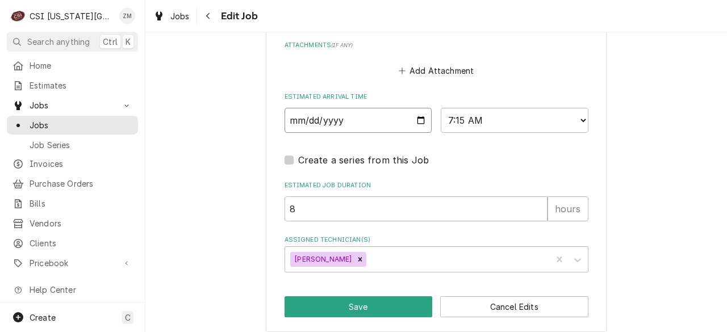
click at [421, 124] on input "[DATE]" at bounding box center [358, 120] width 148 height 25
type textarea "x"
type input "2025-08-29"
type textarea "x"
click at [478, 127] on select "AM / PM 6:00 AM 6:15 AM 6:30 AM 6:45 AM 7:00 AM 7:15 AM 7:30 AM 7:45 AM 8:00 AM…" at bounding box center [515, 120] width 148 height 25
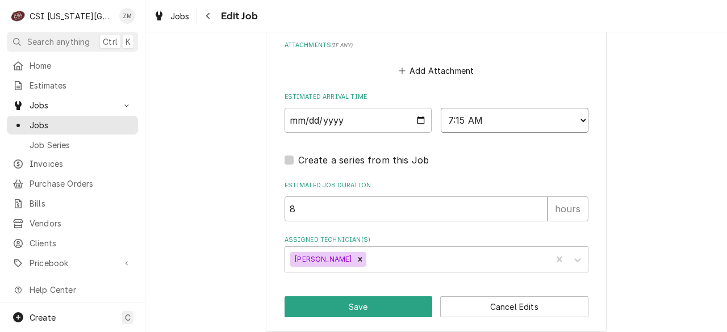
select select "12:00:00"
click at [441, 109] on select "AM / PM 6:00 AM 6:15 AM 6:30 AM 6:45 AM 7:00 AM 7:15 AM 7:30 AM 7:45 AM 8:00 AM…" at bounding box center [515, 120] width 148 height 25
type textarea "x"
click at [490, 118] on select "AM / PM 6:00 AM 6:15 AM 6:30 AM 6:45 AM 7:00 AM 7:15 AM 7:30 AM 7:45 AM 8:00 AM…" at bounding box center [515, 120] width 148 height 25
select select "13:00:00"
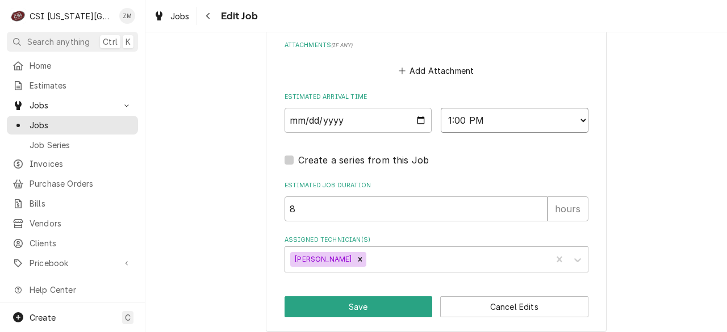
click at [441, 109] on select "AM / PM 6:00 AM 6:15 AM 6:30 AM 6:45 AM 7:00 AM 7:15 AM 7:30 AM 7:45 AM 8:00 AM…" at bounding box center [515, 120] width 148 height 25
click at [374, 313] on button "Save" at bounding box center [358, 306] width 148 height 21
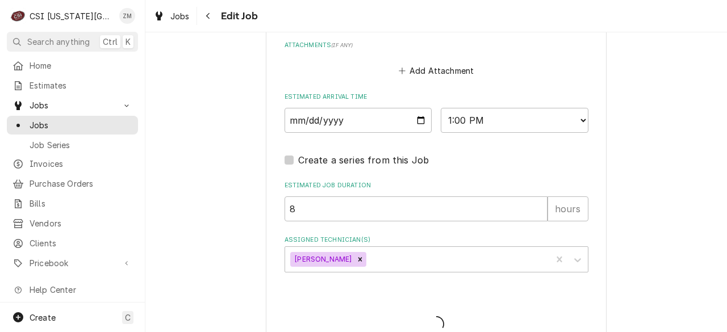
type textarea "x"
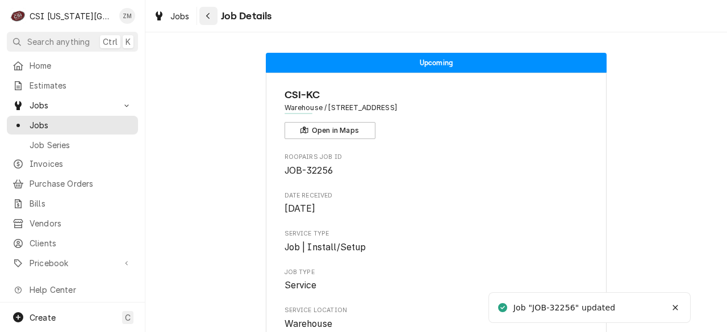
click at [208, 18] on icon "Navigate back" at bounding box center [207, 16] width 3 height 6
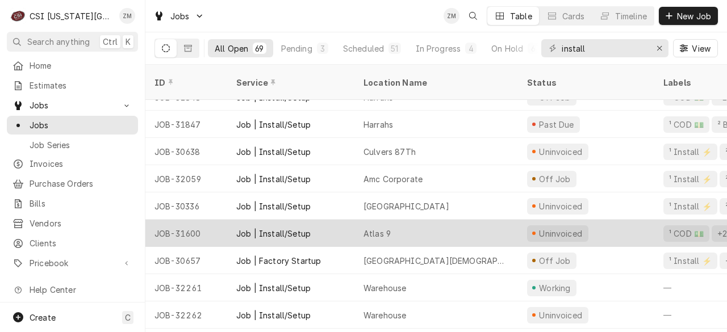
scroll to position [16, 0]
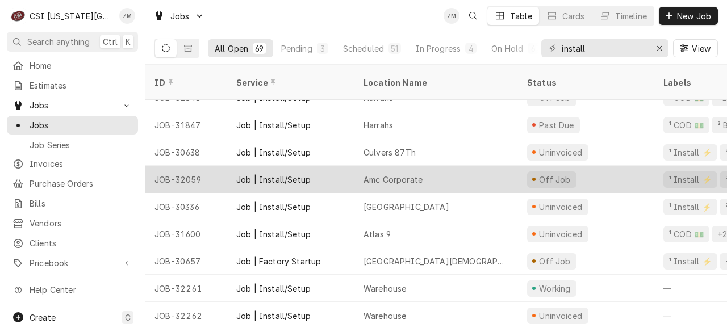
click at [383, 174] on div "Amc Corporate" at bounding box center [392, 180] width 59 height 12
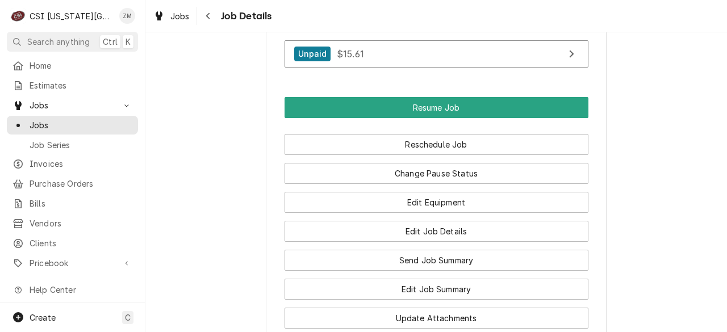
scroll to position [1778, 0]
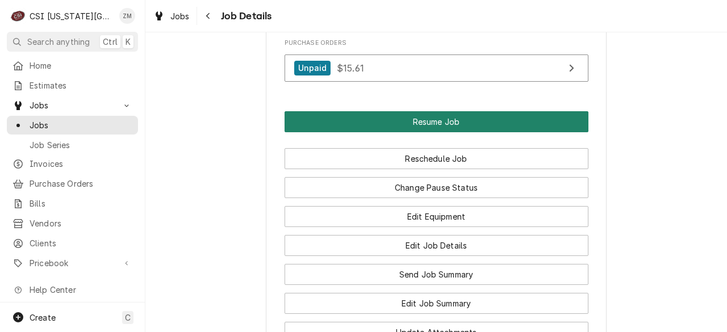
click at [424, 111] on button "Resume Job" at bounding box center [436, 121] width 304 height 21
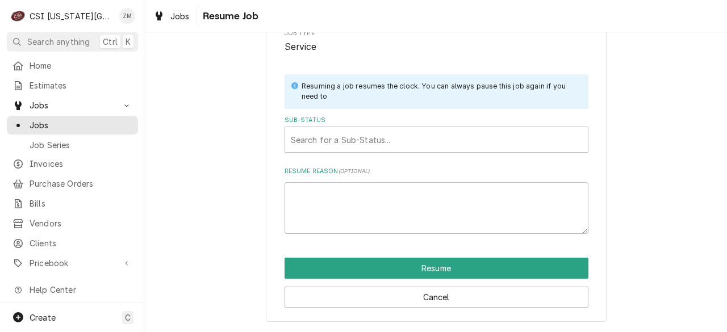
scroll to position [143, 0]
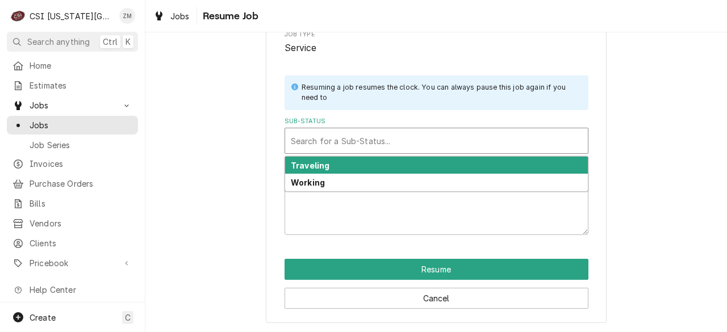
click at [434, 139] on div "Sub-Status" at bounding box center [436, 141] width 291 height 20
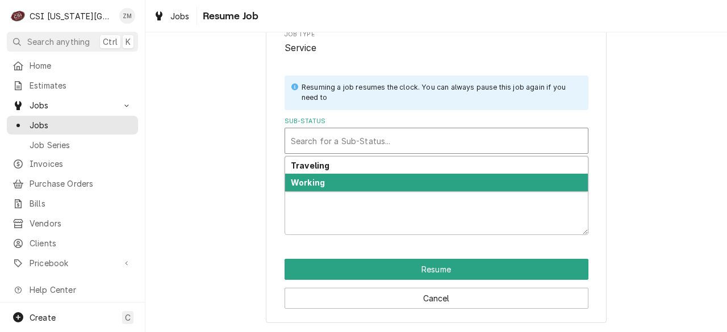
click at [395, 187] on div "Working" at bounding box center [436, 183] width 303 height 18
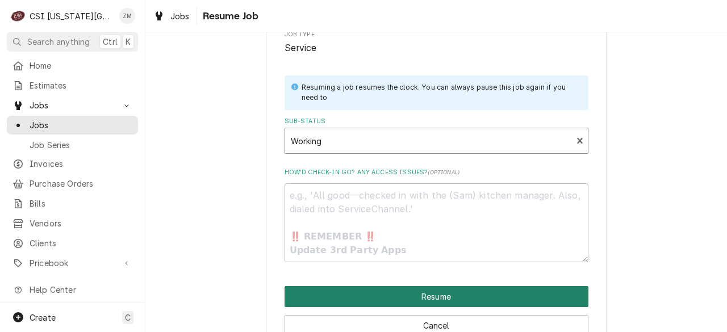
click at [400, 299] on button "Resume" at bounding box center [436, 296] width 304 height 21
type textarea "x"
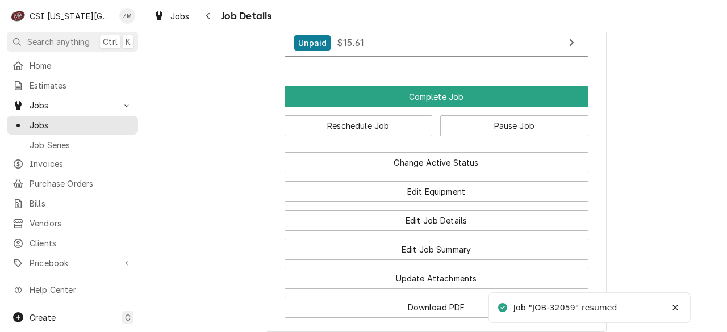
scroll to position [1765, 0]
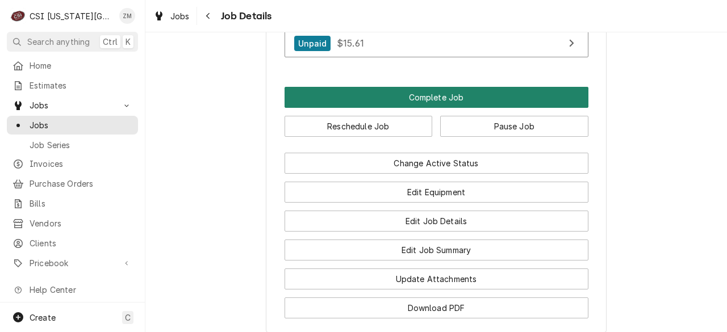
click at [439, 87] on button "Complete Job" at bounding box center [436, 97] width 304 height 21
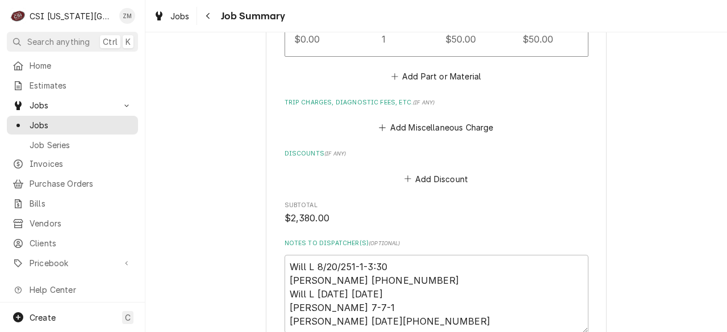
scroll to position [1847, 0]
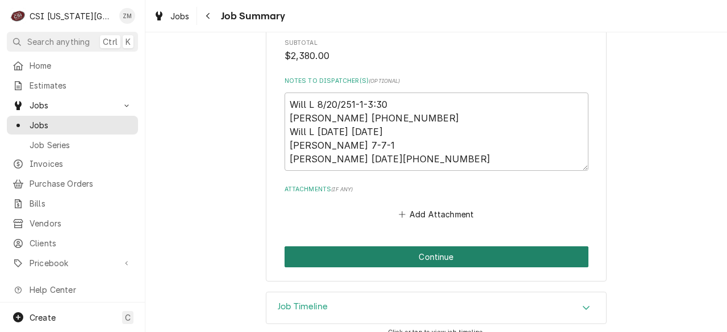
click at [362, 246] on button "Continue" at bounding box center [436, 256] width 304 height 21
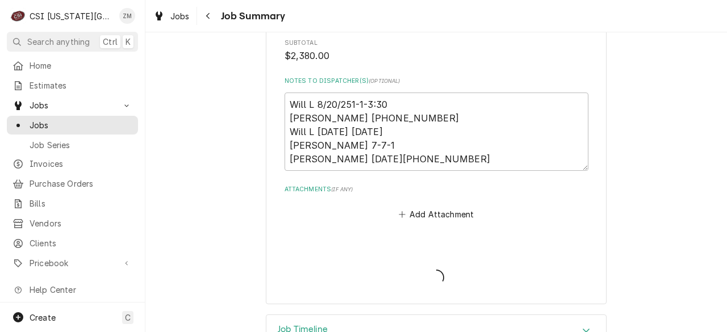
type textarea "x"
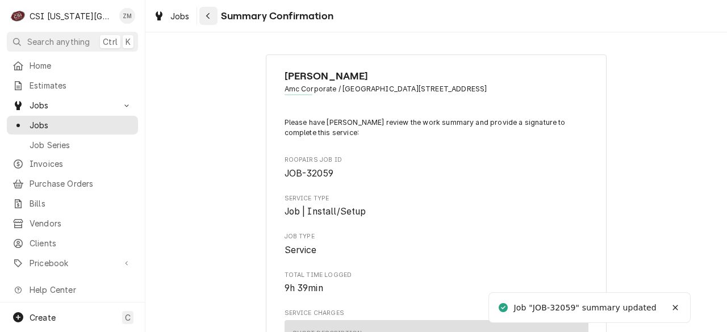
click at [204, 13] on div "Navigate back" at bounding box center [208, 15] width 11 height 11
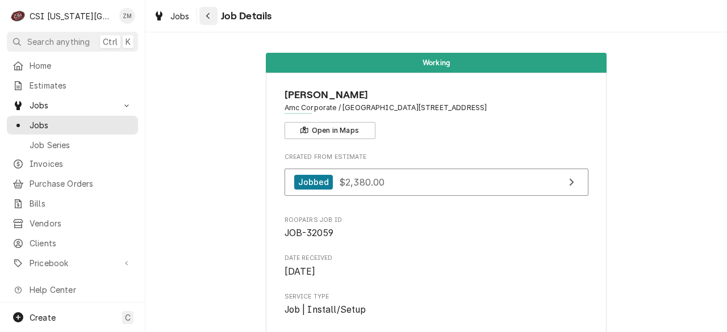
click at [207, 20] on div "Navigate back" at bounding box center [208, 15] width 11 height 11
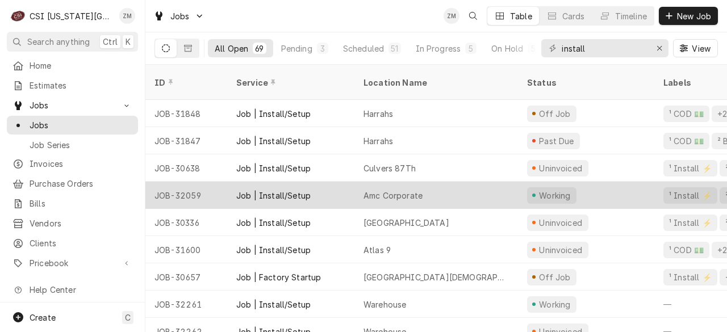
click at [335, 182] on div "Job | Install/Setup" at bounding box center [290, 195] width 127 height 27
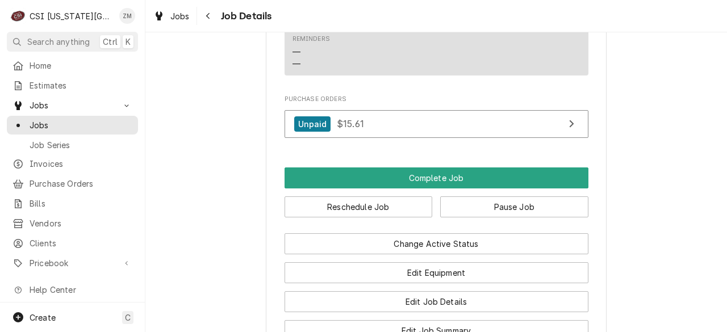
scroll to position [1746, 0]
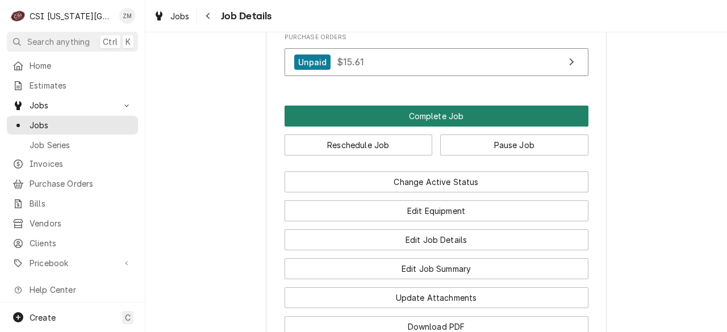
click at [404, 106] on button "Complete Job" at bounding box center [436, 116] width 304 height 21
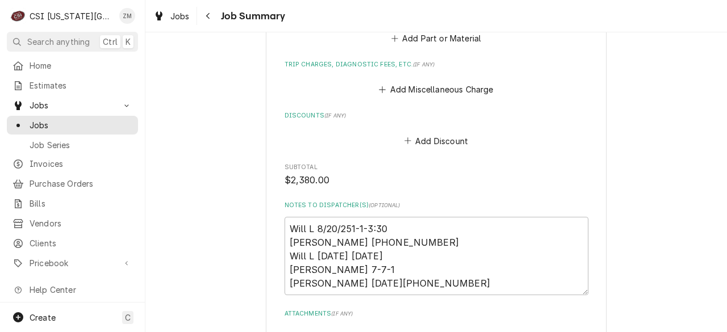
scroll to position [1847, 0]
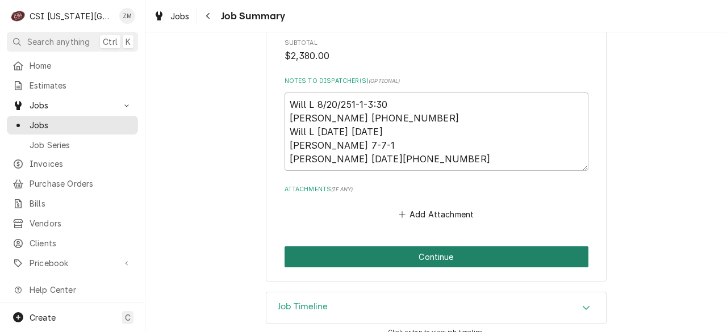
click at [403, 246] on button "Continue" at bounding box center [436, 256] width 304 height 21
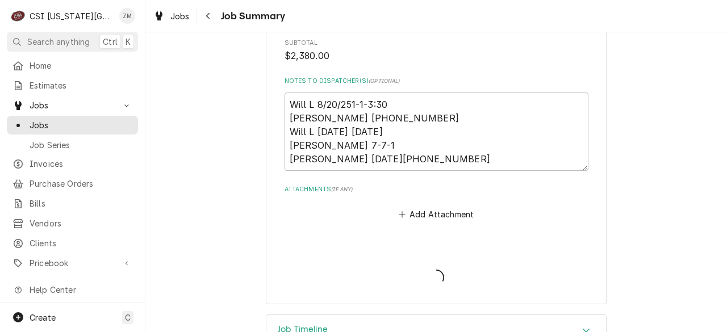
type textarea "x"
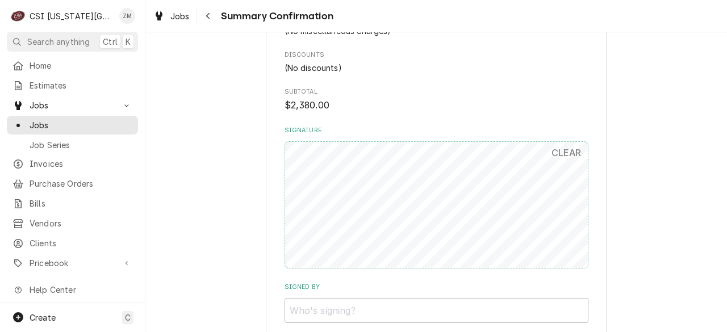
scroll to position [1593, 0]
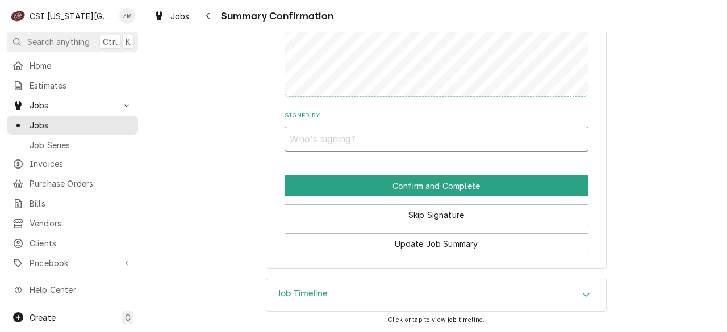
click at [332, 136] on input "Signed By" at bounding box center [436, 139] width 304 height 25
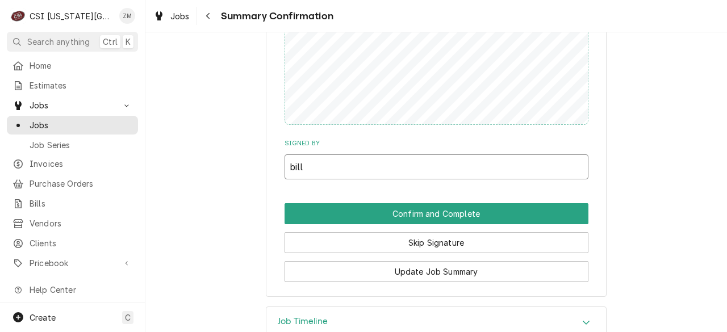
scroll to position [1564, 0]
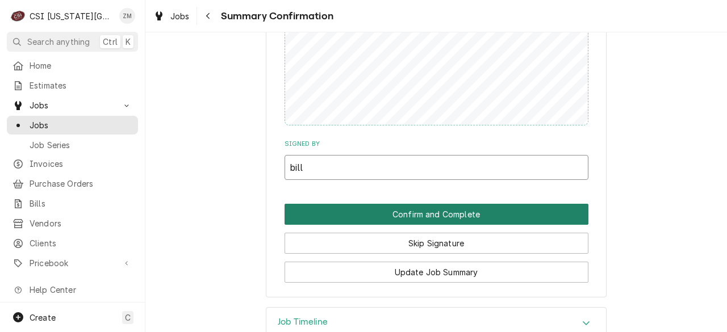
type input "bill"
click at [412, 214] on button "Confirm and Complete" at bounding box center [436, 214] width 304 height 21
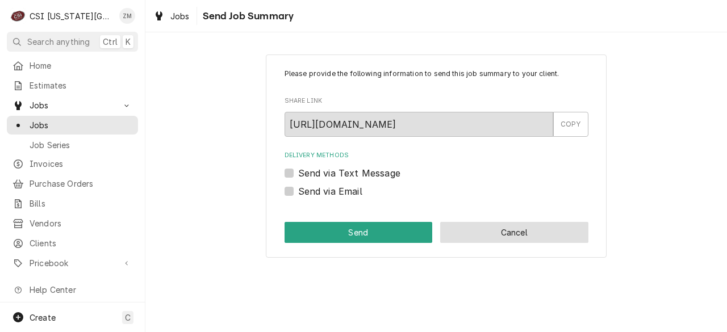
click at [476, 237] on button "Cancel" at bounding box center [514, 232] width 148 height 21
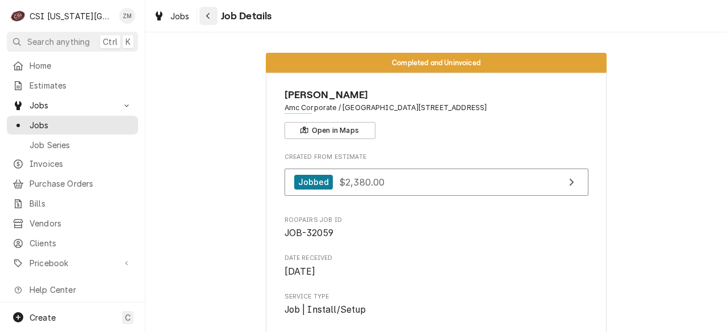
click at [212, 13] on div "Navigate back" at bounding box center [208, 15] width 11 height 11
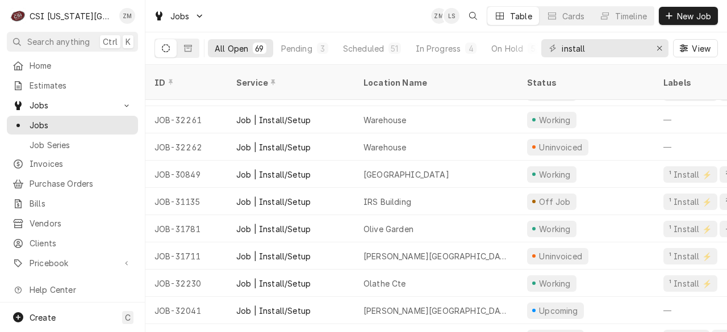
scroll to position [185, 0]
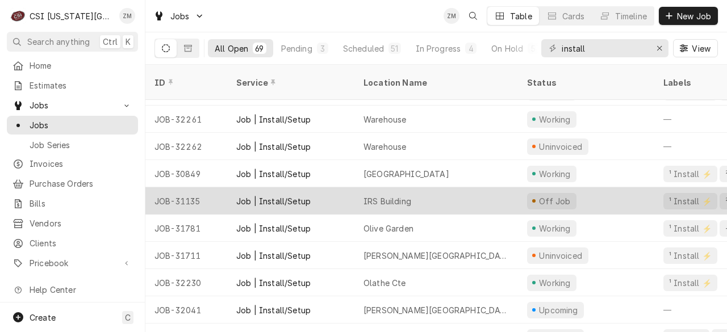
click at [476, 190] on div "IRS Building" at bounding box center [436, 200] width 164 height 27
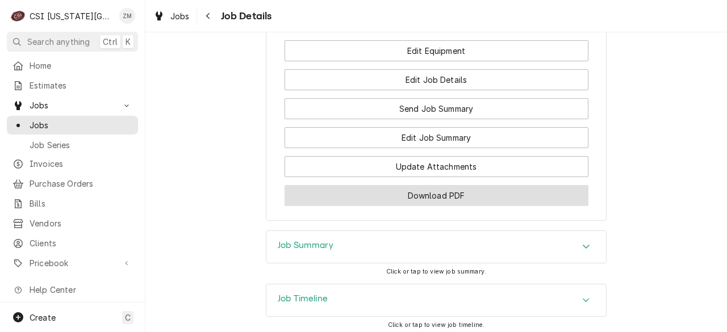
scroll to position [1869, 0]
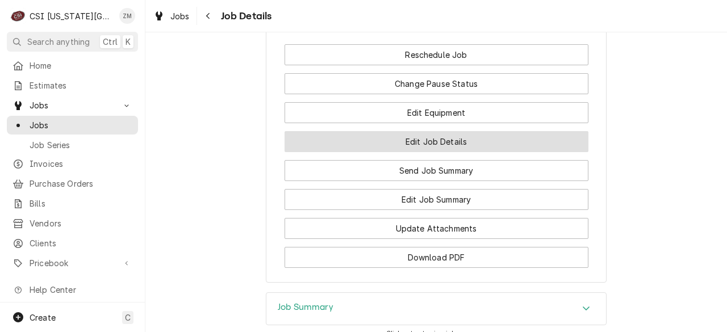
click at [455, 135] on button "Edit Job Details" at bounding box center [436, 141] width 304 height 21
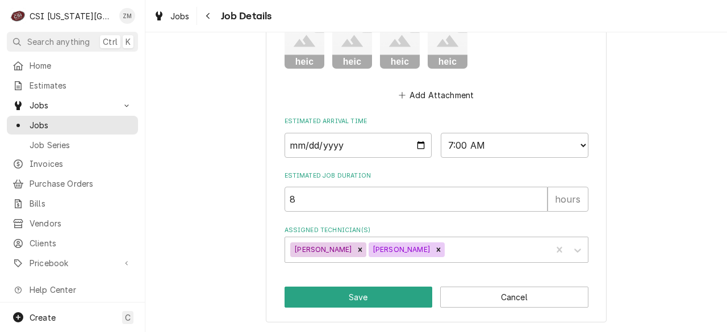
scroll to position [1148, 0]
click at [414, 151] on input "2025-08-27" at bounding box center [358, 145] width 148 height 25
type textarea "x"
type input "2025-09-27"
type textarea "x"
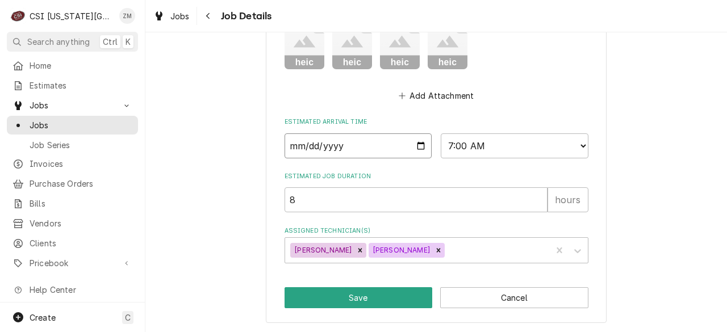
type input "2025-09-08"
click at [434, 253] on icon "Remove Zach Harris" at bounding box center [438, 250] width 8 height 8
click at [356, 253] on icon "Remove Will Larsen" at bounding box center [360, 250] width 8 height 8
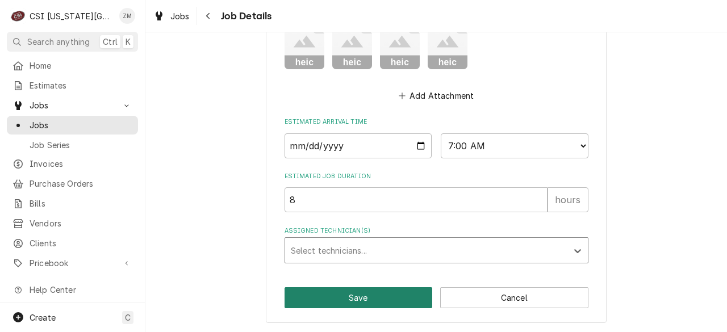
click at [348, 298] on button "Save" at bounding box center [358, 297] width 148 height 21
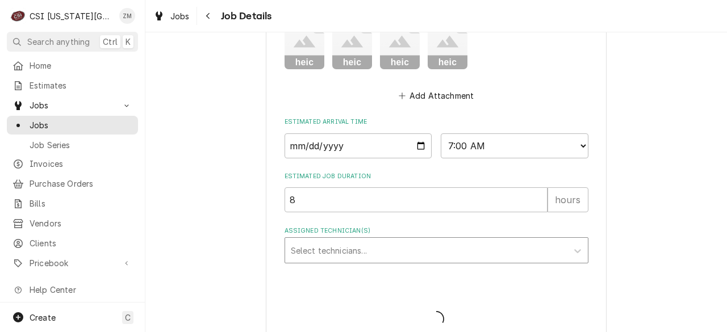
type textarea "x"
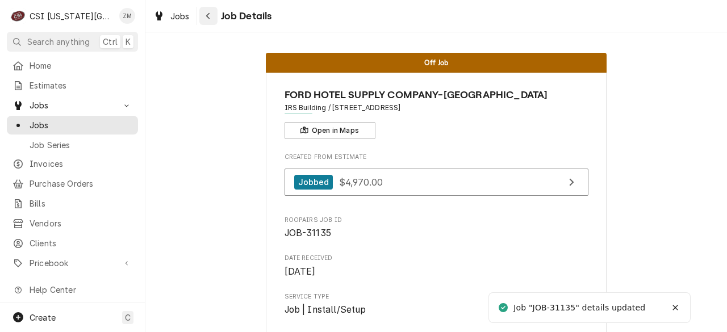
click at [208, 18] on icon "Navigate back" at bounding box center [207, 16] width 3 height 6
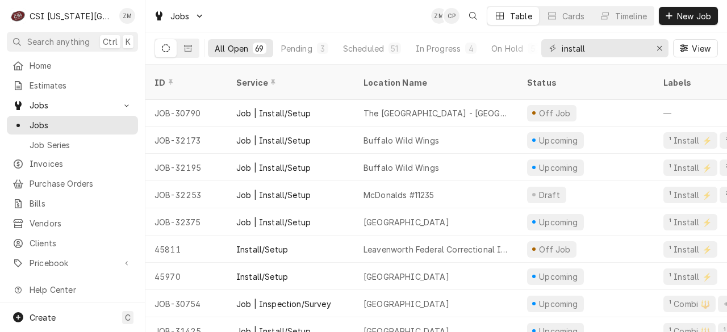
scroll to position [628, 0]
drag, startPoint x: 446, startPoint y: 202, endPoint x: 323, endPoint y: 16, distance: 222.4
click at [323, 16] on div "Jobs ZM CP Table Cards Timeline New Job" at bounding box center [435, 16] width 581 height 32
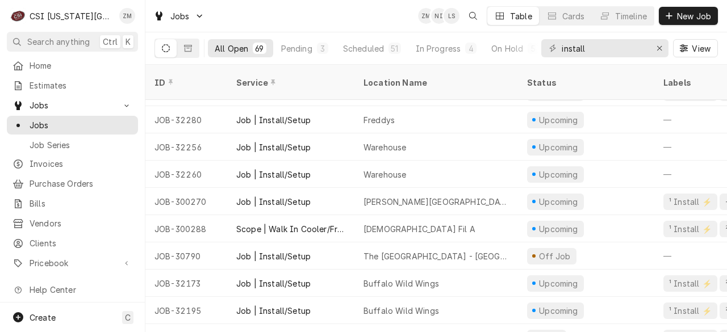
scroll to position [520, 0]
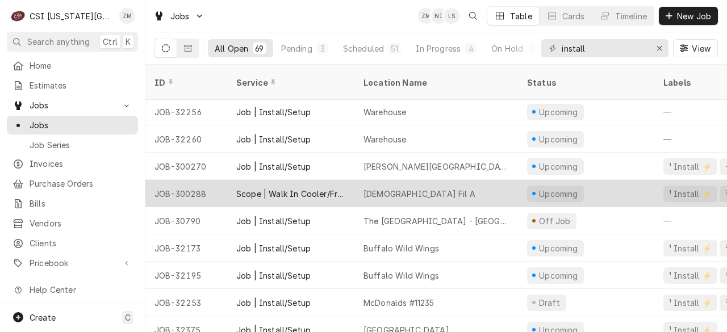
click at [433, 181] on div "Chick Fil A" at bounding box center [436, 193] width 164 height 27
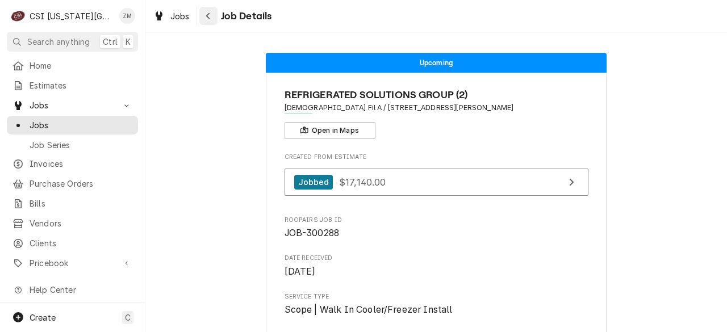
click at [209, 19] on icon "Navigate back" at bounding box center [208, 16] width 5 height 8
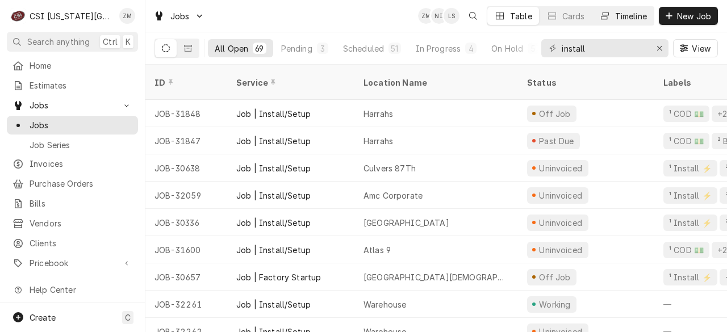
click at [640, 18] on div "Timeline" at bounding box center [631, 16] width 32 height 12
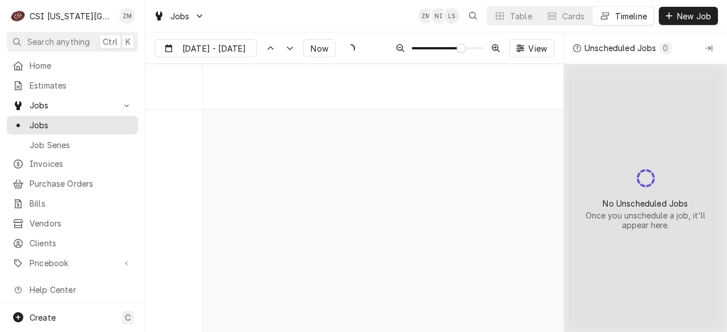
scroll to position [3690, 0]
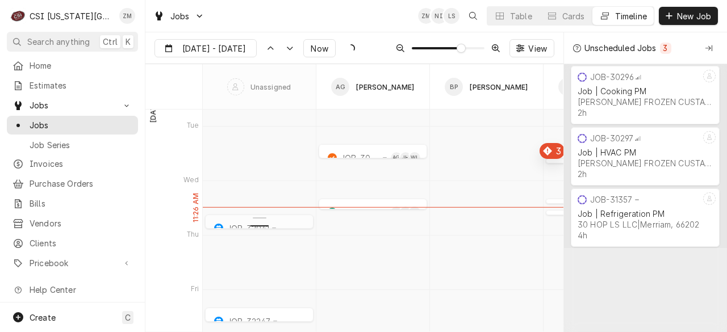
drag, startPoint x: 279, startPoint y: 225, endPoint x: 296, endPoint y: 225, distance: 17.0
click at [296, 225] on div "7:00 AM 3:00 PM JOB-32247 Job | Install/Setup BOELTER CONTRACT ADMINISTRATION |…" at bounding box center [383, 235] width 361 height 7631
type input "Aug 25"
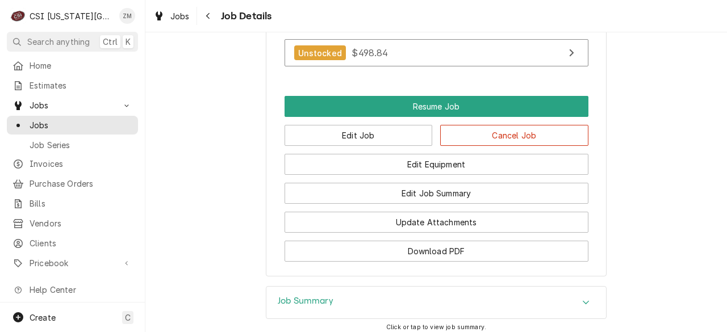
scroll to position [1339, 0]
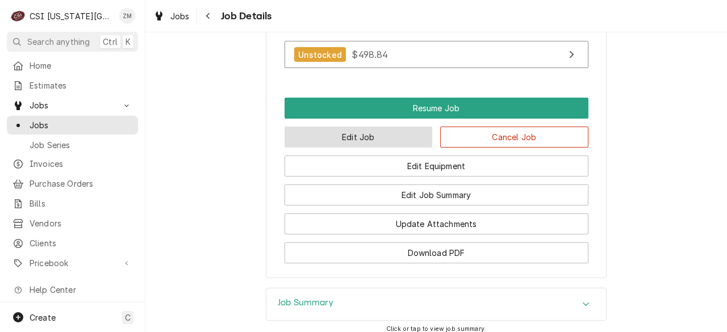
click at [365, 148] on button "Edit Job" at bounding box center [358, 137] width 148 height 21
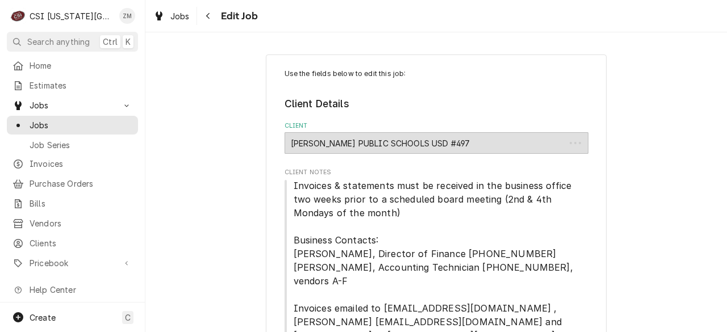
type textarea "x"
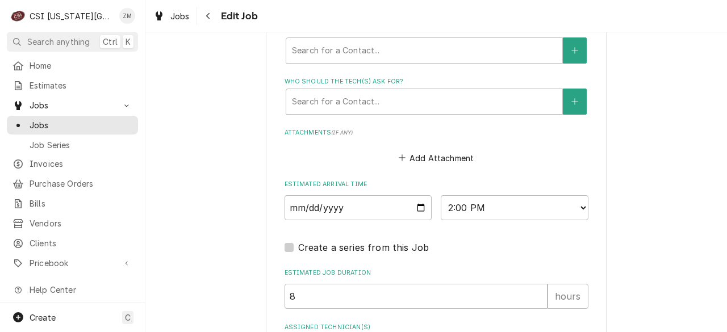
scroll to position [1090, 0]
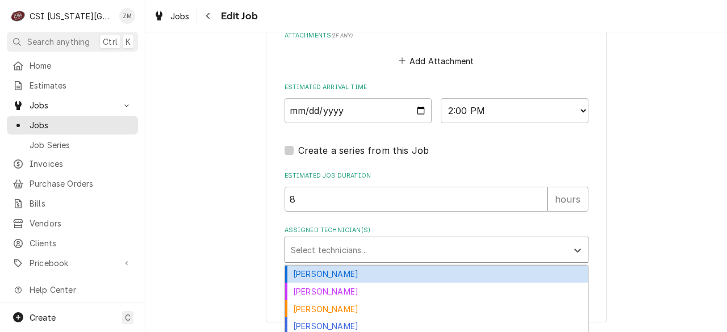
click at [375, 256] on div "Assigned Technician(s)" at bounding box center [426, 250] width 271 height 20
type input "za"
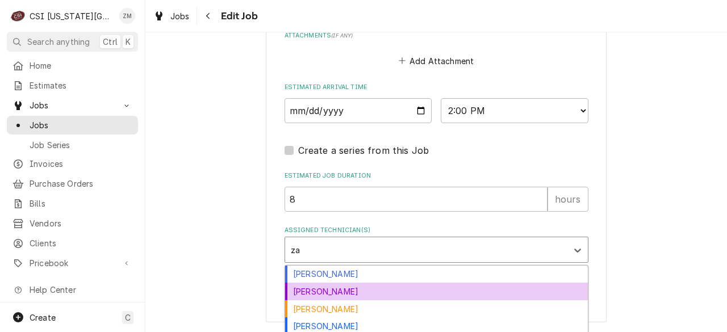
click at [348, 294] on div "[PERSON_NAME]" at bounding box center [436, 292] width 303 height 18
type textarea "x"
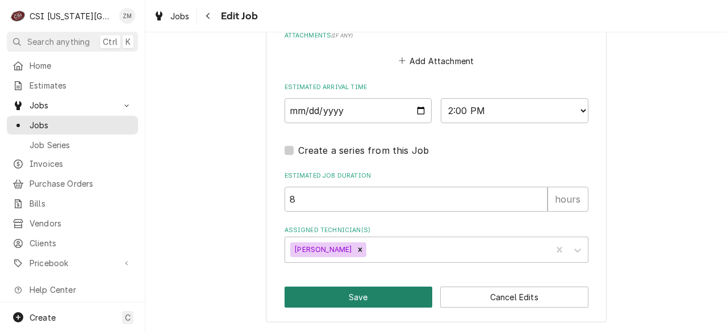
click at [343, 299] on button "Save" at bounding box center [358, 297] width 148 height 21
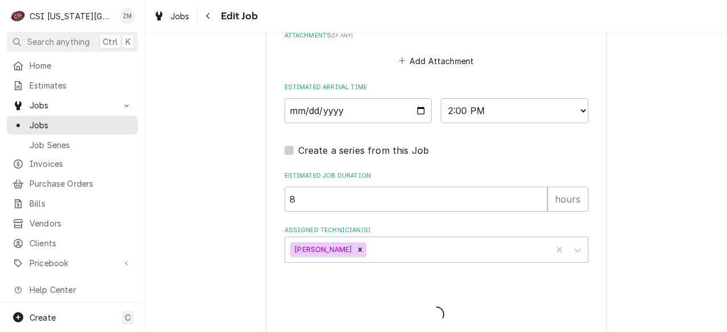
type textarea "x"
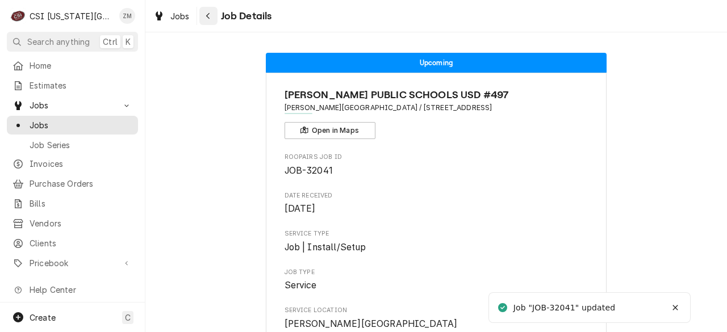
click at [208, 19] on icon "Navigate back" at bounding box center [208, 16] width 5 height 8
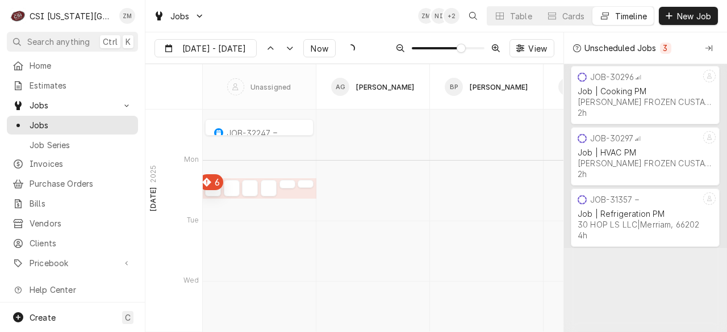
scroll to position [4310, 0]
type input "Aug 28"
click at [522, 19] on div "Table" at bounding box center [521, 16] width 22 height 12
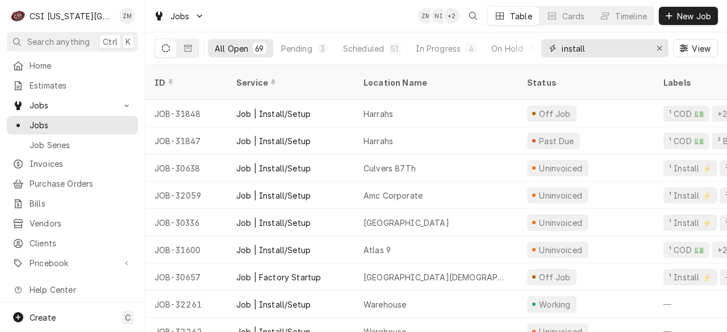
click at [639, 53] on input "install" at bounding box center [604, 48] width 85 height 18
type input "i"
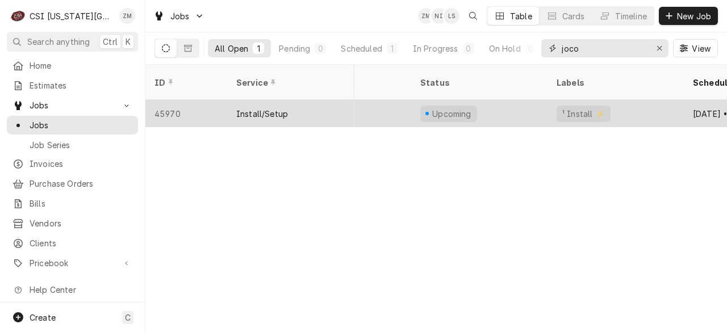
scroll to position [0, 0]
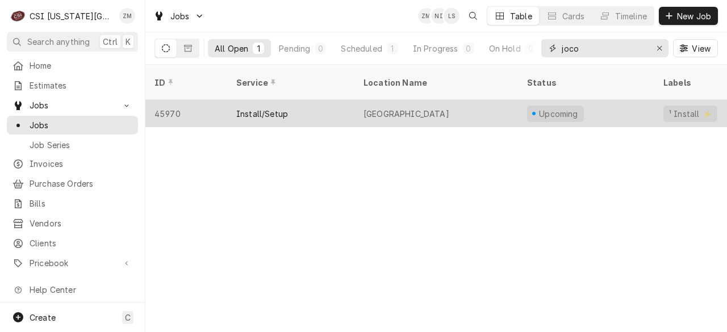
type input "joco"
click at [421, 108] on div "[GEOGRAPHIC_DATA]" at bounding box center [406, 114] width 86 height 12
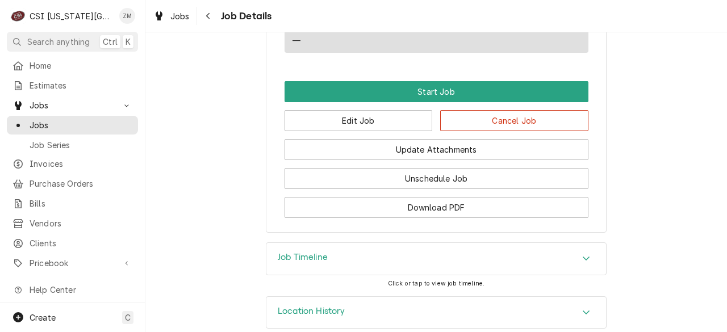
scroll to position [898, 0]
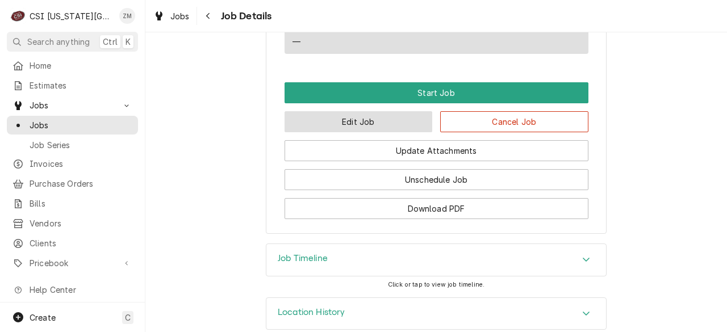
click at [383, 132] on button "Edit Job" at bounding box center [358, 121] width 148 height 21
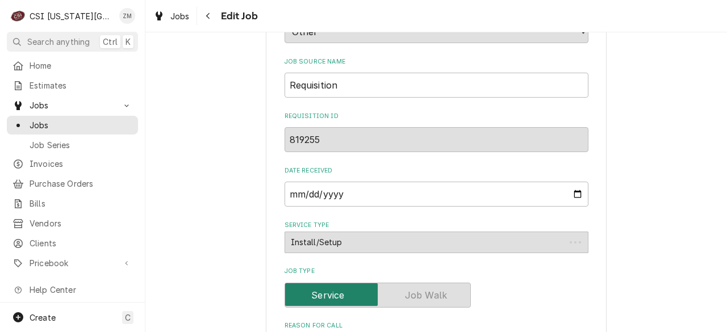
type textarea "x"
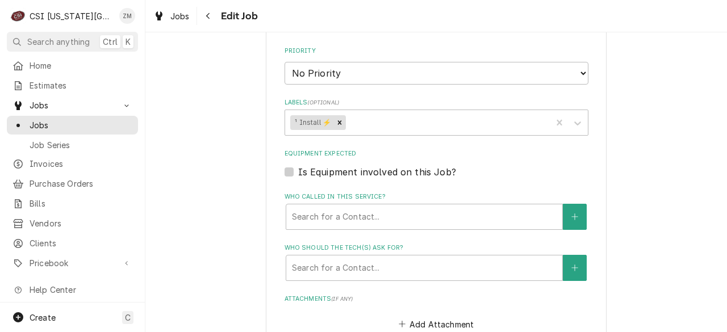
scroll to position [994, 0]
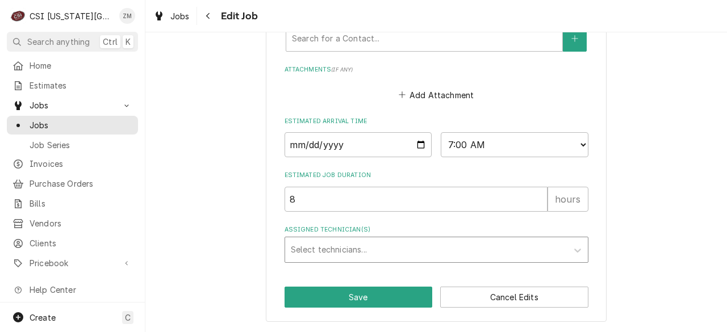
click at [309, 250] on div "Assigned Technician(s)" at bounding box center [426, 250] width 271 height 20
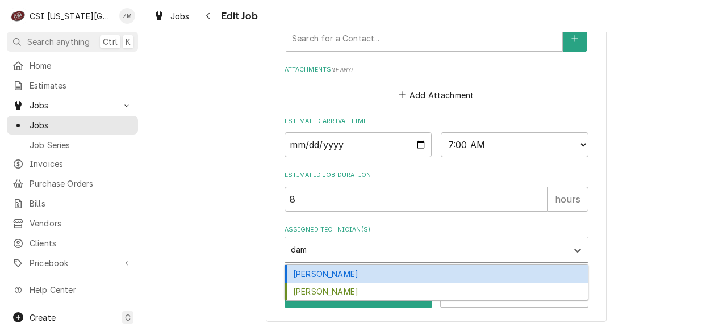
type input "damo"
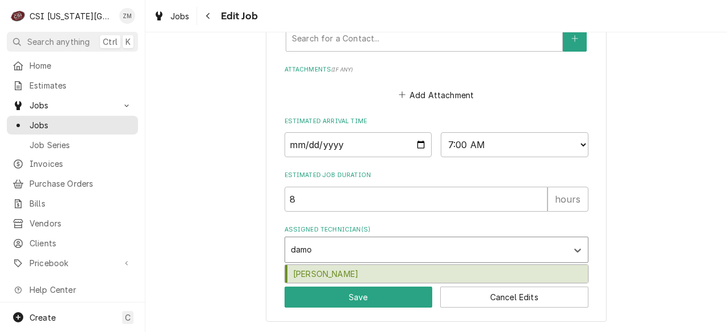
click at [314, 281] on div "[PERSON_NAME]" at bounding box center [436, 274] width 303 height 18
type textarea "x"
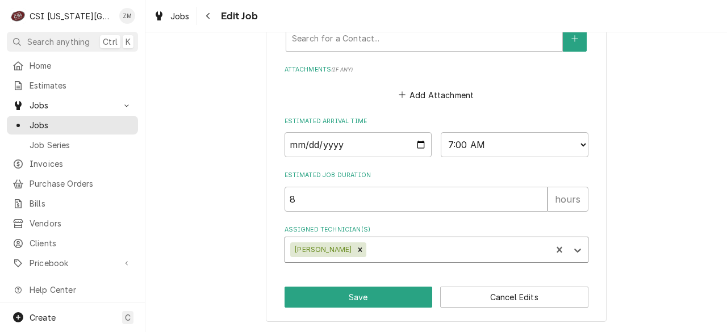
type textarea "x"
click at [416, 252] on div "Assigned Technician(s)" at bounding box center [457, 250] width 177 height 20
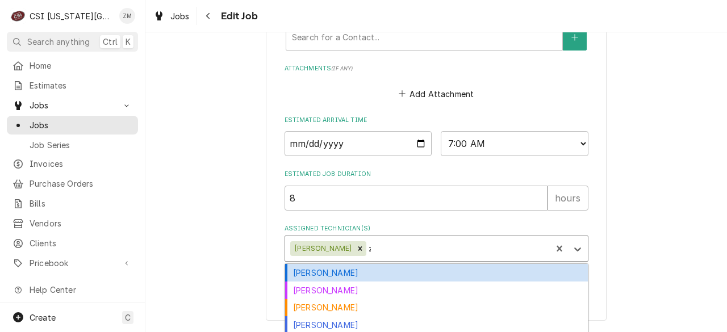
type input "za"
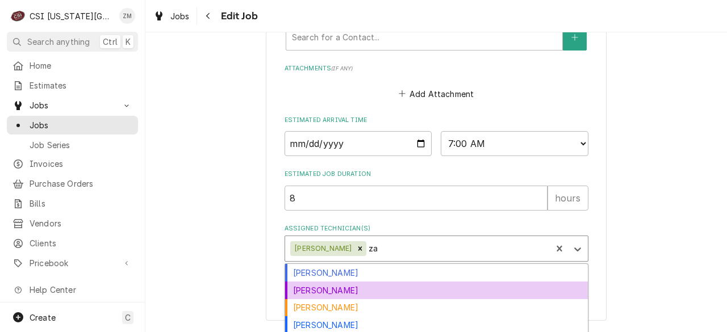
click at [386, 290] on div "Zach Harris" at bounding box center [436, 291] width 303 height 18
type textarea "x"
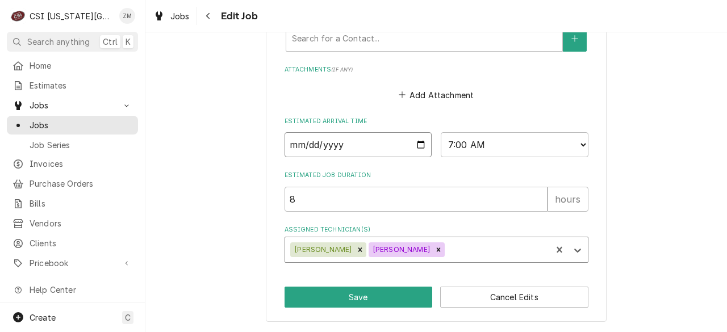
click at [415, 145] on input "2025-09-04" at bounding box center [358, 144] width 148 height 25
drag, startPoint x: 519, startPoint y: 236, endPoint x: 362, endPoint y: 321, distance: 178.1
click at [368, 302] on button "Save" at bounding box center [358, 297] width 148 height 21
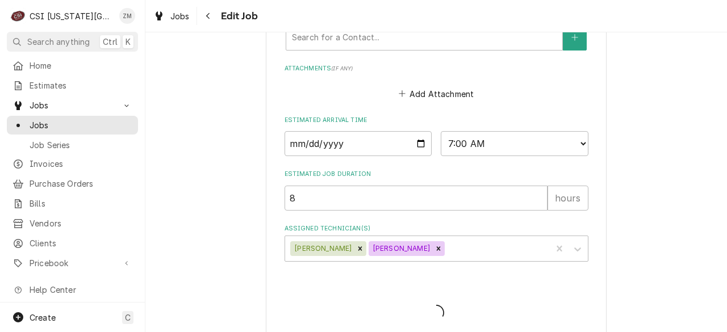
type textarea "x"
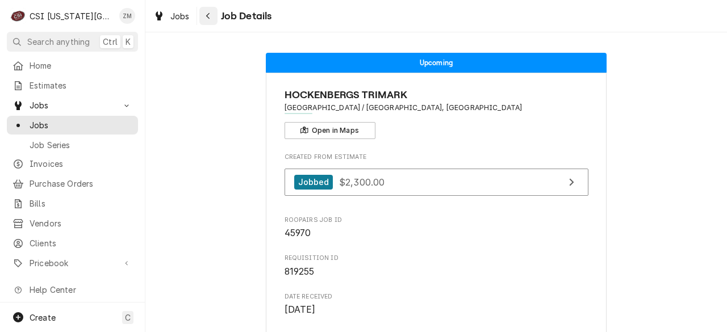
click at [208, 20] on div "Navigate back" at bounding box center [208, 15] width 11 height 11
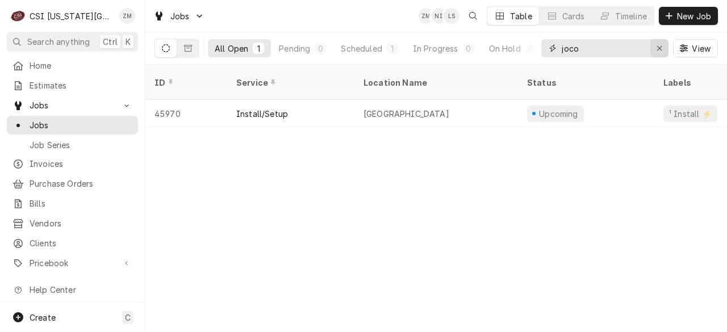
click at [655, 53] on div "Erase input" at bounding box center [659, 48] width 11 height 11
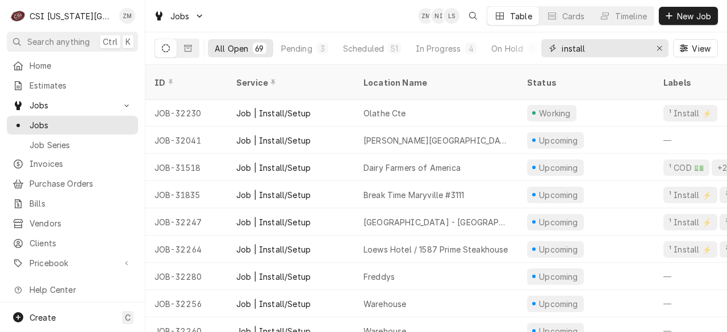
scroll to position [328, 0]
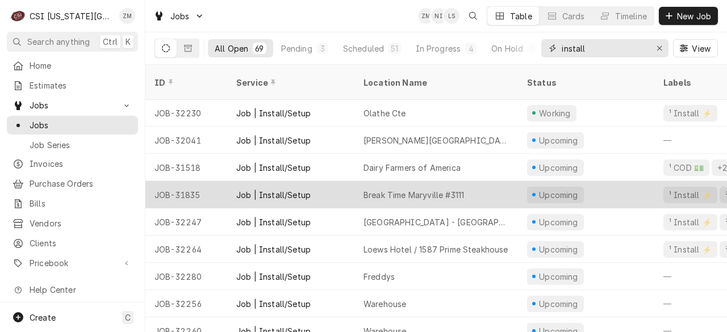
type input "install"
click at [452, 189] on div "Break Time Maryville #3111" at bounding box center [413, 195] width 101 height 12
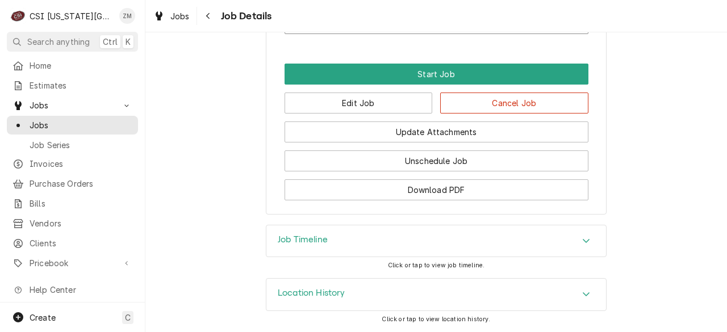
scroll to position [1569, 0]
click at [315, 98] on button "Edit Job" at bounding box center [358, 103] width 148 height 21
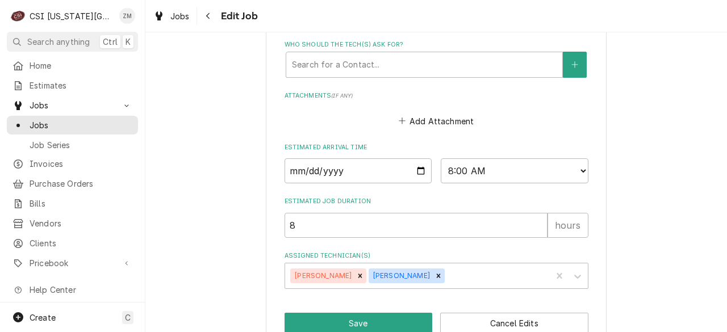
scroll to position [1383, 0]
click at [356, 273] on icon "Remove Tyler Wilson" at bounding box center [360, 277] width 8 height 8
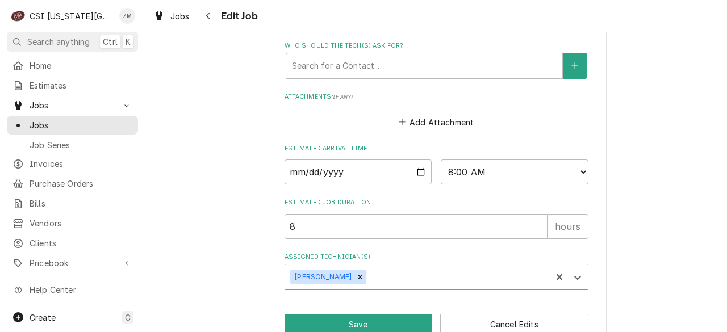
type textarea "x"
click at [370, 267] on div "Assigned Technician(s)" at bounding box center [457, 277] width 177 height 20
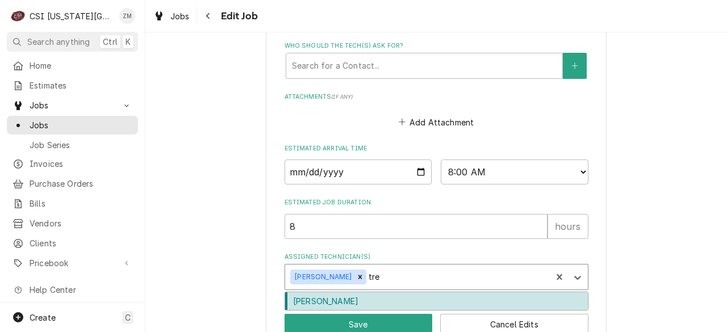
type input "trey"
click at [342, 292] on div "Trey Eslinger" at bounding box center [436, 301] width 303 height 18
type textarea "x"
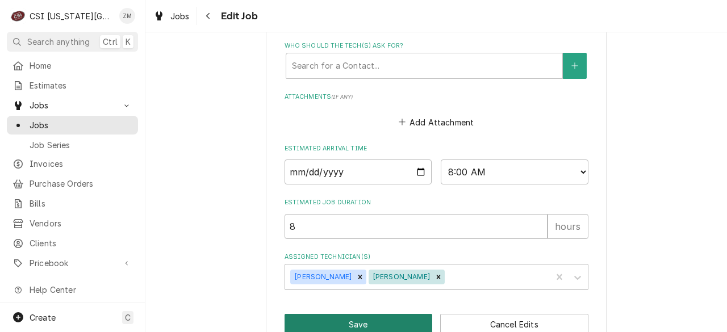
click at [375, 314] on button "Save" at bounding box center [358, 324] width 148 height 21
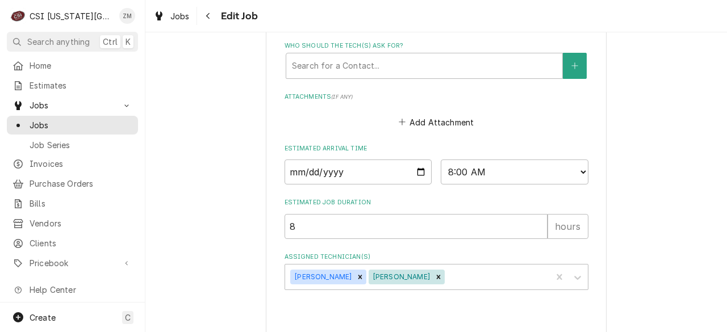
type textarea "x"
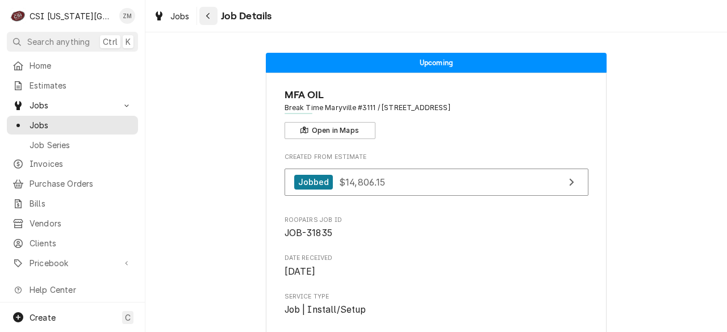
click at [208, 12] on icon "Navigate back" at bounding box center [208, 16] width 5 height 8
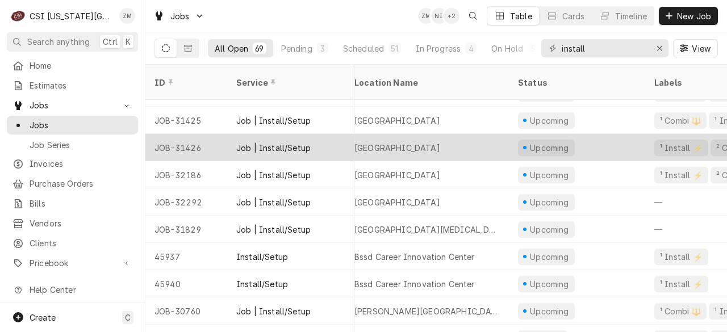
scroll to position [838, 0]
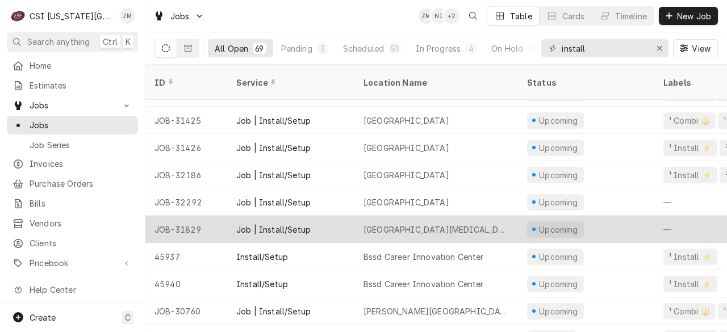
click at [455, 224] on div "[GEOGRAPHIC_DATA][MEDICAL_DATA] [GEOGRAPHIC_DATA]" at bounding box center [435, 230] width 145 height 12
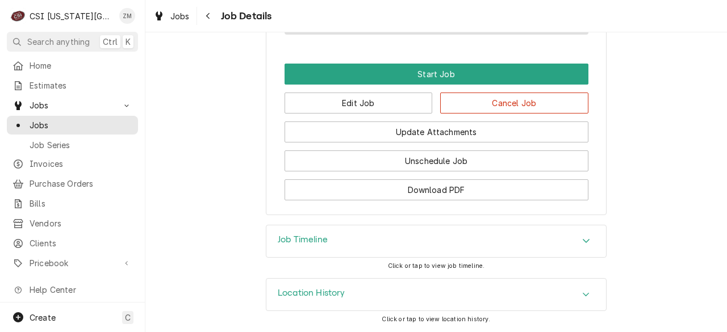
scroll to position [774, 0]
click at [368, 99] on button "Edit Job" at bounding box center [358, 103] width 148 height 21
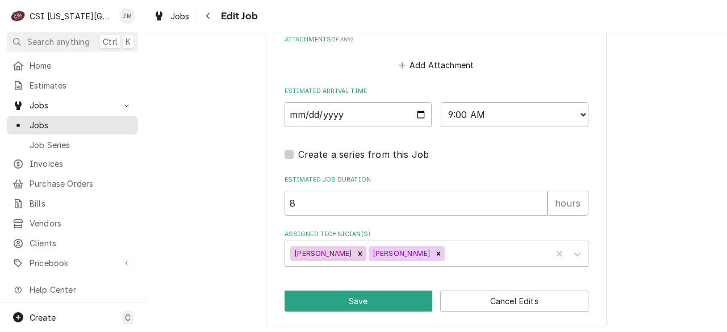
scroll to position [944, 0]
click at [417, 117] on input "2025-09-05" at bounding box center [358, 114] width 148 height 25
type textarea "x"
type input "2025-08-05"
type textarea "x"
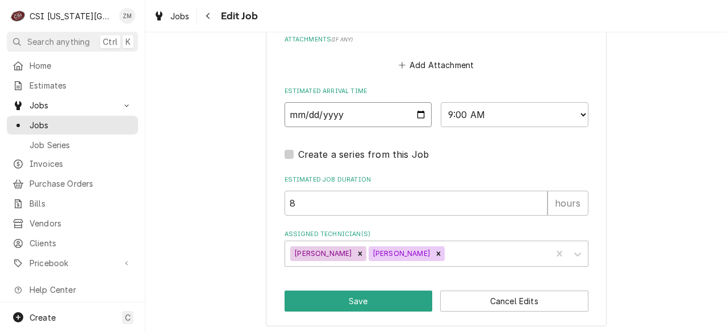
type input "2025-08-29"
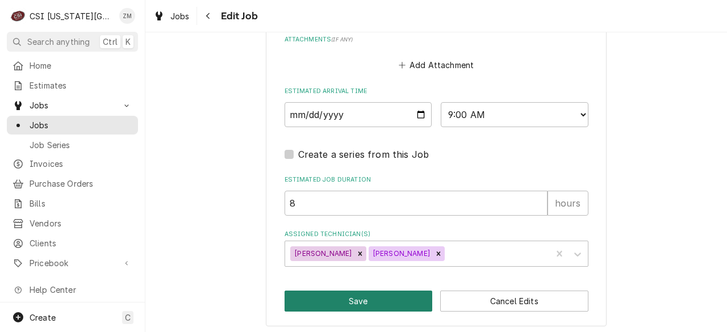
click at [357, 303] on button "Save" at bounding box center [358, 301] width 148 height 21
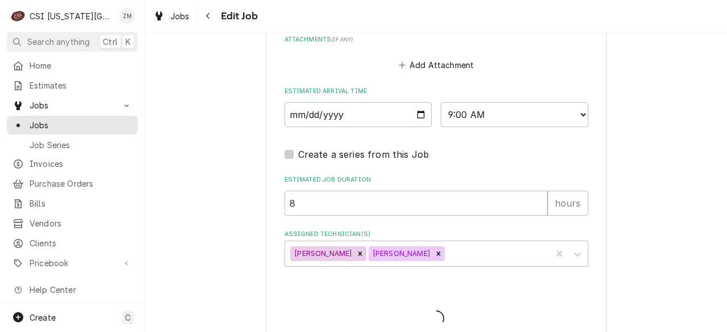
type textarea "x"
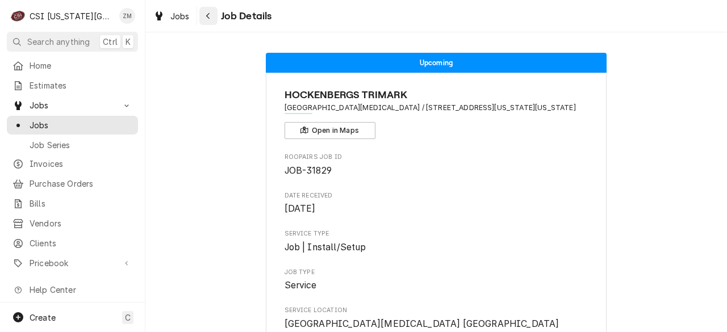
click at [208, 16] on icon "Navigate back" at bounding box center [208, 16] width 5 height 8
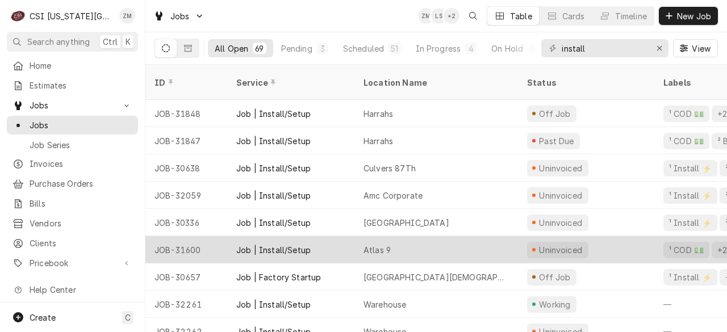
scroll to position [13, 0]
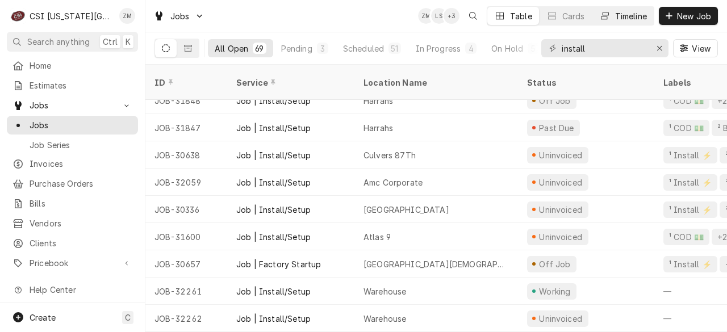
click at [628, 17] on div "Timeline" at bounding box center [631, 16] width 32 height 12
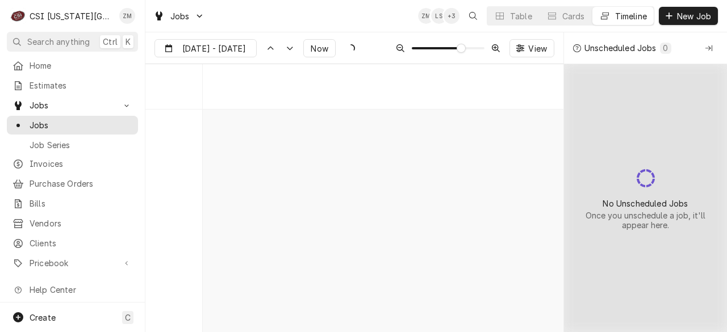
scroll to position [3715, 0]
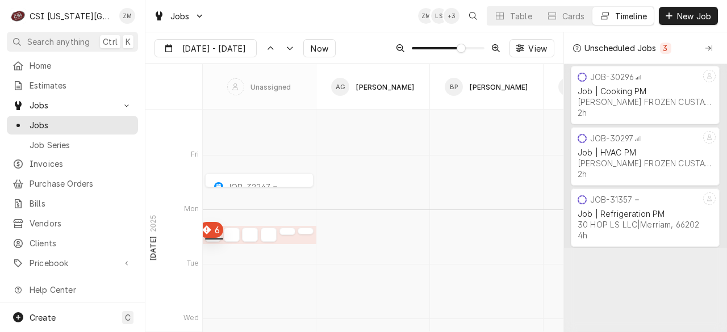
click at [212, 237] on div "Dynamic Content Wrapper" at bounding box center [213, 238] width 16 height 14
type input "Aug 28"
click at [212, 237] on div "Dynamic Content Wrapper" at bounding box center [213, 238] width 16 height 14
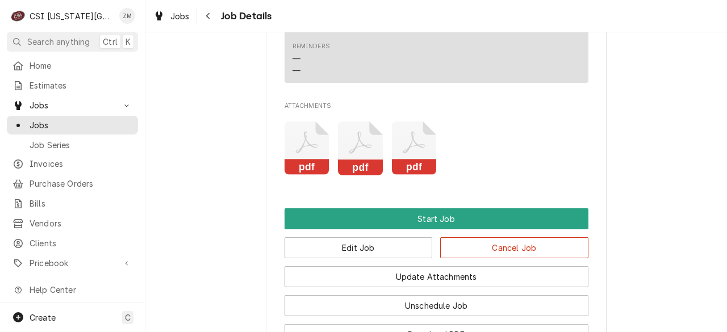
scroll to position [1700, 0]
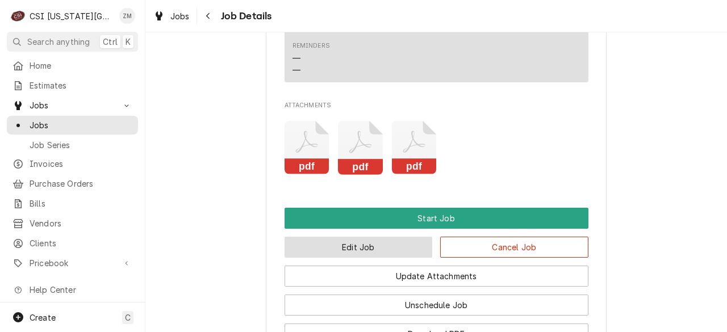
click at [353, 237] on button "Edit Job" at bounding box center [358, 247] width 148 height 21
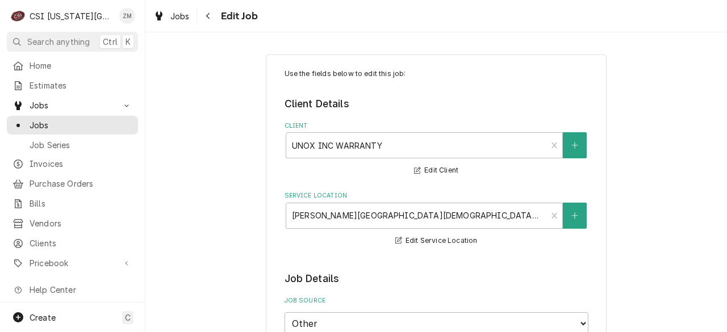
type textarea "x"
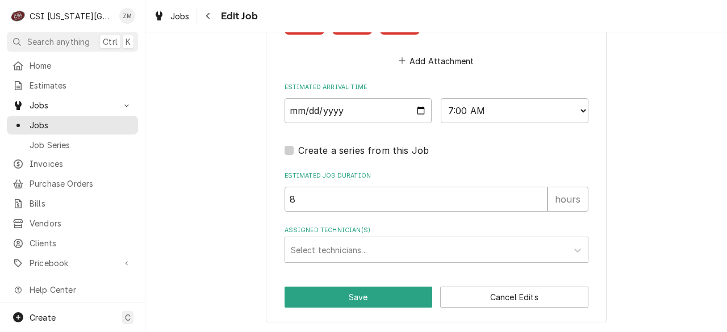
scroll to position [1966, 0]
click at [349, 242] on div "Select technicians..." at bounding box center [426, 249] width 282 height 25
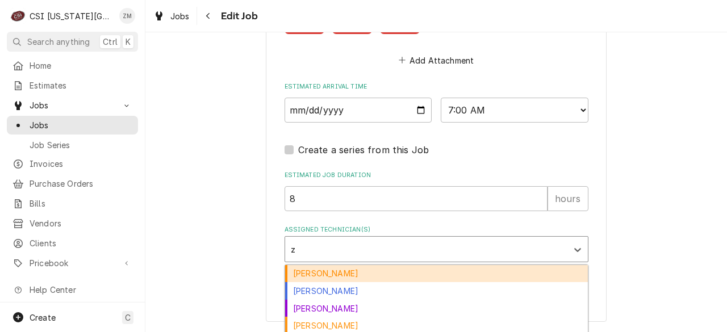
type input "za"
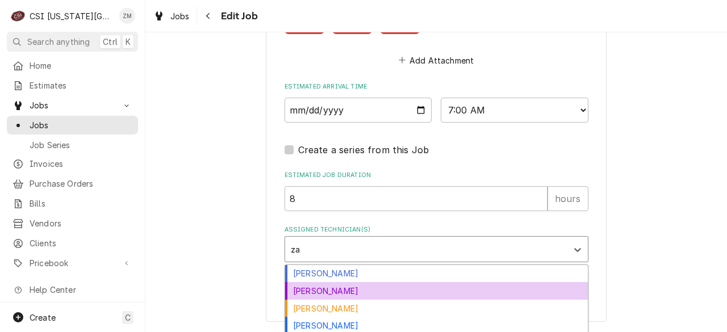
click at [315, 290] on div "[PERSON_NAME]" at bounding box center [436, 291] width 303 height 18
type textarea "x"
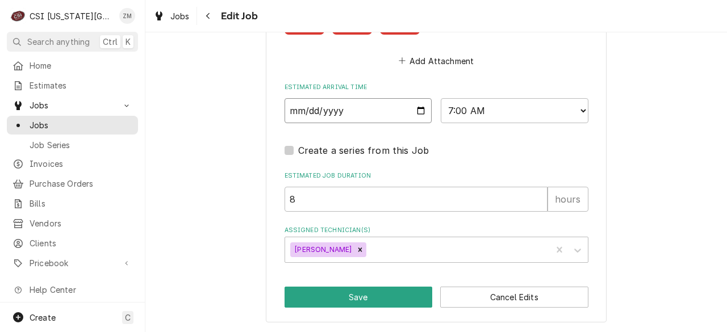
click at [416, 108] on input "2025-09-01" at bounding box center [358, 110] width 148 height 25
type textarea "x"
type input "2025-09-05"
click at [338, 298] on button "Save" at bounding box center [358, 297] width 148 height 21
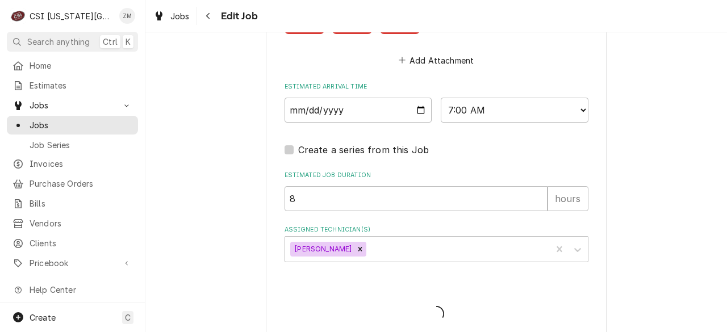
type textarea "x"
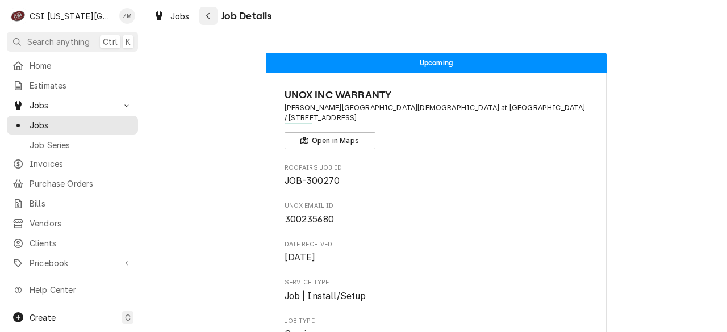
click at [206, 18] on icon "Navigate back" at bounding box center [208, 16] width 5 height 8
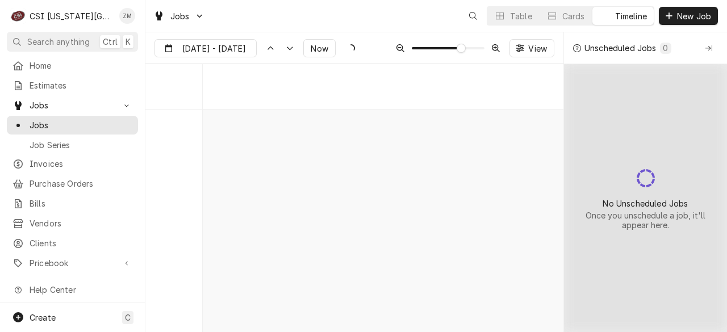
scroll to position [4128, 0]
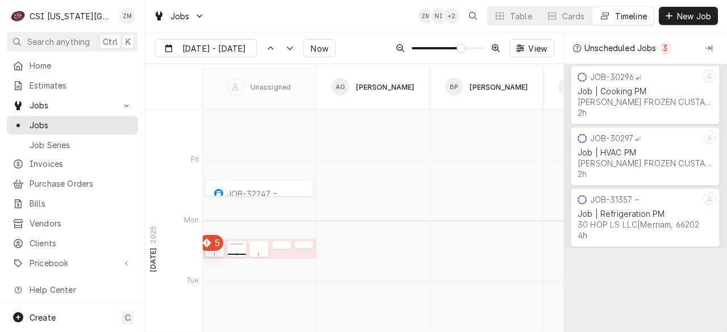
click at [238, 252] on div "Dynamic Content Wrapper" at bounding box center [236, 252] width 19 height 14
type input "Aug 28"
click at [238, 252] on div "Dynamic Content Wrapper" at bounding box center [236, 252] width 19 height 14
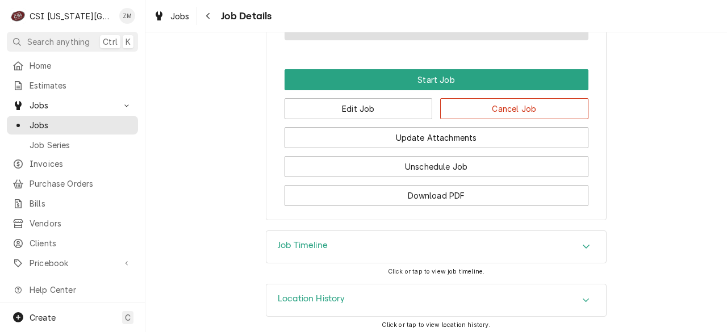
scroll to position [1024, 0]
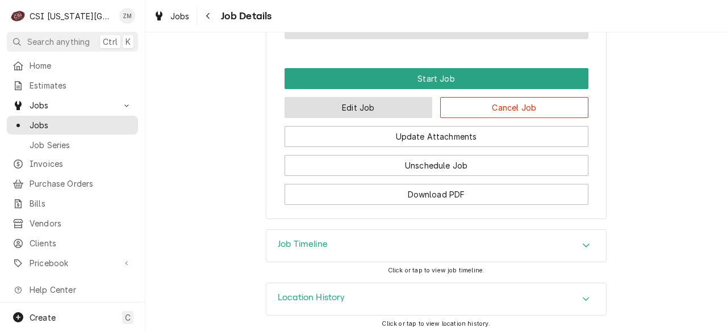
click at [369, 116] on button "Edit Job" at bounding box center [358, 107] width 148 height 21
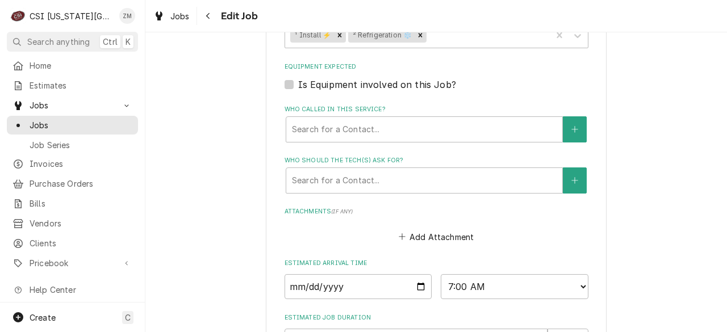
scroll to position [1075, 0]
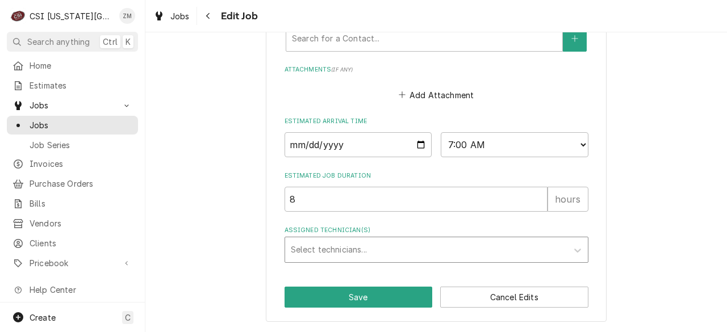
click at [323, 245] on div "Assigned Technician(s)" at bounding box center [426, 250] width 271 height 20
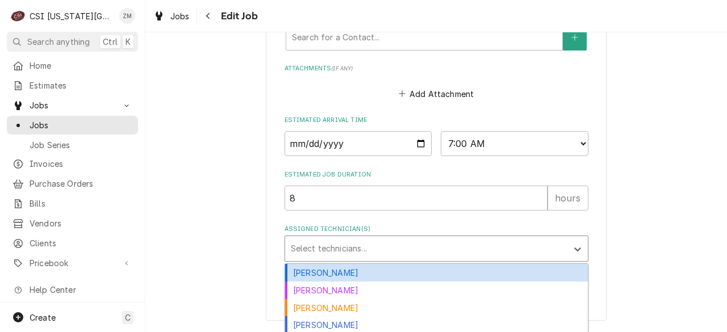
click at [321, 280] on div "[PERSON_NAME]" at bounding box center [436, 273] width 303 height 18
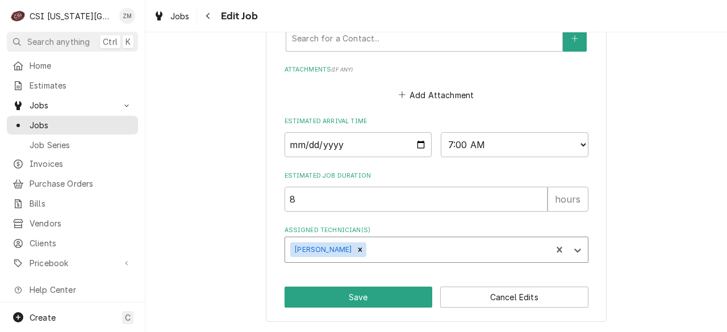
type textarea "x"
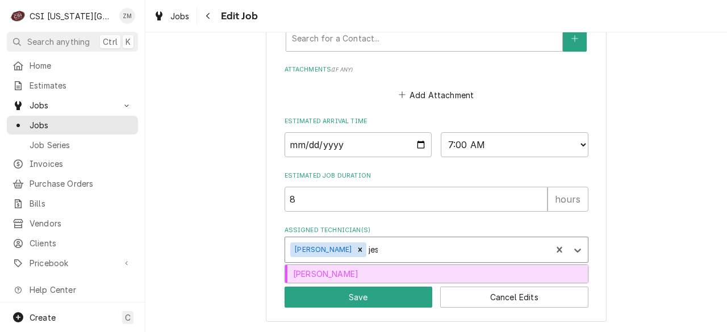
type input "jess"
click at [385, 270] on div "[PERSON_NAME]" at bounding box center [436, 274] width 303 height 18
type textarea "x"
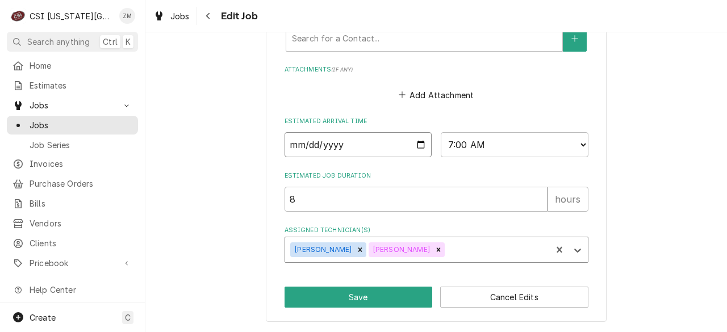
click at [417, 144] on input "2025-09-01" at bounding box center [358, 144] width 148 height 25
type textarea "x"
type input "2025-09-03"
click at [342, 299] on button "Save" at bounding box center [358, 297] width 148 height 21
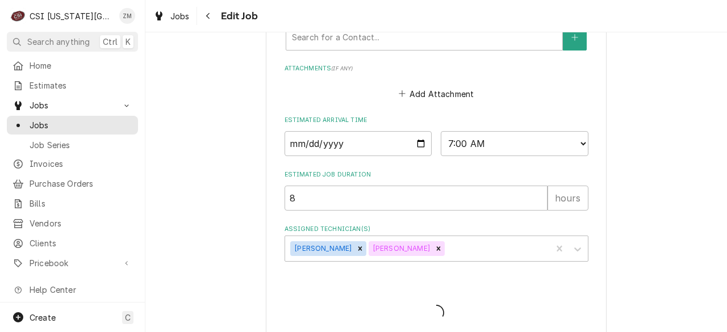
type textarea "x"
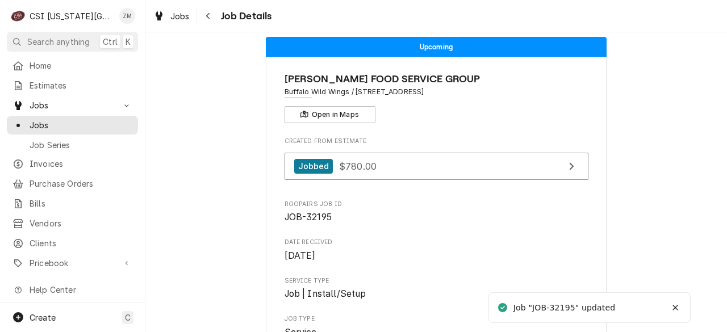
scroll to position [17, 0]
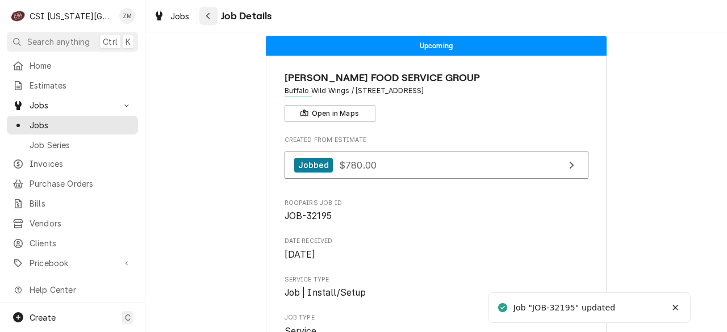
click at [208, 22] on button "Navigate back" at bounding box center [208, 16] width 18 height 18
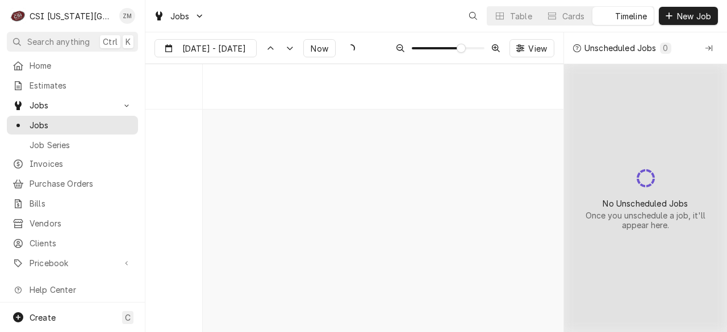
scroll to position [4128, 0]
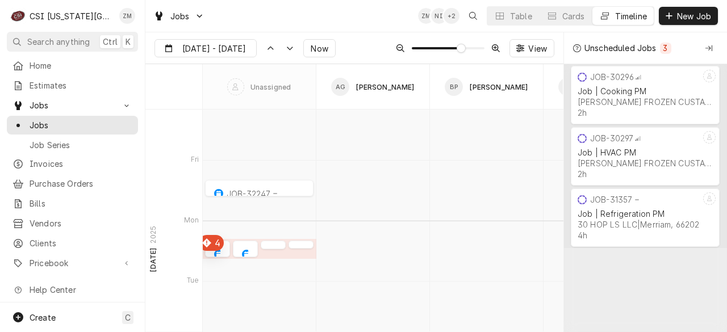
click at [249, 249] on div "Dynamic Content Wrapper" at bounding box center [245, 252] width 25 height 14
type input "Aug 28"
click at [249, 249] on div "Dynamic Content Wrapper" at bounding box center [245, 252] width 25 height 14
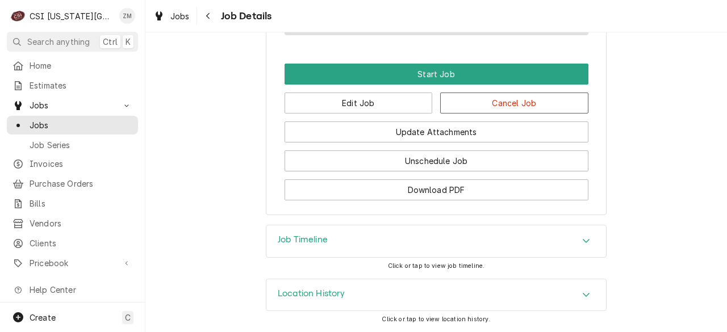
scroll to position [697, 0]
click at [384, 99] on button "Edit Job" at bounding box center [358, 103] width 148 height 21
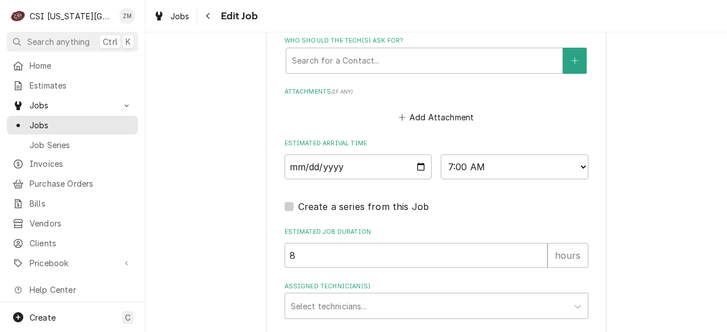
scroll to position [850, 0]
click at [428, 163] on div "2025-09-01 AM / PM 6:00 AM 6:15 AM 6:30 AM 6:45 AM 7:00 AM 7:15 AM 7:30 AM 7:45…" at bounding box center [436, 167] width 304 height 25
click at [419, 168] on input "2025-09-01" at bounding box center [358, 167] width 148 height 25
type textarea "x"
type input "2025-09-02"
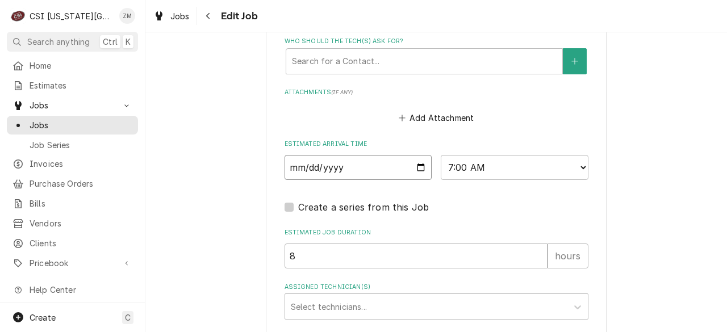
type textarea "x"
click at [302, 309] on div "Assigned Technician(s)" at bounding box center [426, 306] width 271 height 20
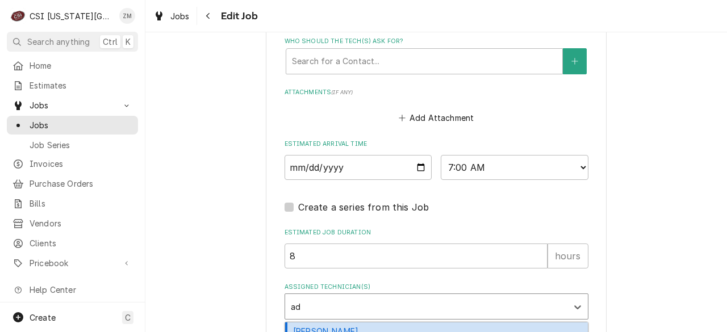
type input "ada"
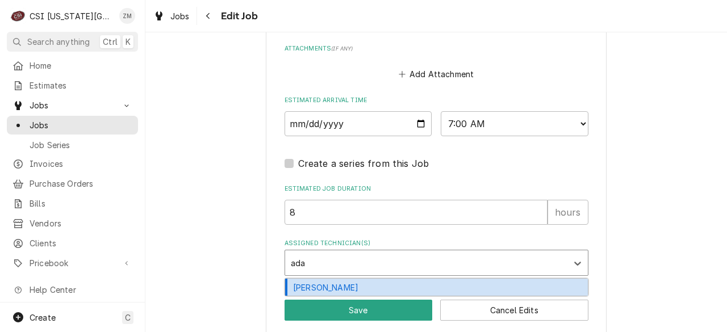
click at [317, 291] on div "[PERSON_NAME]" at bounding box center [436, 288] width 303 height 18
type textarea "x"
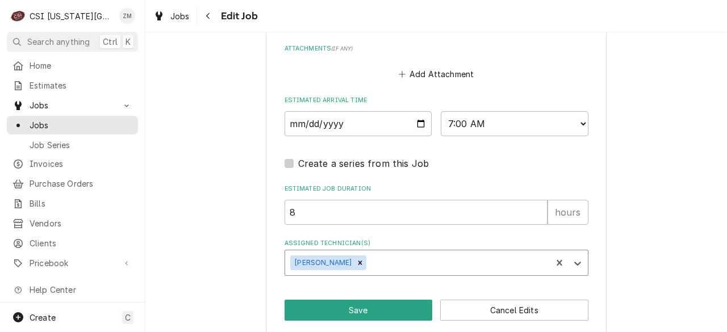
type textarea "x"
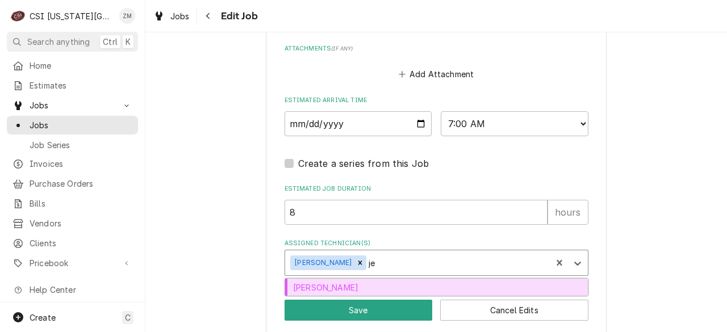
type input "jes"
click at [378, 289] on div "[PERSON_NAME]" at bounding box center [436, 288] width 303 height 18
type textarea "x"
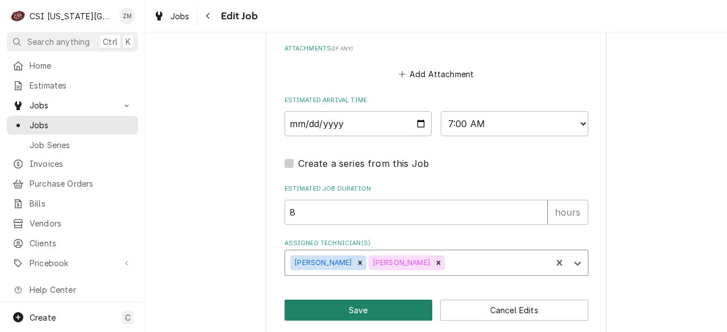
click at [373, 308] on button "Save" at bounding box center [358, 310] width 148 height 21
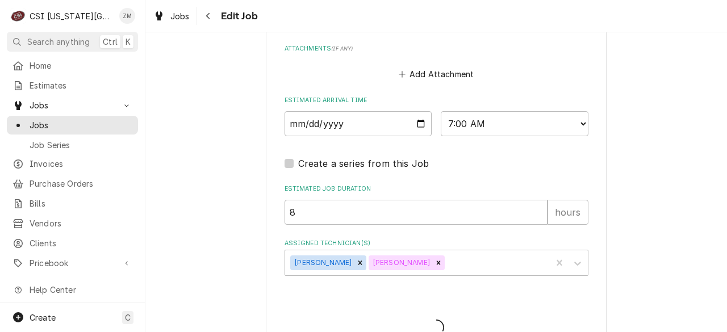
type textarea "x"
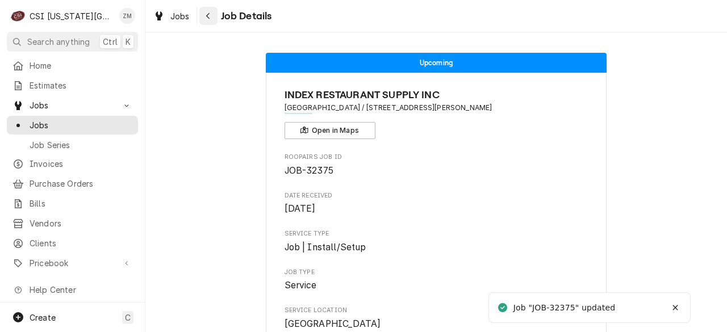
click at [214, 20] on button "Navigate back" at bounding box center [208, 16] width 18 height 18
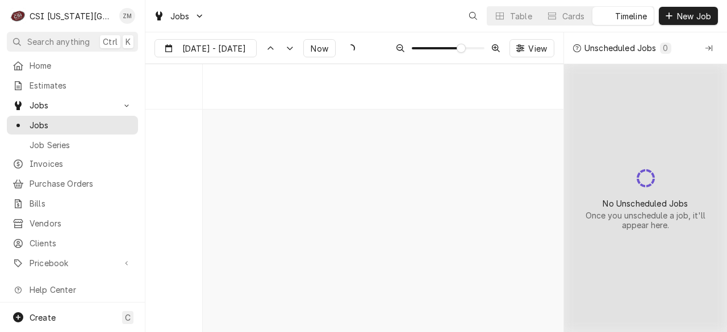
scroll to position [4128, 0]
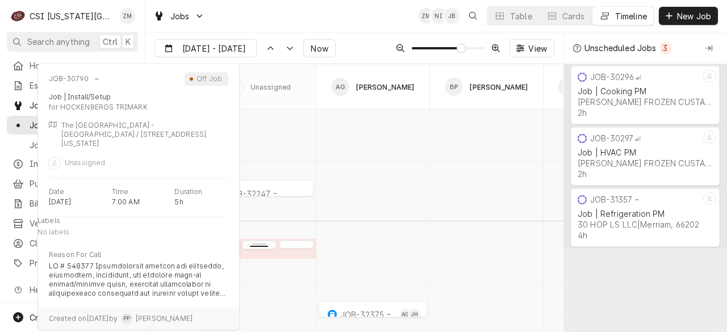
click at [266, 247] on div "normal" at bounding box center [259, 245] width 34 height 14
type input "Aug 28"
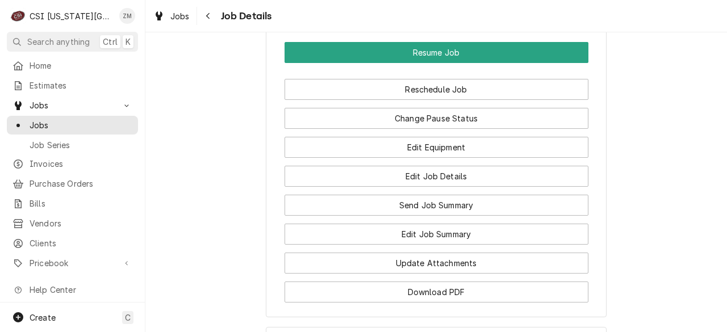
scroll to position [1899, 0]
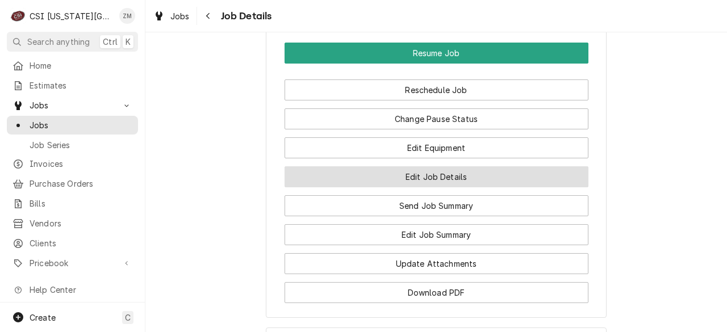
click at [416, 187] on button "Edit Job Details" at bounding box center [436, 176] width 304 height 21
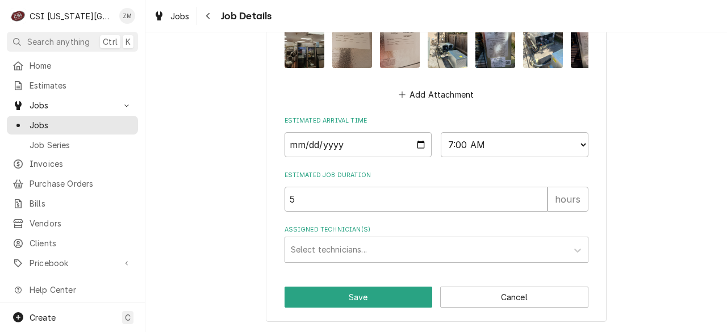
scroll to position [1391, 0]
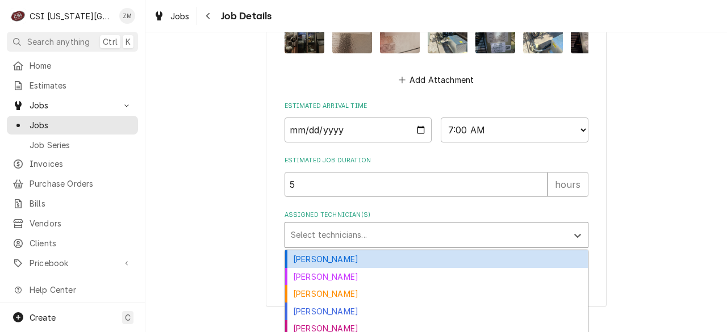
click at [378, 245] on div "Assigned Technician(s)" at bounding box center [426, 235] width 271 height 20
click at [347, 268] on div "[PERSON_NAME]" at bounding box center [436, 259] width 303 height 18
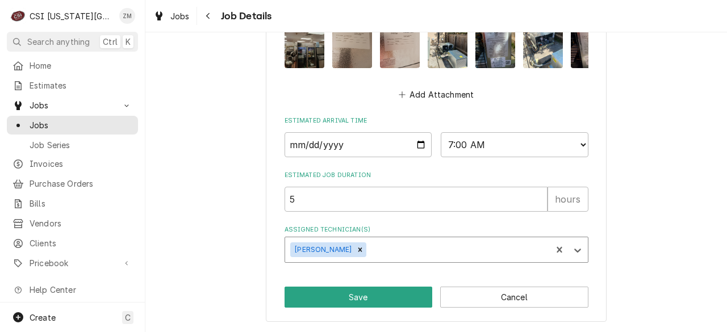
type textarea "x"
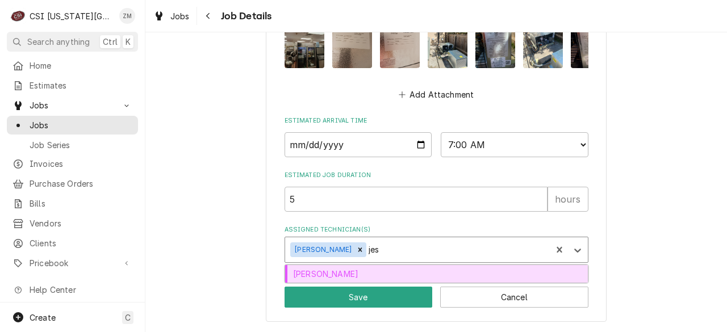
type input "jess"
click at [347, 278] on div "[PERSON_NAME]" at bounding box center [436, 274] width 303 height 18
type textarea "x"
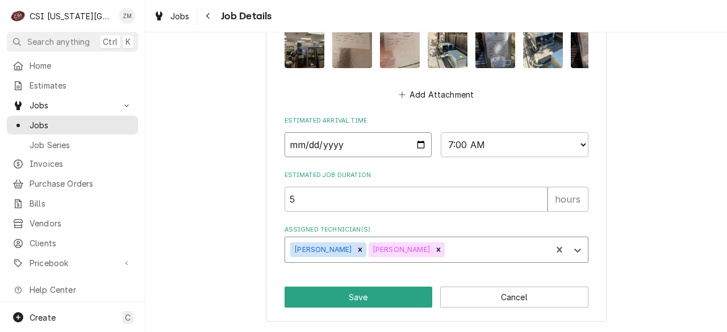
click at [416, 148] on input "2025-09-01" at bounding box center [358, 144] width 148 height 25
type textarea "x"
type input "2025-09-02"
type textarea "x"
click at [505, 144] on select "AM / PM 6:00 AM 6:15 AM 6:30 AM 6:45 AM 7:00 AM 7:15 AM 7:30 AM 7:45 AM 8:00 AM…" at bounding box center [515, 144] width 148 height 25
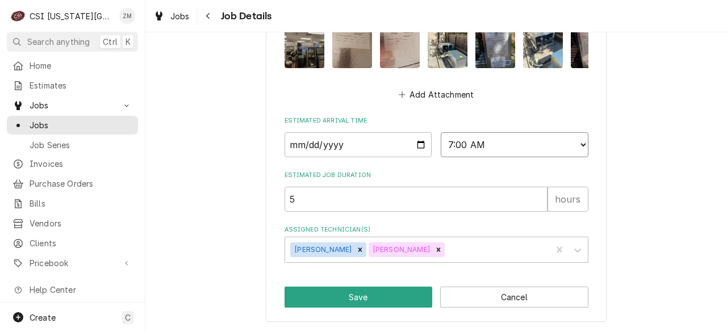
select select "10:00:00"
click at [441, 137] on select "AM / PM 6:00 AM 6:15 AM 6:30 AM 6:45 AM 7:00 AM 7:15 AM 7:30 AM 7:45 AM 8:00 AM…" at bounding box center [515, 144] width 148 height 25
click at [334, 300] on button "Save" at bounding box center [358, 297] width 148 height 21
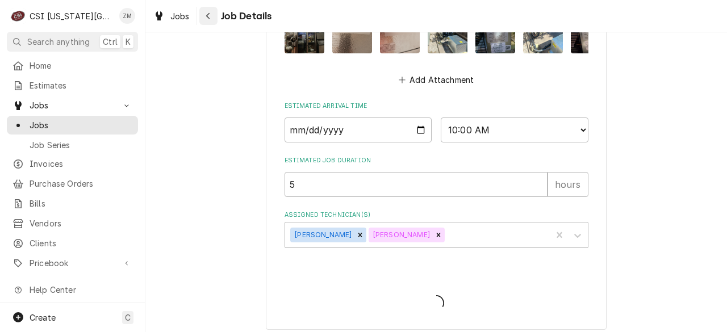
type textarea "x"
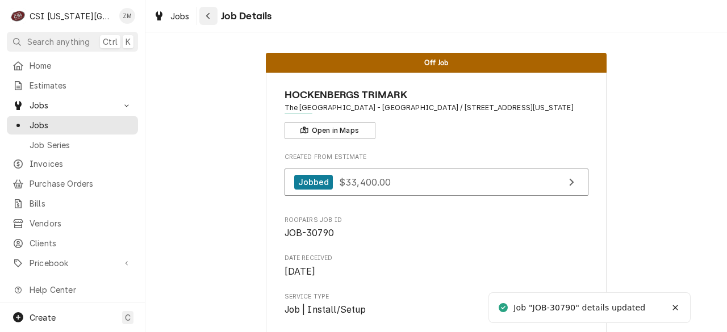
drag, startPoint x: 0, startPoint y: 0, endPoint x: 208, endPoint y: 18, distance: 209.1
click at [208, 18] on icon "Navigate back" at bounding box center [207, 16] width 3 height 6
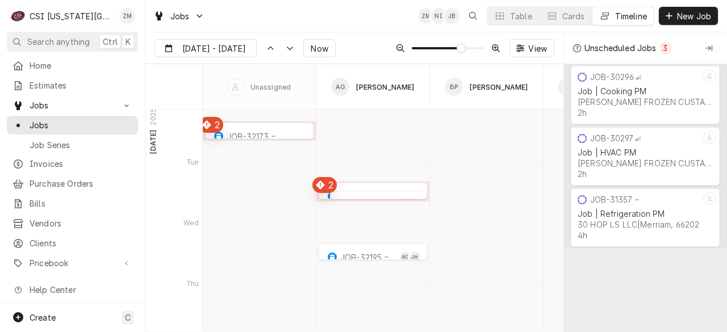
scroll to position [4268, 0]
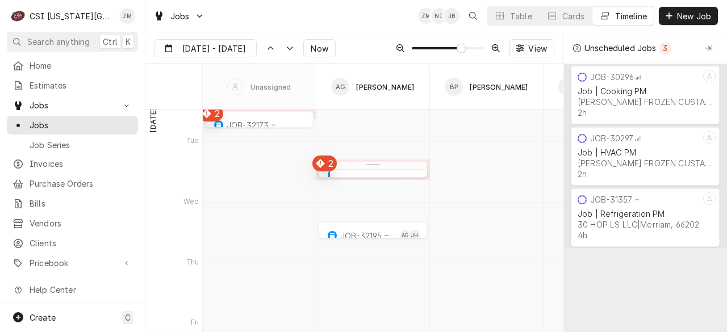
click at [320, 168] on div "Dynamic Content Wrapper" at bounding box center [373, 173] width 108 height 14
type input "[DATE]"
click at [320, 168] on div "Dynamic Content Wrapper" at bounding box center [373, 173] width 108 height 14
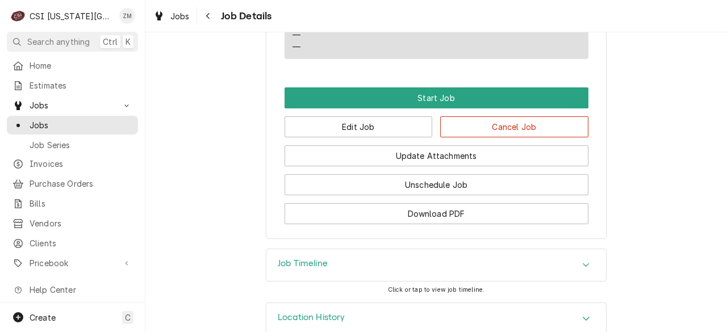
scroll to position [750, 0]
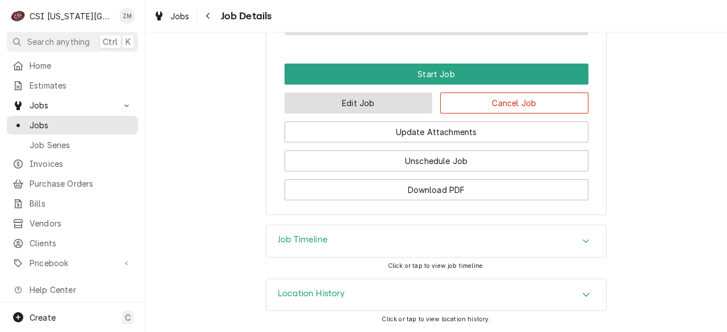
click at [344, 104] on button "Edit Job" at bounding box center [358, 103] width 148 height 21
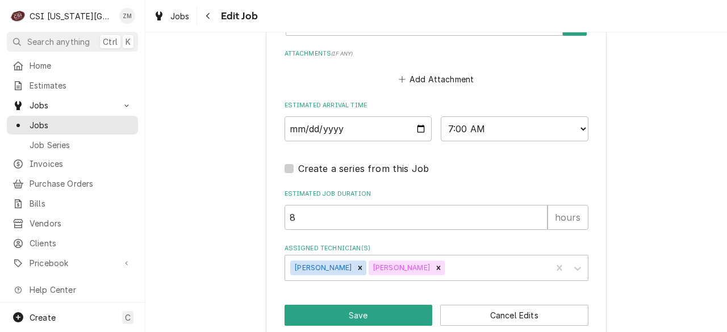
scroll to position [908, 0]
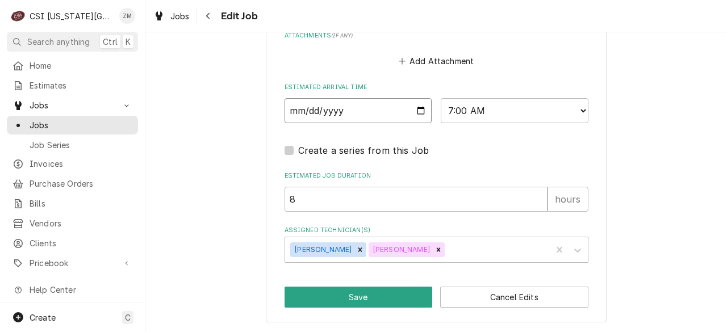
click at [417, 115] on input "[DATE]" at bounding box center [358, 110] width 148 height 25
click at [416, 108] on input "2025-09-02" at bounding box center [358, 110] width 148 height 25
type textarea "x"
type input "2025-09-03"
type textarea "x"
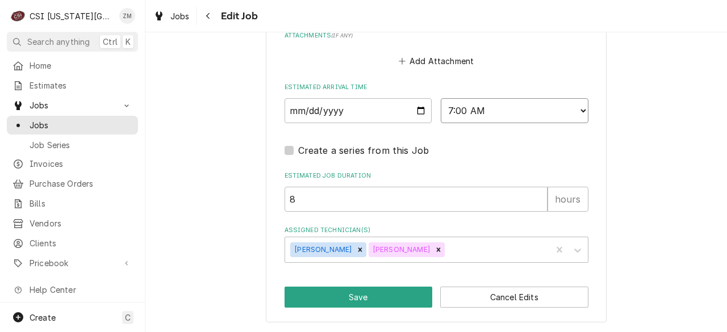
click at [467, 103] on select "AM / PM 6:00 AM 6:15 AM 6:30 AM 6:45 AM 7:00 AM 7:15 AM 7:30 AM 7:45 AM 8:00 AM…" at bounding box center [515, 110] width 148 height 25
select select "10:00:00"
click at [441, 98] on select "AM / PM 6:00 AM 6:15 AM 6:30 AM 6:45 AM 7:00 AM 7:15 AM 7:30 AM 7:45 AM 8:00 AM…" at bounding box center [515, 110] width 148 height 25
click at [359, 302] on button "Save" at bounding box center [358, 297] width 148 height 21
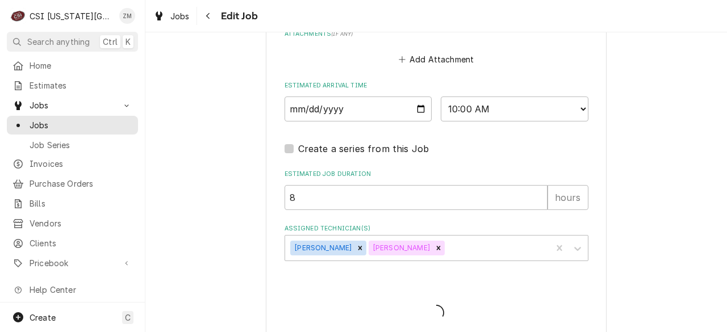
type textarea "x"
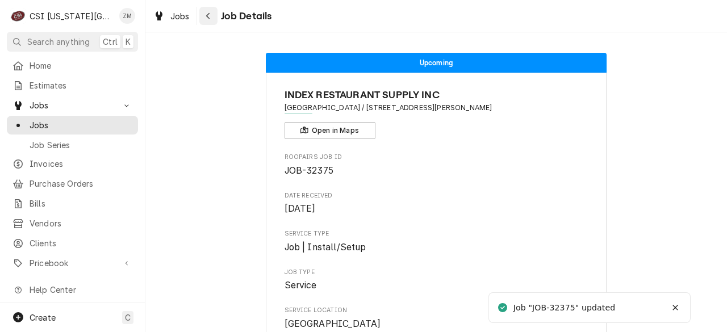
click at [212, 16] on div "Navigate back" at bounding box center [208, 15] width 11 height 11
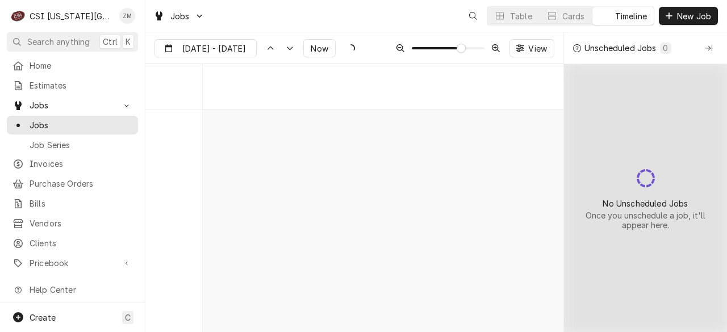
scroll to position [4086, 0]
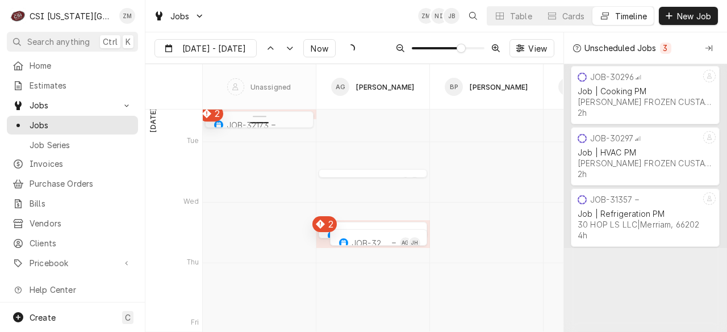
click at [236, 123] on div "Dynamic Content Wrapper" at bounding box center [259, 121] width 108 height 14
type input "[DATE]"
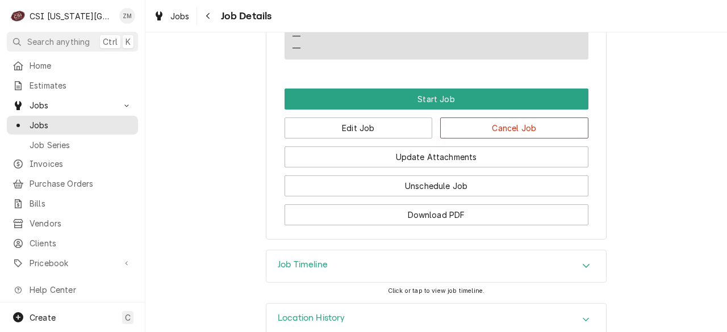
scroll to position [1004, 0]
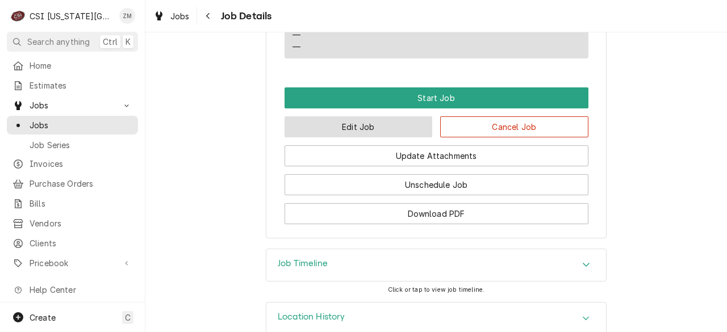
click at [348, 137] on button "Edit Job" at bounding box center [358, 126] width 148 height 21
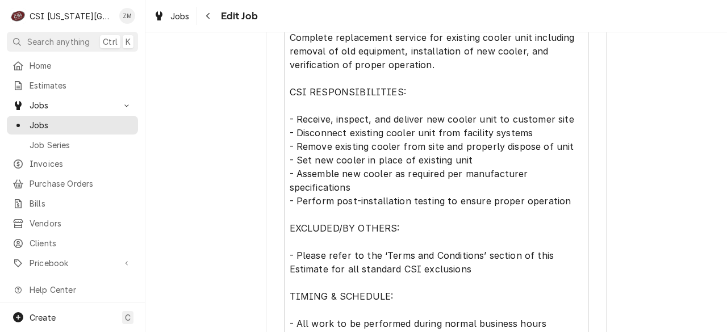
type textarea "x"
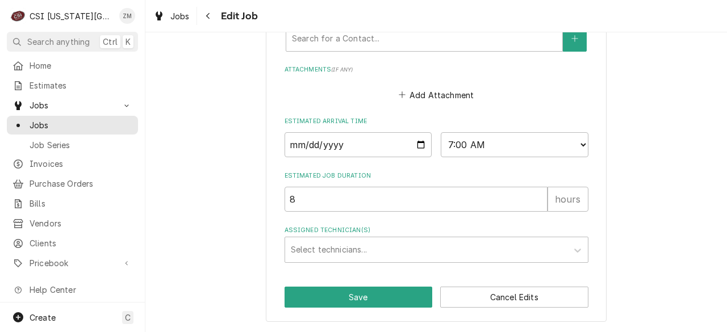
scroll to position [1075, 0]
click at [329, 241] on div "Select technicians..." at bounding box center [426, 249] width 282 height 25
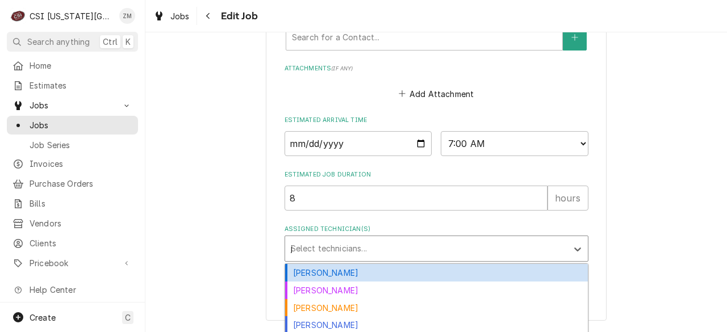
type input "je"
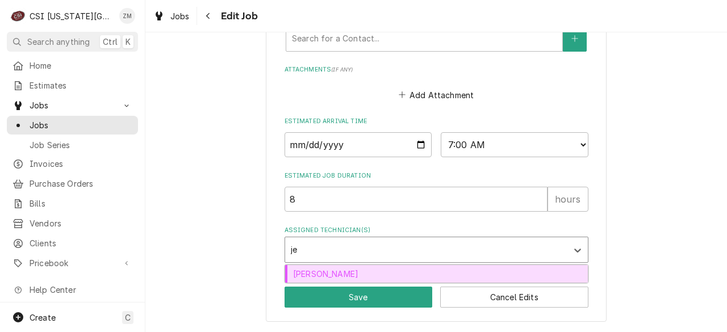
click at [315, 275] on div "Jesse Hughes" at bounding box center [436, 274] width 303 height 18
type textarea "x"
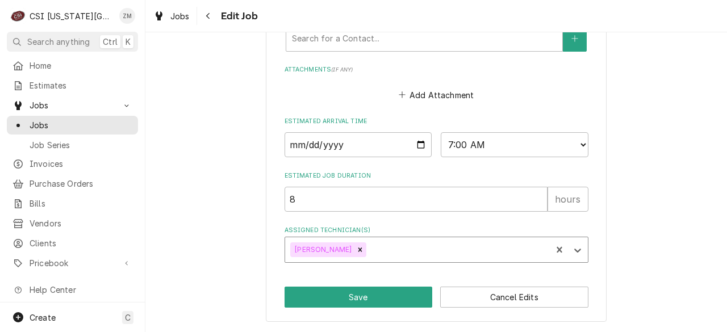
type textarea "x"
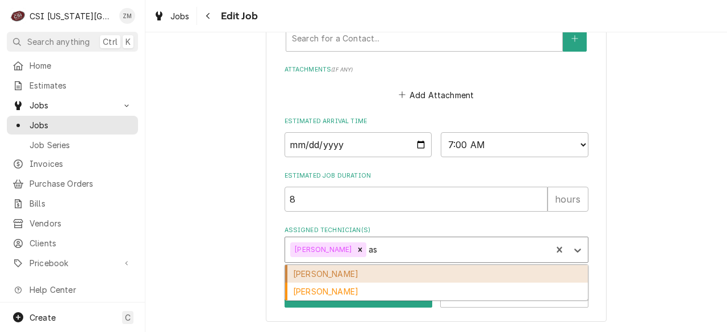
type input "a"
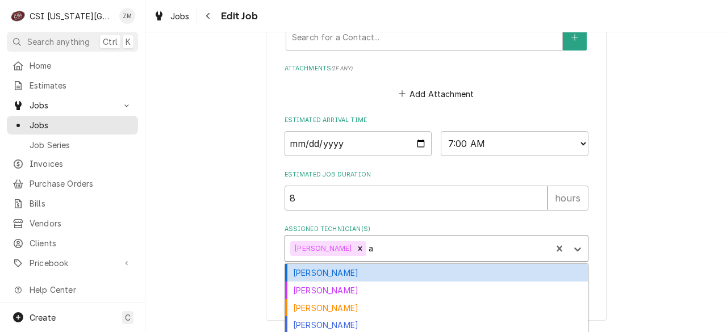
click at [315, 274] on div "[PERSON_NAME]" at bounding box center [436, 273] width 303 height 18
type textarea "x"
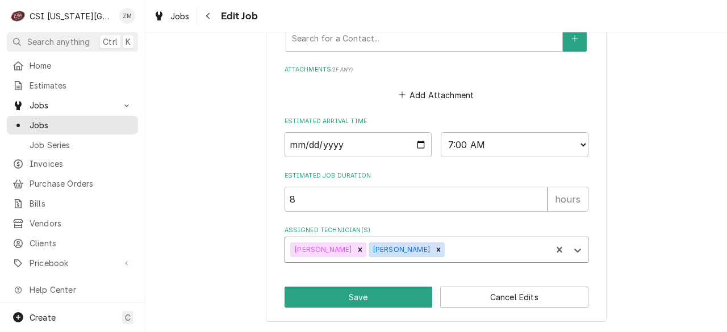
type textarea "x"
click at [418, 145] on input "2025-09-01" at bounding box center [358, 144] width 148 height 25
type input "2025-09-02"
click at [358, 299] on button "Save" at bounding box center [358, 297] width 148 height 21
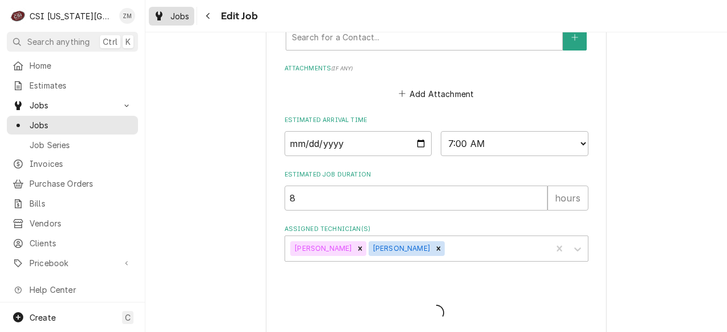
type textarea "x"
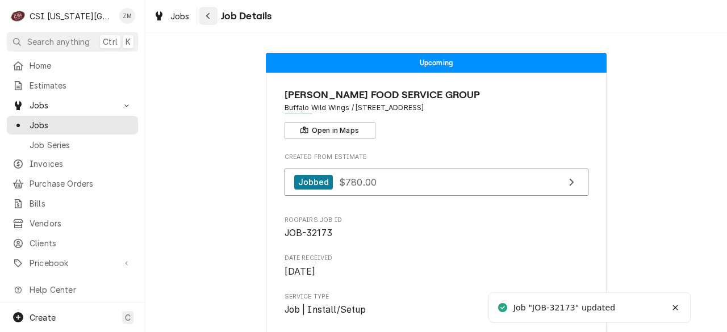
click at [203, 15] on div "Navigate back" at bounding box center [208, 15] width 11 height 11
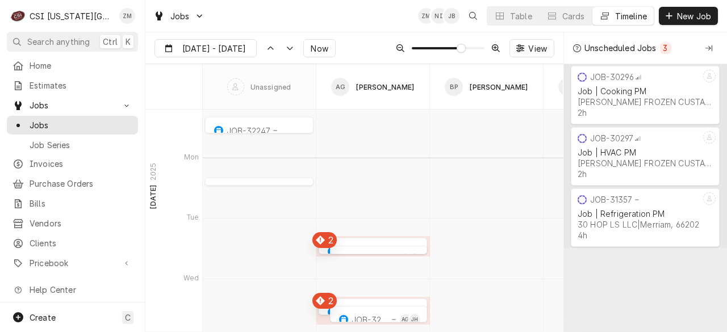
scroll to position [4009, 0]
type input "Aug 29"
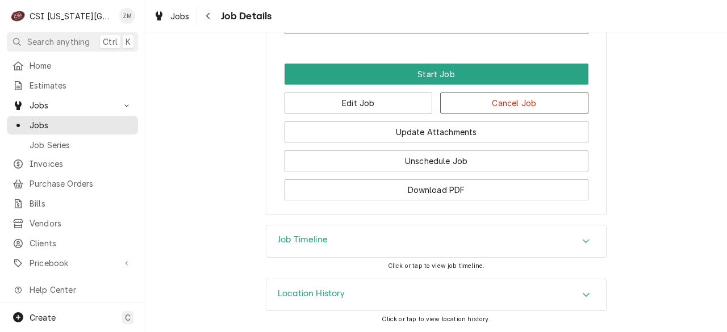
scroll to position [1017, 0]
click at [349, 110] on button "Edit Job" at bounding box center [358, 103] width 148 height 21
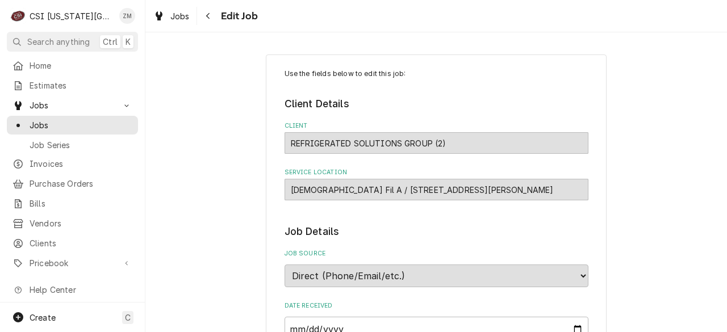
type textarea "x"
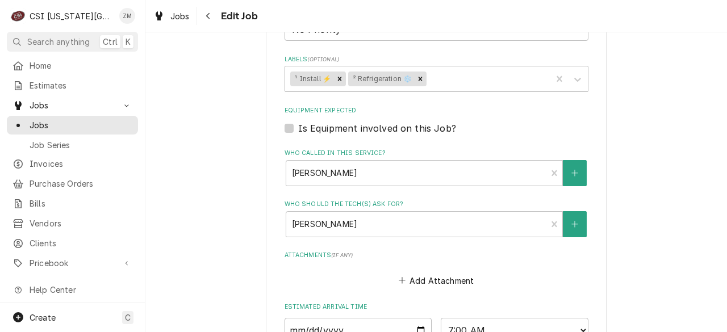
scroll to position [803, 0]
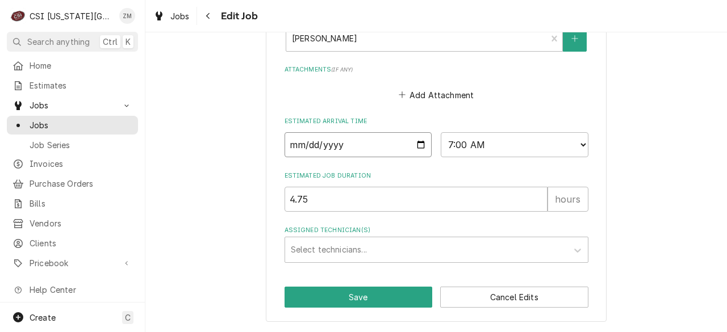
click at [415, 149] on input "2025-09-01" at bounding box center [358, 144] width 148 height 25
click at [331, 97] on div "Add Attachment" at bounding box center [436, 92] width 304 height 22
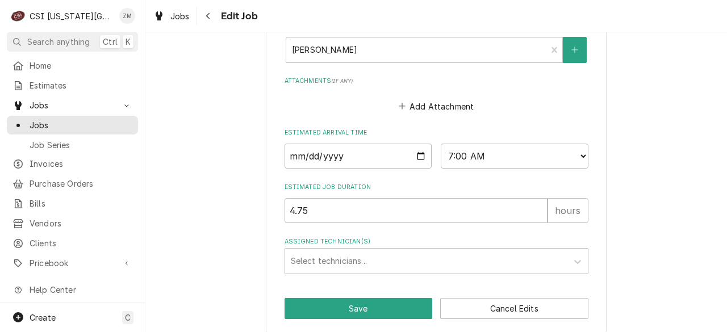
scroll to position [789, 0]
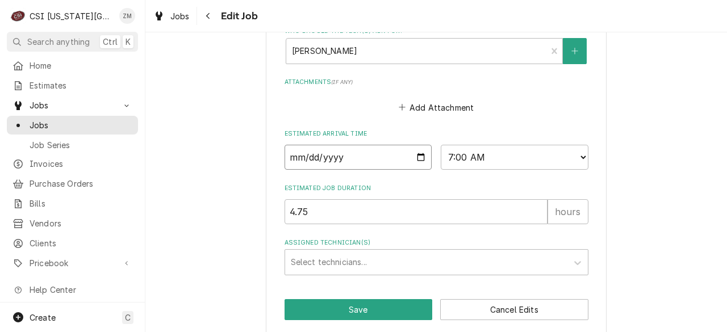
click at [417, 160] on input "2025-09-01" at bounding box center [358, 157] width 148 height 25
type input "2025-09-04"
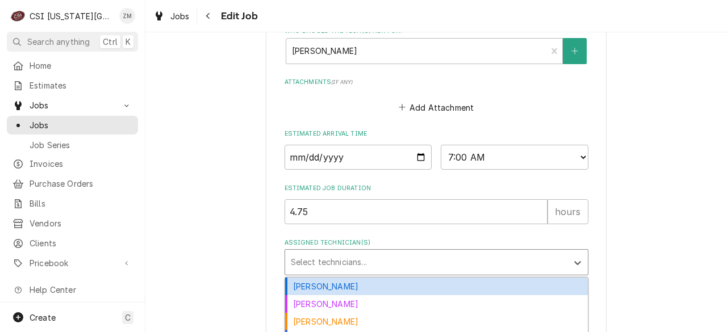
click at [342, 265] on div "Assigned Technician(s)" at bounding box center [426, 262] width 271 height 20
click at [328, 284] on div "Adam Goodrich" at bounding box center [436, 287] width 303 height 18
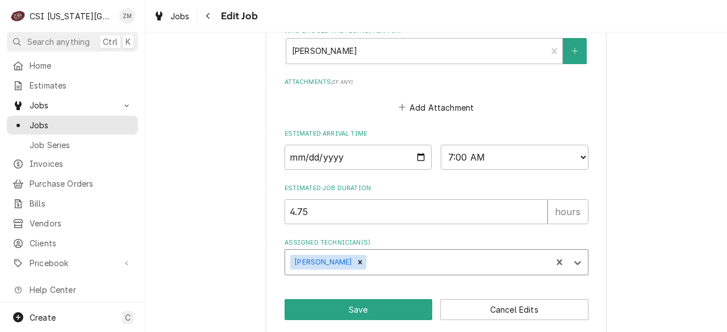
type textarea "x"
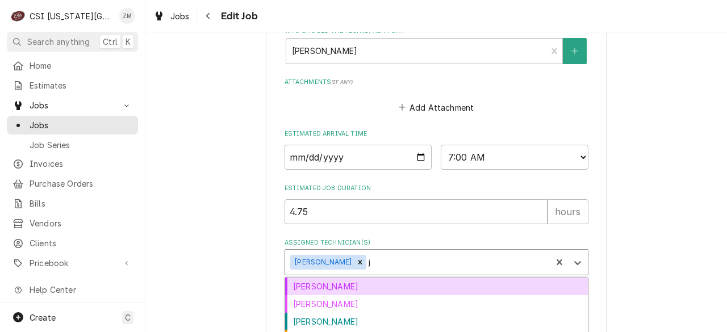
type input "je"
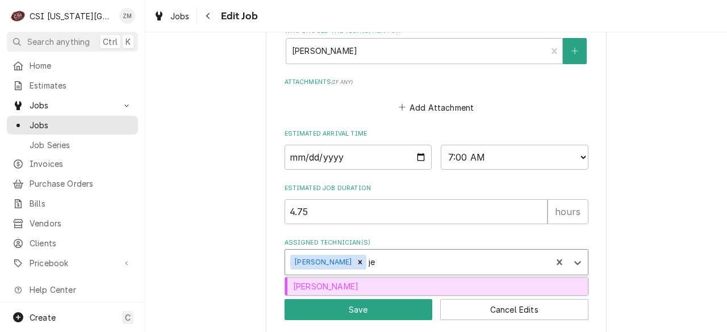
click at [328, 284] on div "Jesse Hughes" at bounding box center [436, 287] width 303 height 18
type textarea "x"
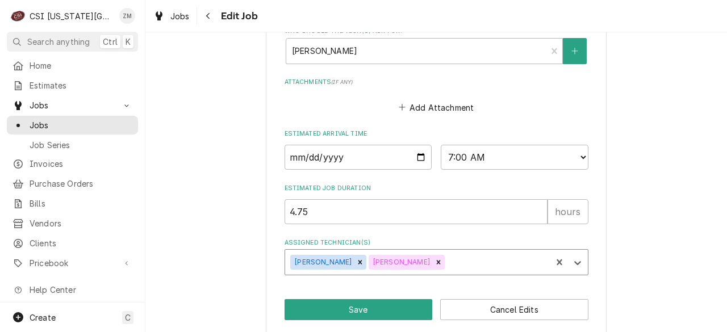
type textarea "x"
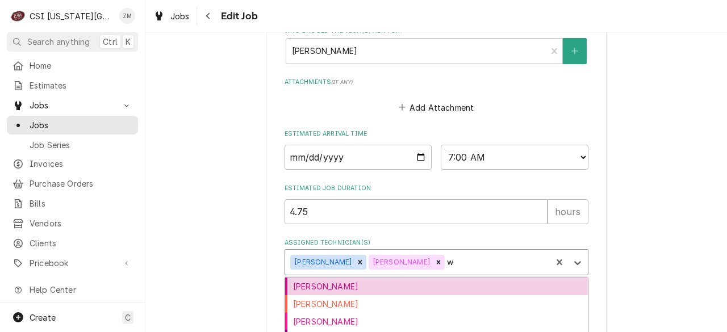
type input "wi"
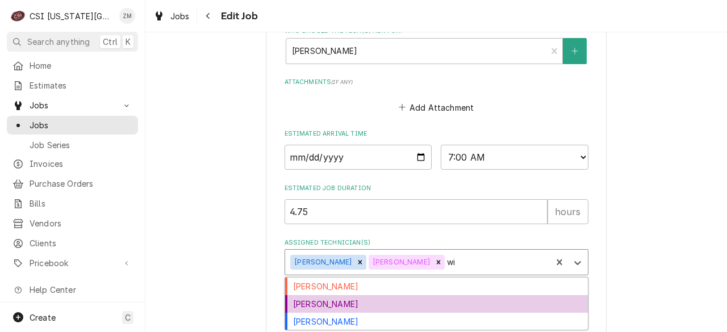
click at [312, 305] on div "Will Larsen" at bounding box center [436, 304] width 303 height 18
type textarea "x"
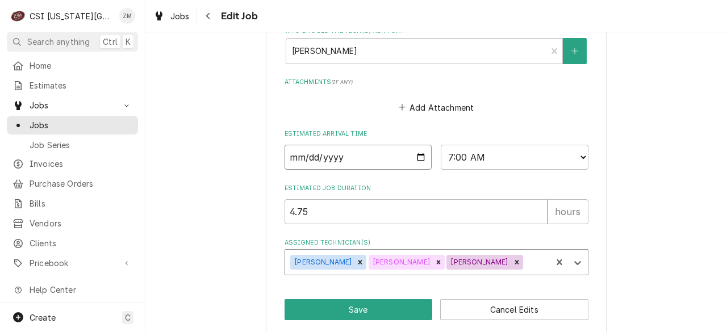
click at [416, 160] on input "2025-09-04" at bounding box center [358, 157] width 148 height 25
click at [373, 112] on div "Add Attachment" at bounding box center [436, 105] width 304 height 22
click at [415, 157] on input "2025-09-04" at bounding box center [358, 157] width 148 height 25
click at [447, 189] on label "Estimated Job Duration" at bounding box center [436, 188] width 304 height 9
click at [447, 199] on input "4.75" at bounding box center [415, 211] width 263 height 25
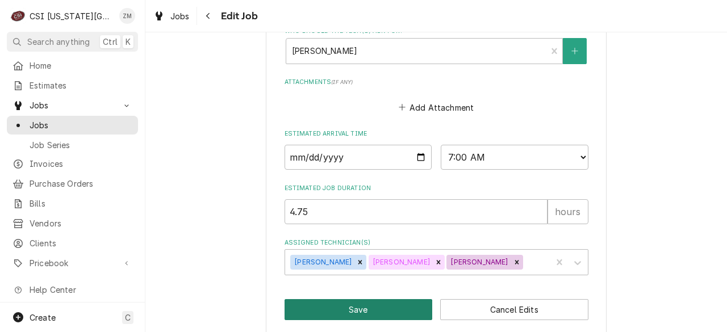
click at [327, 305] on button "Save" at bounding box center [358, 309] width 148 height 21
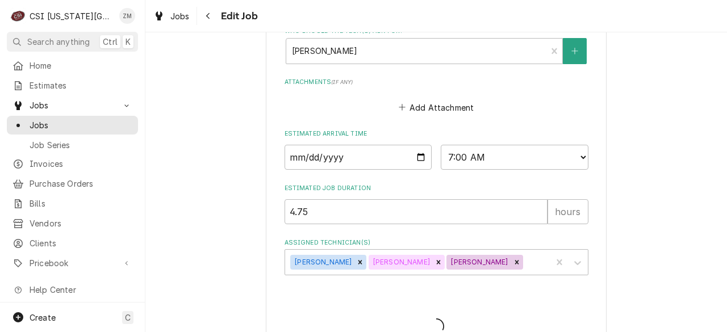
type textarea "x"
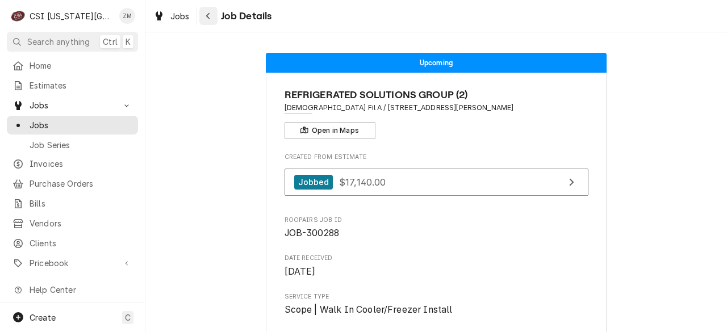
click at [209, 12] on icon "Navigate back" at bounding box center [208, 16] width 5 height 8
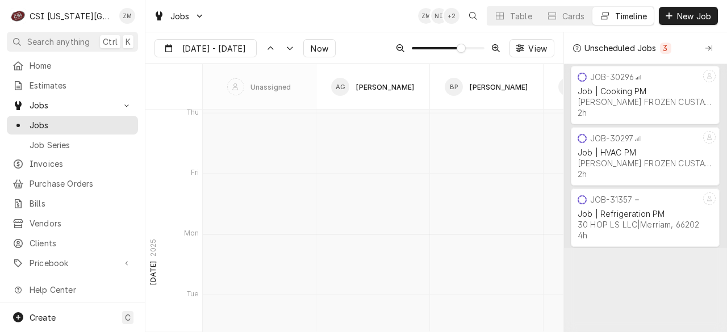
scroll to position [3509, 0]
type input "Aug 12"
click at [525, 18] on div "Table" at bounding box center [521, 16] width 22 height 12
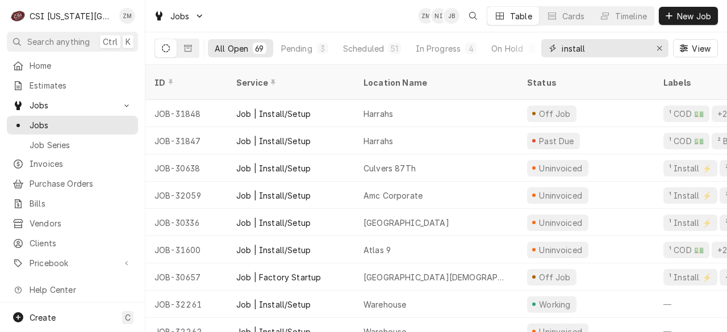
click at [608, 52] on input "install" at bounding box center [604, 48] width 85 height 18
type input "i"
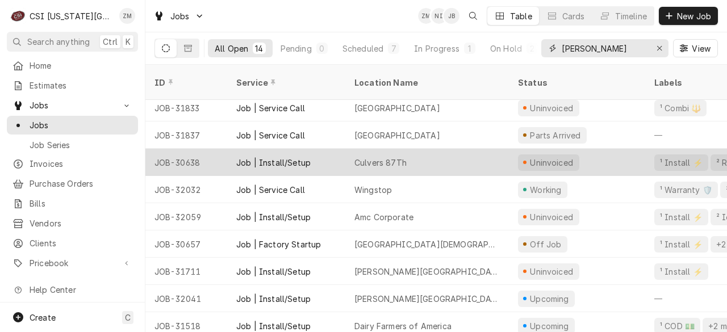
scroll to position [6, 0]
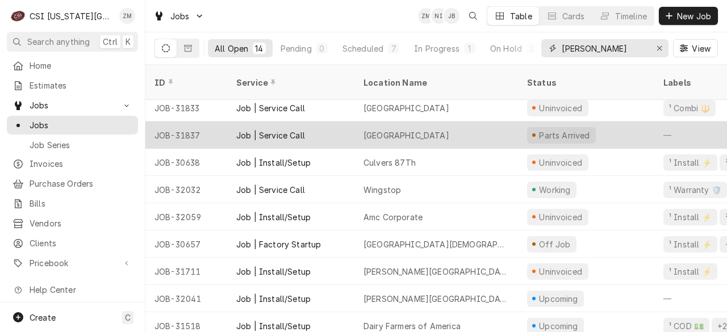
type input "[PERSON_NAME]"
click at [420, 129] on div "[GEOGRAPHIC_DATA]" at bounding box center [406, 135] width 86 height 12
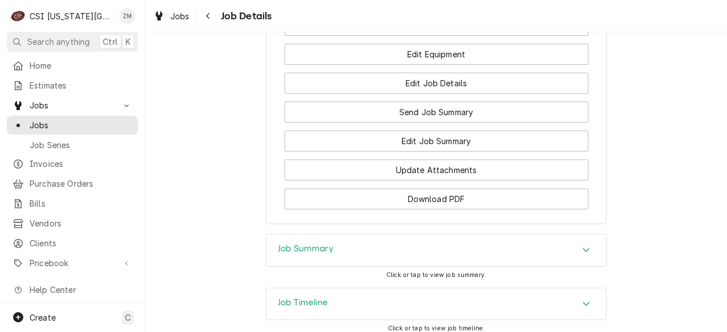
scroll to position [1201, 0]
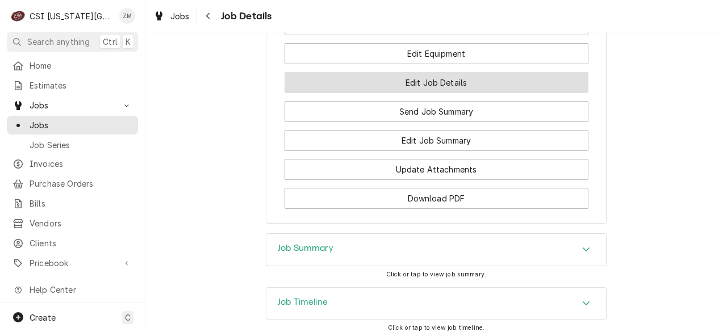
click at [439, 93] on button "Edit Job Details" at bounding box center [436, 82] width 304 height 21
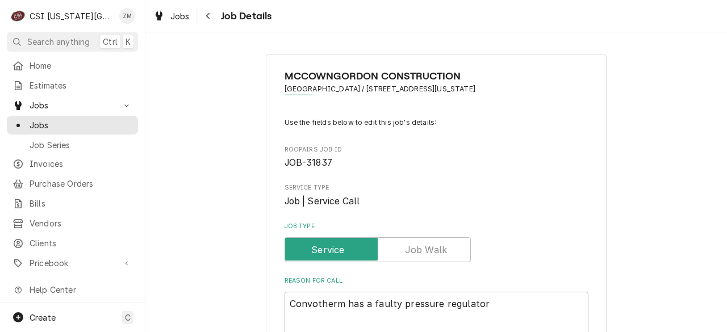
type textarea "x"
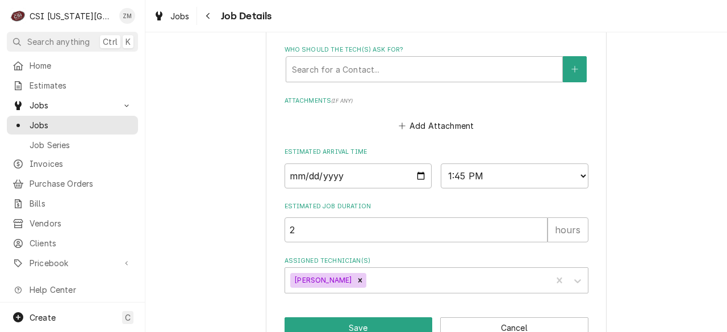
scroll to position [593, 0]
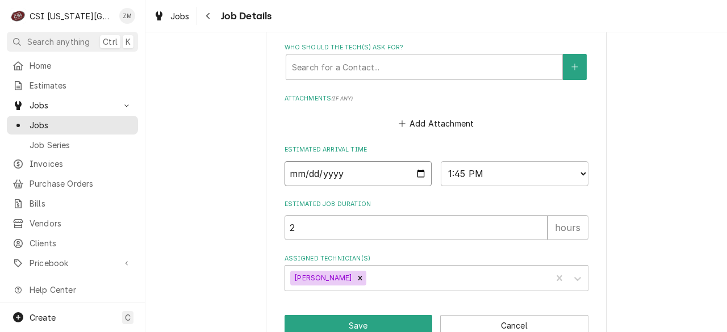
click at [415, 174] on input "2025-08-06" at bounding box center [358, 173] width 148 height 25
drag, startPoint x: 425, startPoint y: 183, endPoint x: 424, endPoint y: 194, distance: 10.8
click at [425, 185] on input "2025-08-06" at bounding box center [358, 173] width 148 height 25
click at [415, 174] on input "2025-08-06" at bounding box center [358, 173] width 148 height 25
type input "2025-08-27"
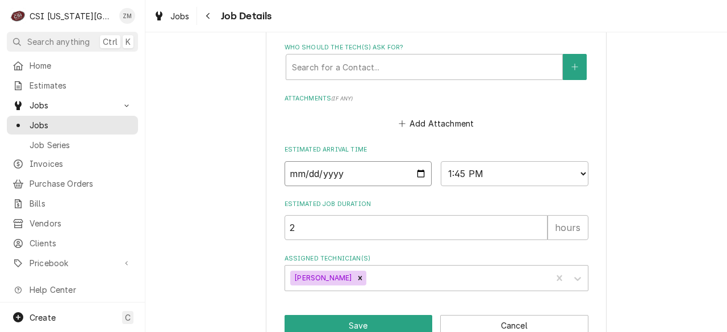
type textarea "x"
click at [575, 173] on select "AM / PM 6:00 AM 6:15 AM 6:30 AM 6:45 AM 7:00 AM 7:15 AM 7:30 AM 7:45 AM 8:00 AM…" at bounding box center [515, 173] width 148 height 25
click at [418, 174] on input "2025-08-27" at bounding box center [358, 173] width 148 height 25
click at [464, 173] on select "AM / PM 6:00 AM 6:15 AM 6:30 AM 6:45 AM 7:00 AM 7:15 AM 7:30 AM 7:45 AM 8:00 AM…" at bounding box center [515, 173] width 148 height 25
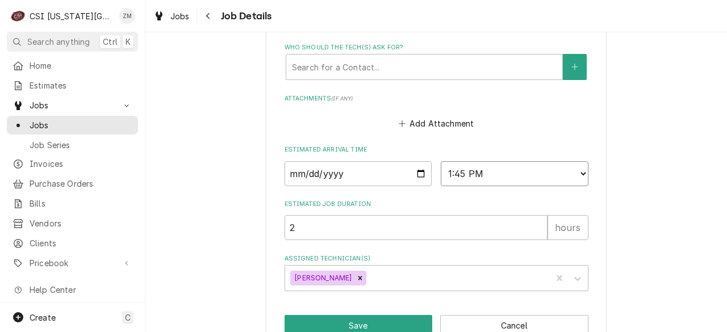
select select "14:00:00"
click at [441, 161] on select "AM / PM 6:00 AM 6:15 AM 6:30 AM 6:45 AM 7:00 AM 7:15 AM 7:30 AM 7:45 AM 8:00 AM…" at bounding box center [515, 173] width 148 height 25
click at [380, 324] on button "Save" at bounding box center [358, 325] width 148 height 21
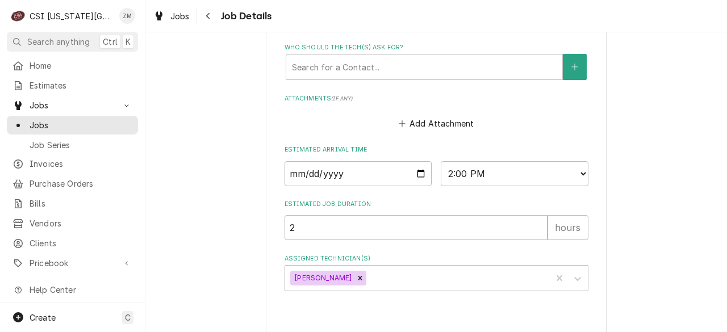
type textarea "x"
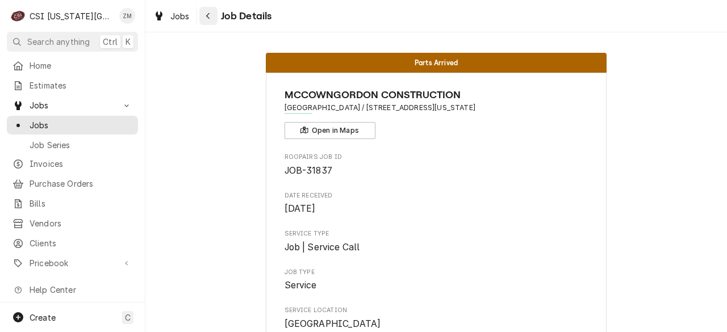
click at [211, 23] on button "Navigate back" at bounding box center [208, 16] width 18 height 18
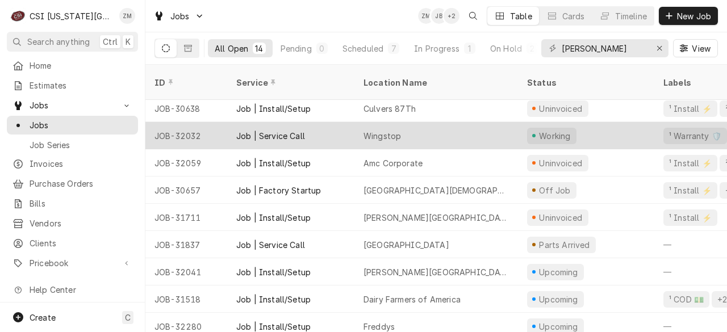
scroll to position [33, 0]
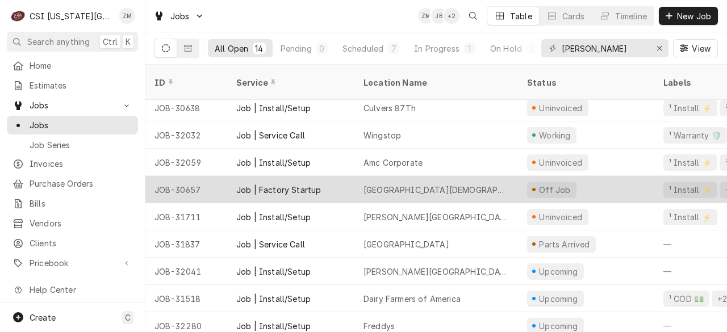
click at [466, 176] on div "[GEOGRAPHIC_DATA][DEMOGRAPHIC_DATA][DEMOGRAPHIC_DATA]" at bounding box center [436, 189] width 164 height 27
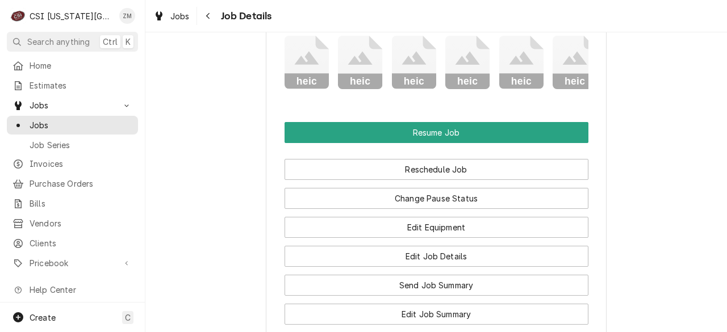
scroll to position [1101, 0]
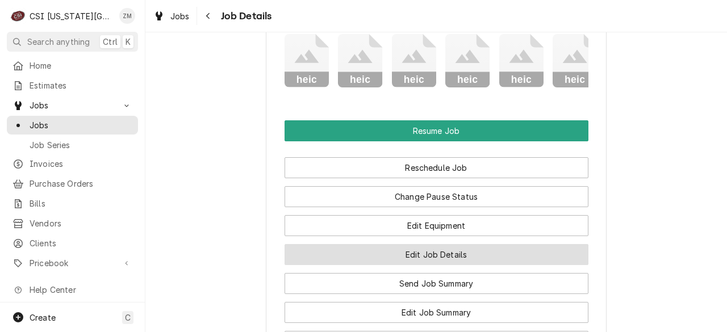
click at [465, 247] on button "Edit Job Details" at bounding box center [436, 254] width 304 height 21
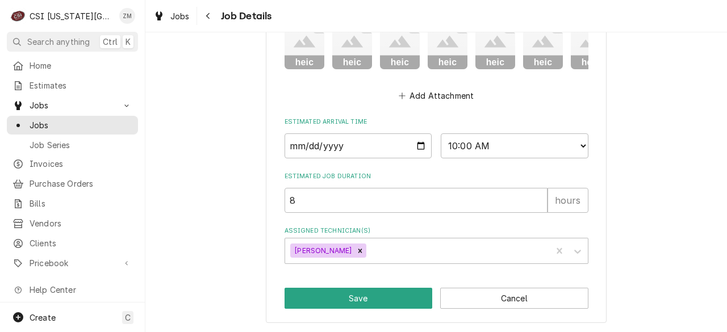
scroll to position [852, 0]
click at [415, 149] on input "[DATE]" at bounding box center [358, 146] width 148 height 25
type textarea "x"
type input "2025-09-05"
click at [372, 296] on button "Save" at bounding box center [358, 298] width 148 height 21
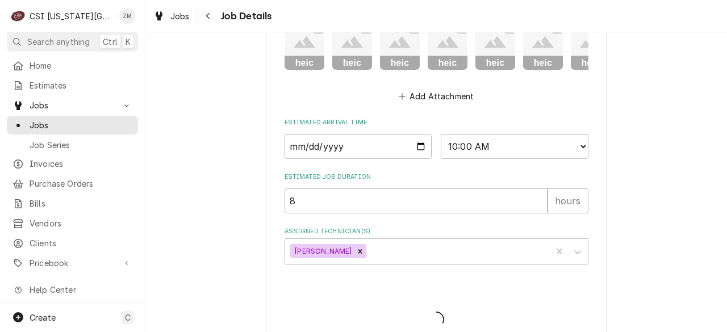
type textarea "x"
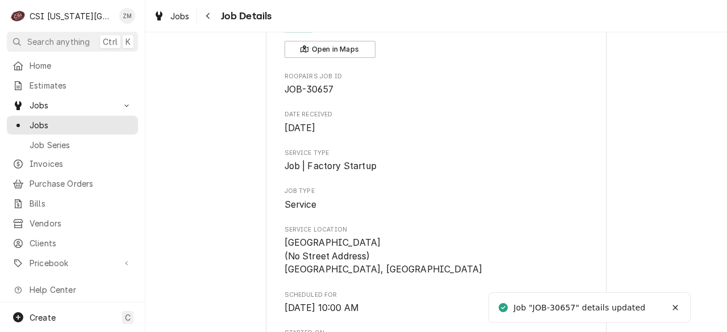
scroll to position [93, 0]
click at [208, 18] on icon "Navigate back" at bounding box center [207, 16] width 3 height 6
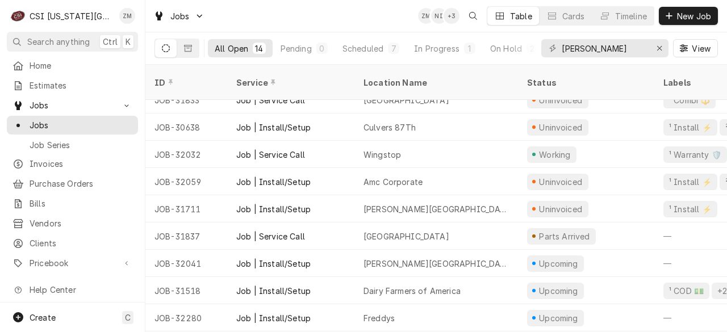
scroll to position [15, 0]
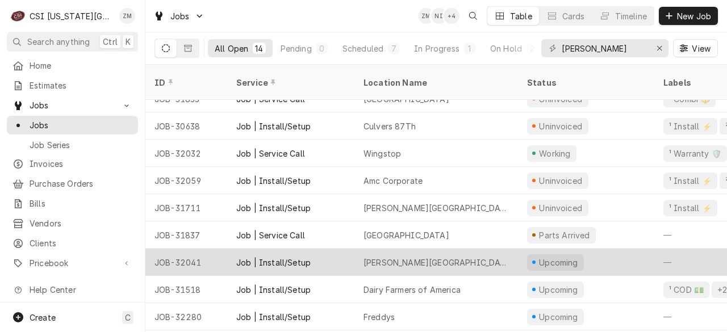
click at [450, 257] on div "Lawrence Freestate High School" at bounding box center [435, 263] width 145 height 12
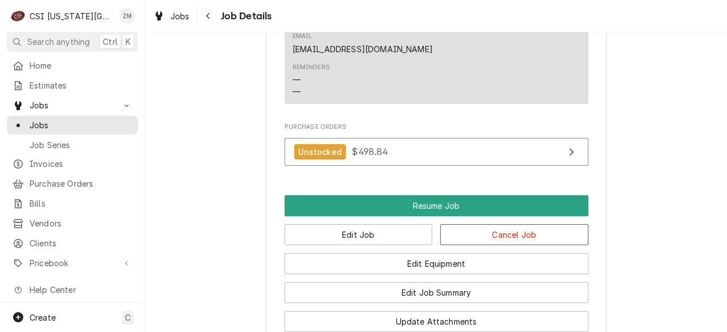
scroll to position [1281, 0]
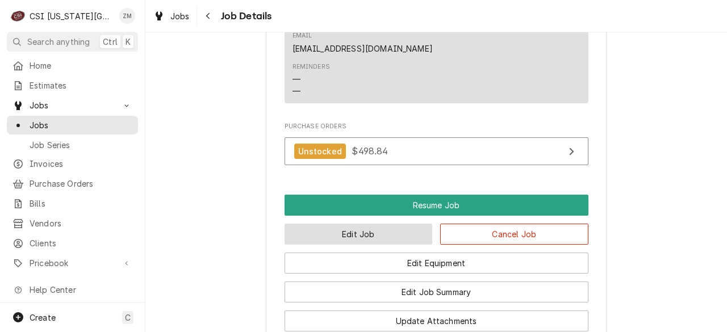
click at [381, 245] on button "Edit Job" at bounding box center [358, 234] width 148 height 21
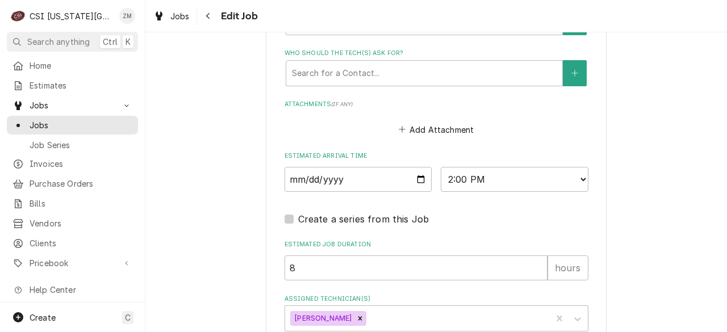
scroll to position [1022, 0]
click at [416, 177] on input "[DATE]" at bounding box center [358, 178] width 148 height 25
type textarea "x"
type input "[DATE]"
type textarea "x"
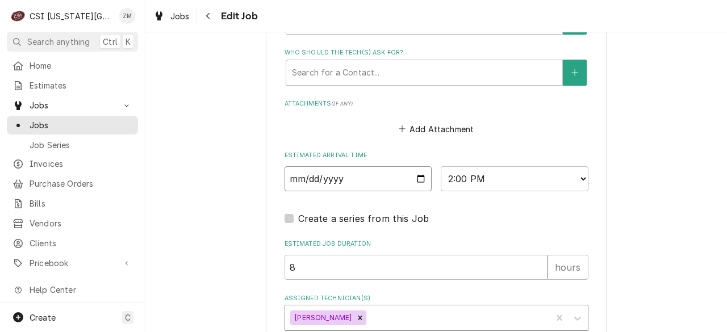
scroll to position [1091, 0]
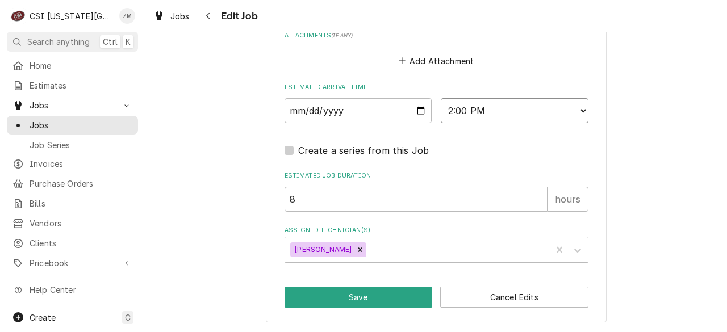
drag, startPoint x: 551, startPoint y: 105, endPoint x: 543, endPoint y: 107, distance: 7.7
click at [551, 105] on select "AM / PM 6:00 AM 6:15 AM 6:30 AM 6:45 AM 7:00 AM 7:15 AM 7:30 AM 7:45 AM 8:00 AM…" at bounding box center [515, 110] width 148 height 25
select select "07:00:00"
click at [441, 98] on select "AM / PM 6:00 AM 6:15 AM 6:30 AM 6:45 AM 7:00 AM 7:15 AM 7:30 AM 7:45 AM 8:00 AM…" at bounding box center [515, 110] width 148 height 25
click at [355, 302] on button "Save" at bounding box center [358, 297] width 148 height 21
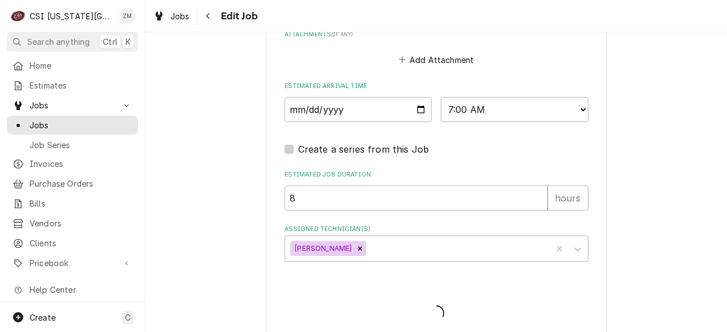
type textarea "x"
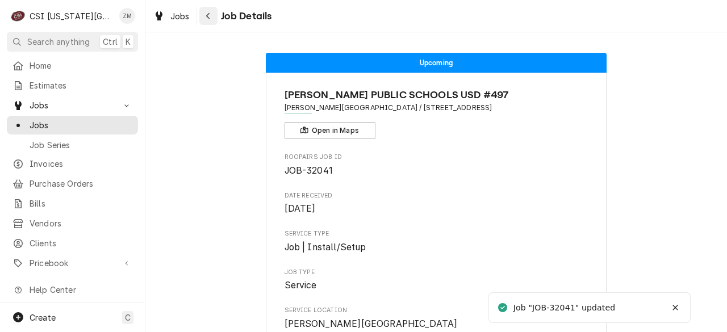
click at [206, 20] on div "Navigate back" at bounding box center [208, 15] width 11 height 11
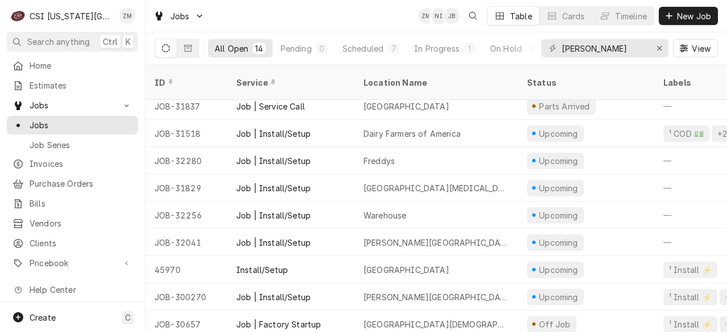
scroll to position [143, 0]
click at [655, 47] on div "Erase input" at bounding box center [659, 48] width 11 height 11
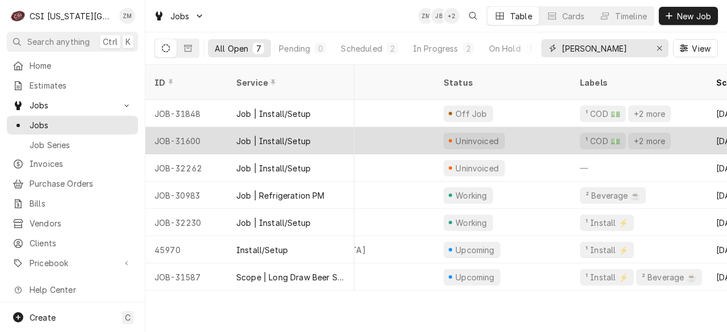
scroll to position [0, 0]
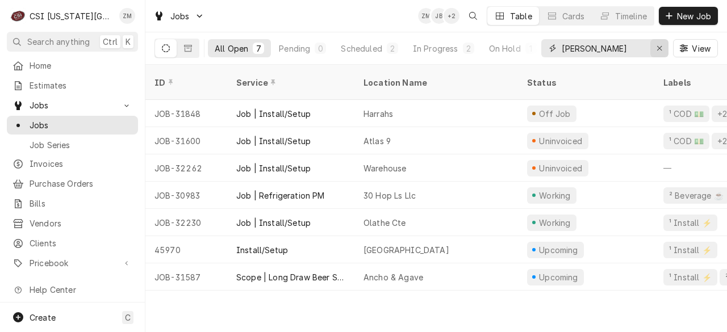
type input "damon"
click at [654, 48] on div "Erase input" at bounding box center [659, 48] width 11 height 11
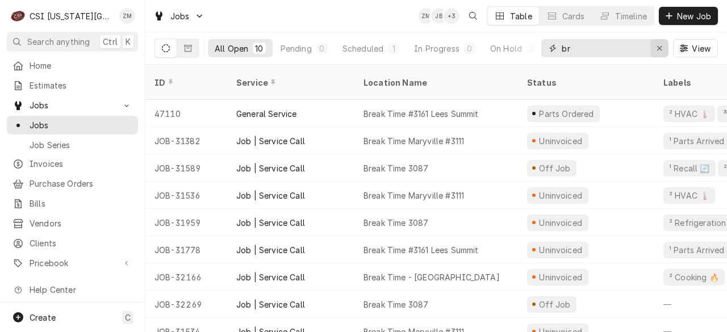
type input "b"
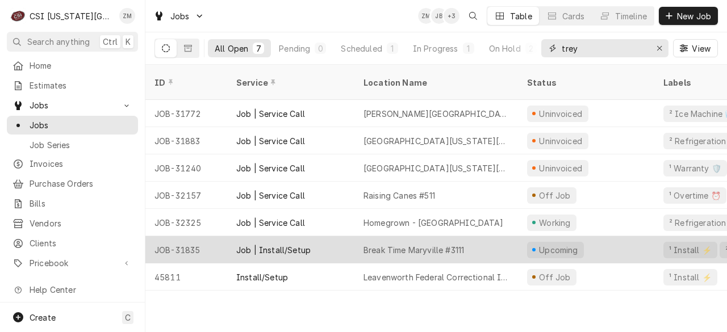
type input "trey"
click at [442, 243] on div "Break Time Maryville #3111" at bounding box center [436, 249] width 164 height 27
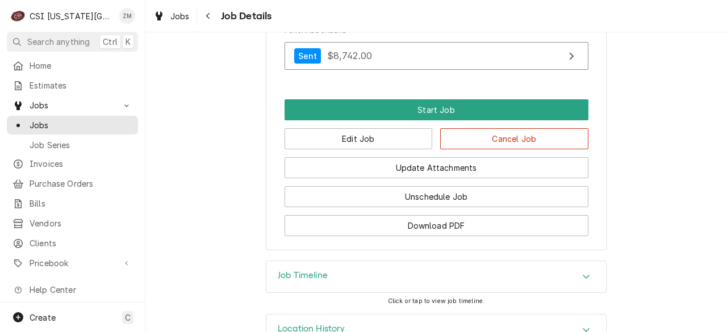
scroll to position [1524, 0]
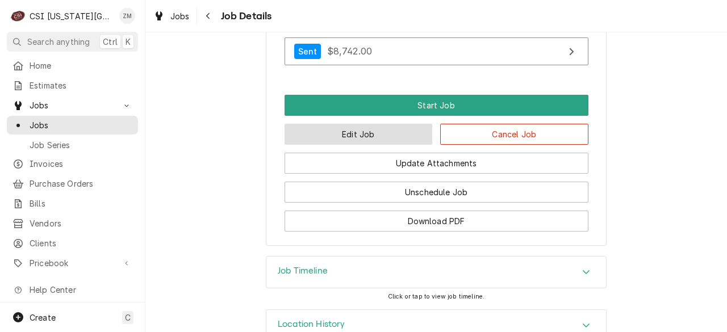
click at [346, 145] on button "Edit Job" at bounding box center [358, 134] width 148 height 21
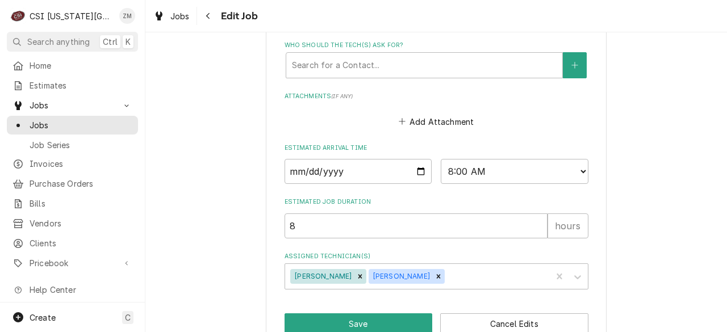
scroll to position [1384, 0]
click at [448, 266] on div "Assigned Technician(s)" at bounding box center [496, 276] width 99 height 20
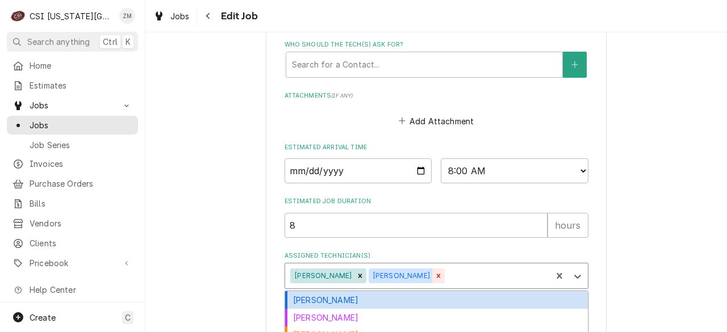
click at [437, 274] on icon "Remove Wylin Ming" at bounding box center [439, 276] width 4 height 4
type textarea "x"
type input "dam"
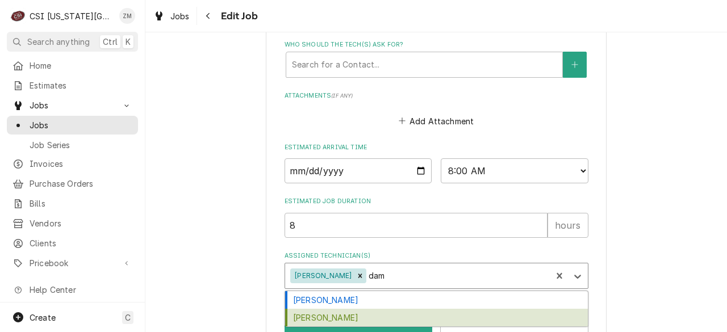
click at [325, 309] on div "Damon Cantu" at bounding box center [436, 318] width 303 height 18
type textarea "x"
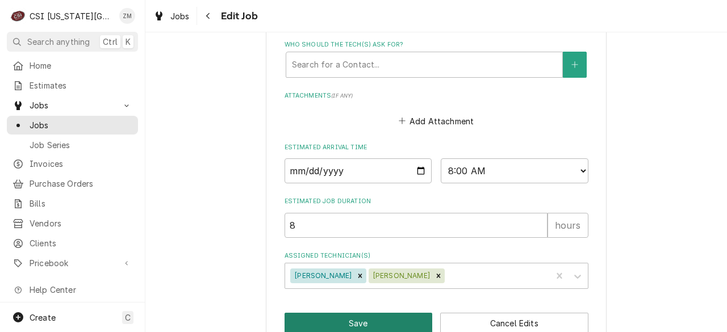
click at [342, 313] on button "Save" at bounding box center [358, 323] width 148 height 21
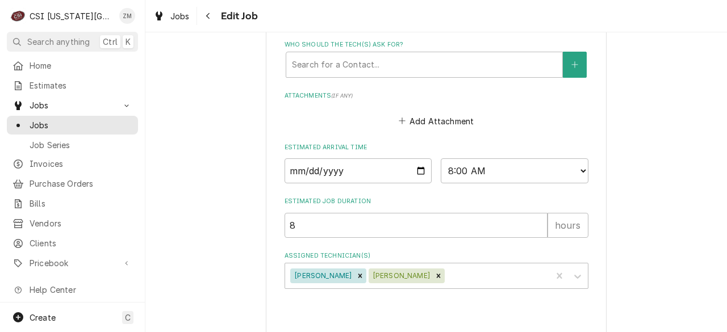
type textarea "x"
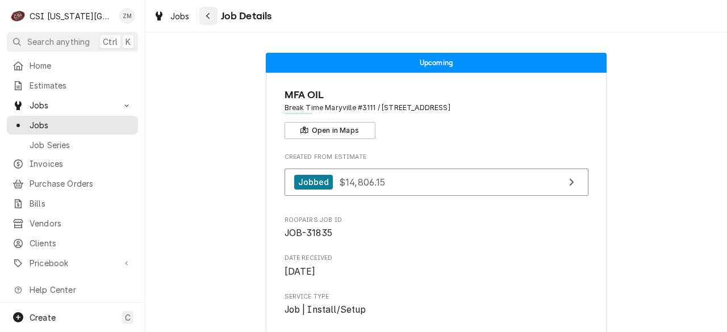
click at [211, 21] on div "Navigate back" at bounding box center [208, 15] width 11 height 11
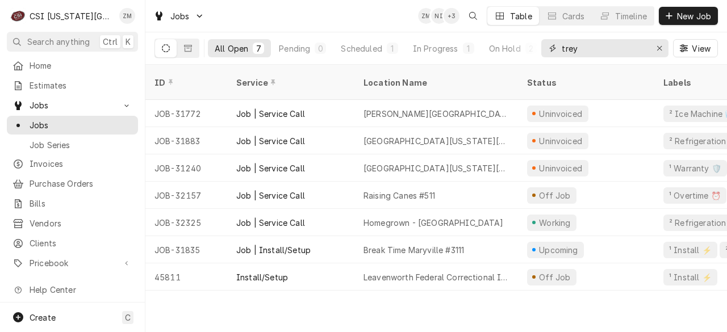
click at [585, 48] on input "trey" at bounding box center [604, 48] width 85 height 18
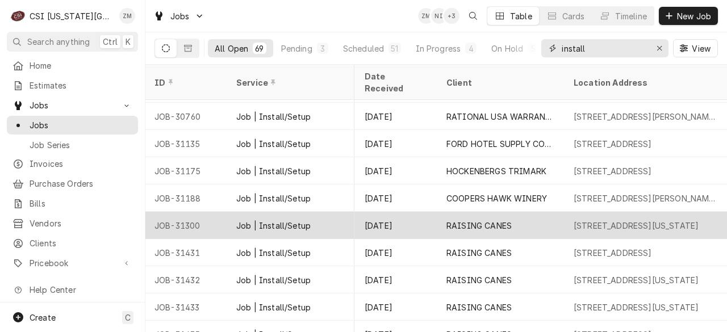
scroll to position [1033, 574]
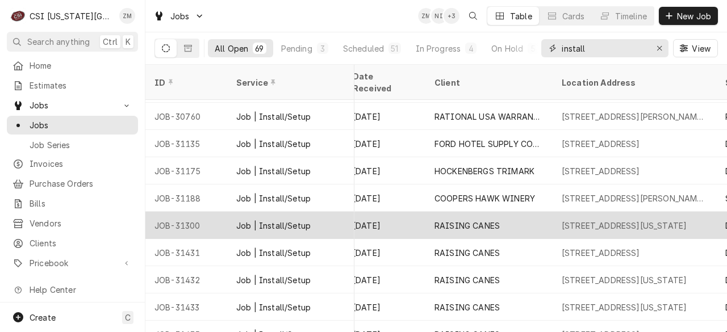
type input "install"
click at [538, 212] on div "RAISING CANES" at bounding box center [488, 225] width 127 height 27
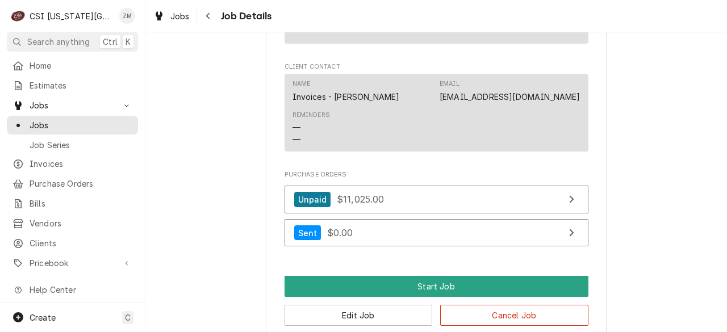
scroll to position [1800, 0]
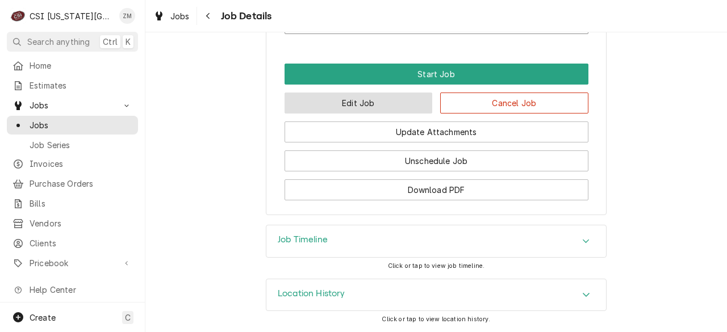
click at [325, 110] on button "Edit Job" at bounding box center [358, 103] width 148 height 21
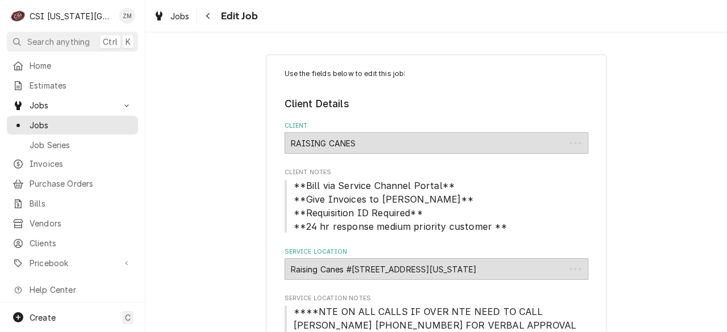
type textarea "x"
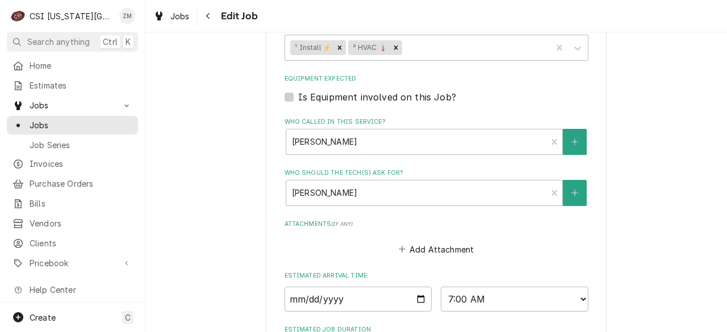
scroll to position [1439, 0]
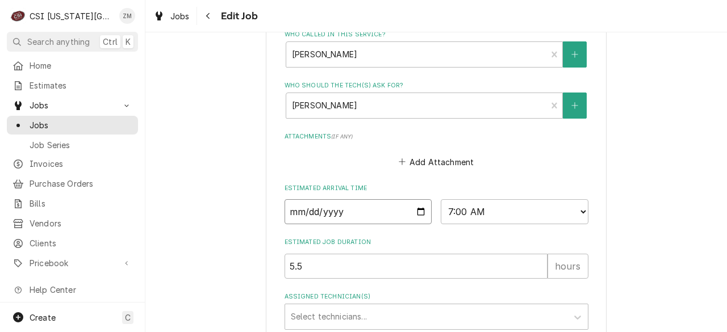
click at [415, 199] on input "[DATE]" at bounding box center [358, 211] width 148 height 25
type input "[DATE]"
type textarea "x"
click at [351, 307] on div "Assigned Technician(s)" at bounding box center [426, 317] width 271 height 20
type input "za"
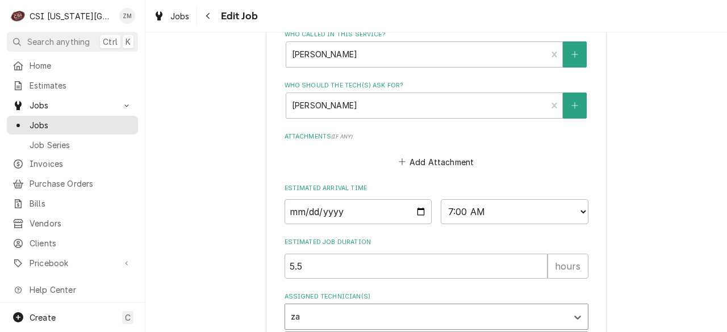
type textarea "x"
type input "wil"
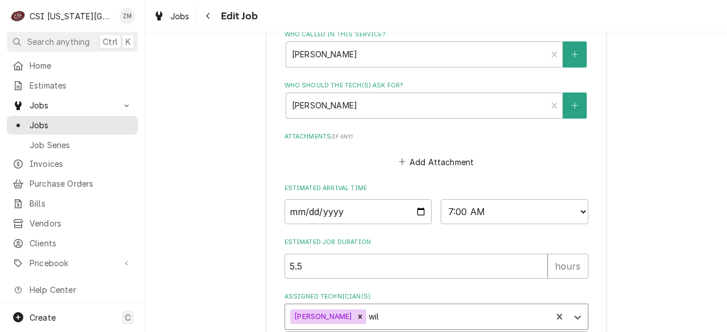
type textarea "x"
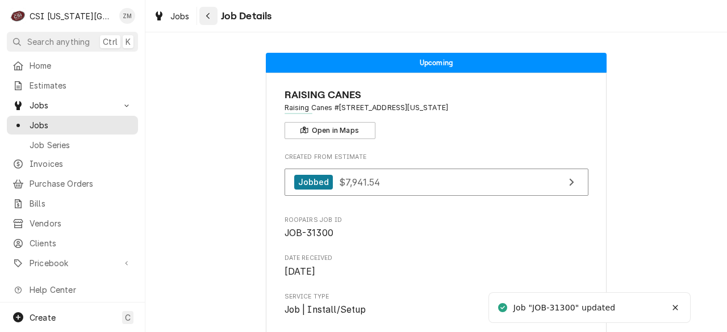
click at [208, 16] on icon "Navigate back" at bounding box center [208, 16] width 5 height 8
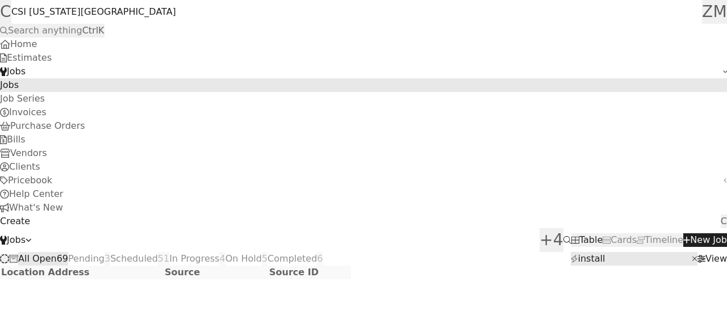
scroll to position [1098, 675]
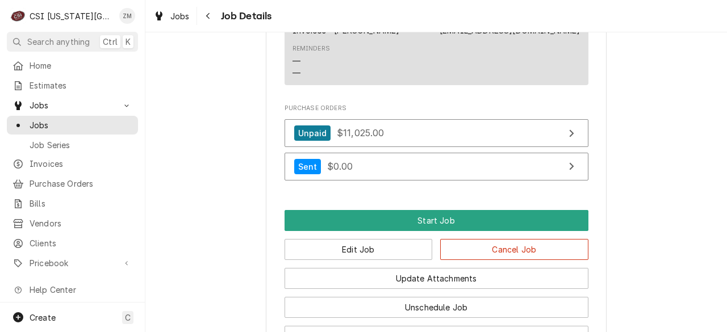
scroll to position [1729, 0]
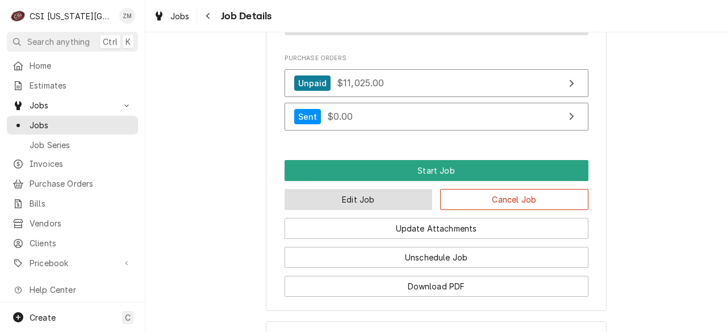
click at [359, 208] on button "Edit Job" at bounding box center [358, 199] width 148 height 21
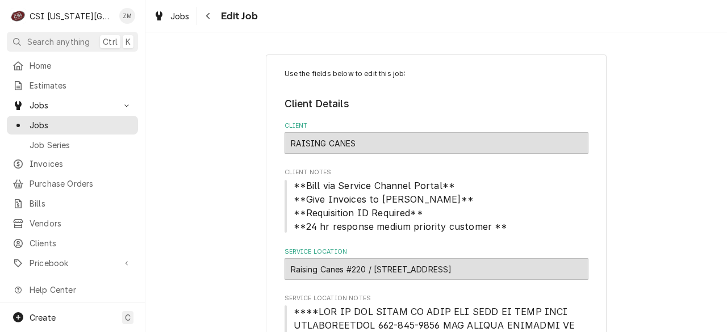
type textarea "x"
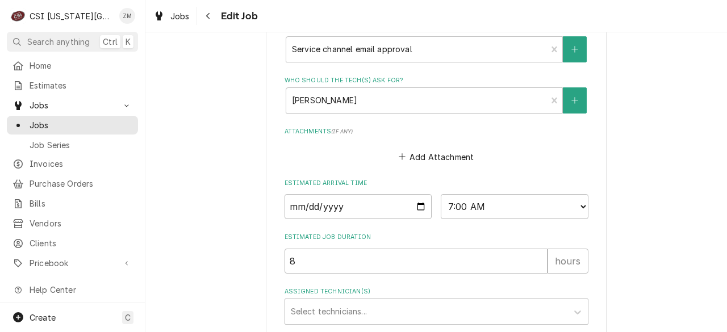
scroll to position [1480, 0]
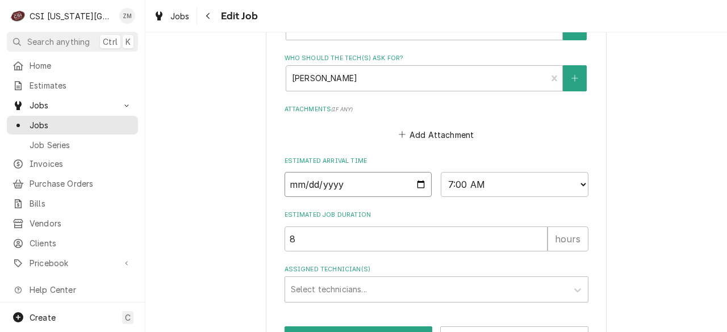
click at [414, 172] on input "[DATE]" at bounding box center [358, 184] width 148 height 25
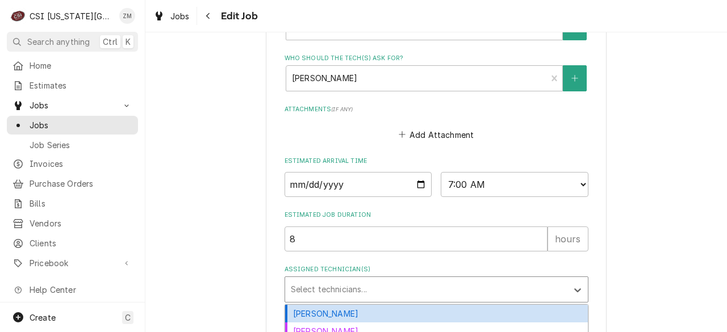
click at [311, 279] on div "Assigned Technician(s)" at bounding box center [426, 289] width 271 height 20
type input "za"
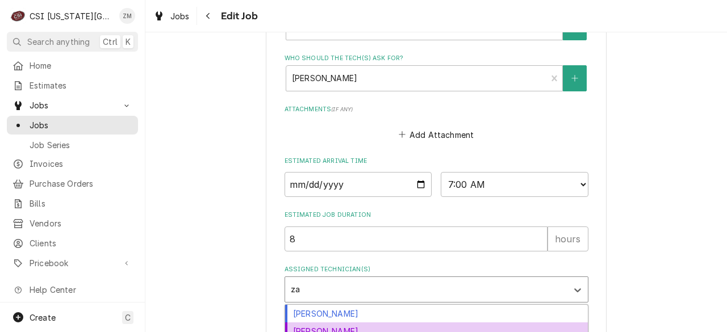
click at [303, 323] on div "[PERSON_NAME]" at bounding box center [436, 332] width 303 height 18
type textarea "x"
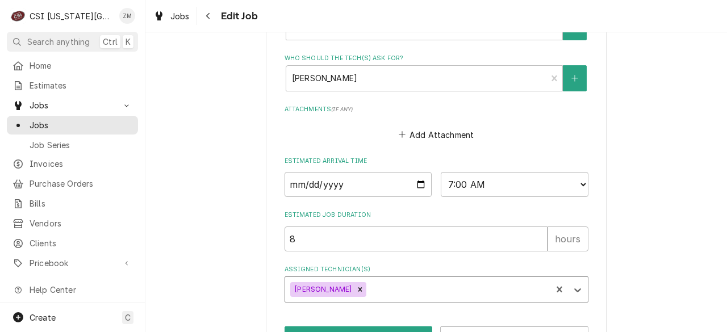
type textarea "x"
type input "wi"
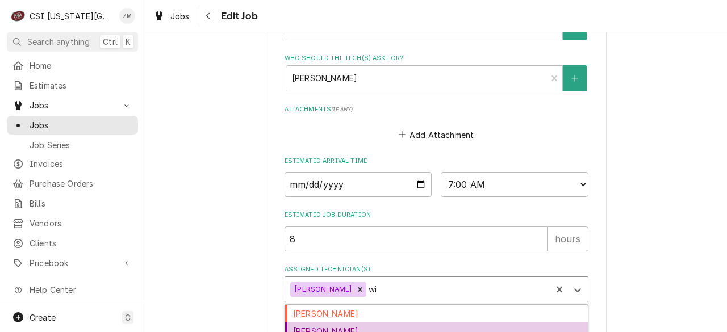
click at [310, 323] on div "[PERSON_NAME]" at bounding box center [436, 332] width 303 height 18
type textarea "x"
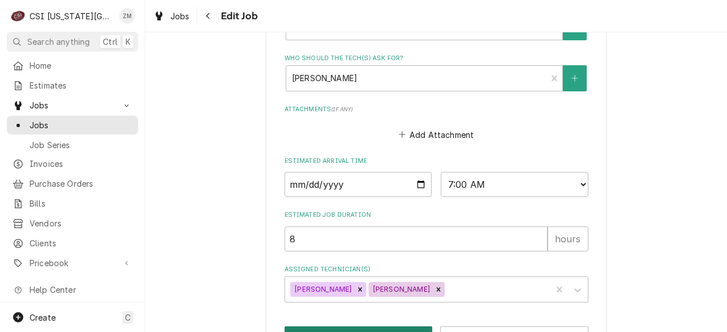
click at [307, 326] on button "Save" at bounding box center [358, 336] width 148 height 21
type textarea "x"
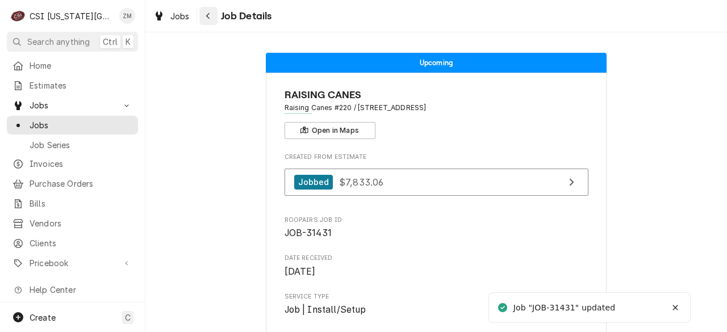
click at [207, 19] on icon "Navigate back" at bounding box center [208, 16] width 5 height 8
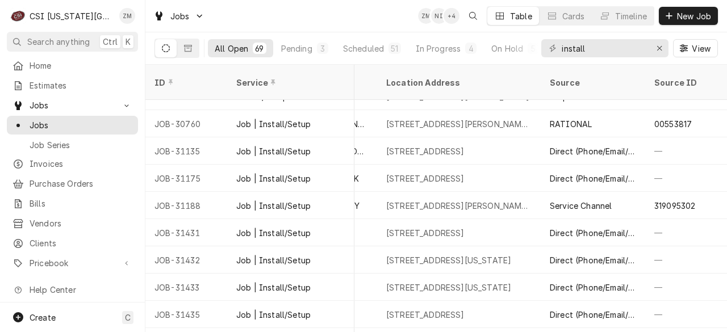
scroll to position [1026, 758]
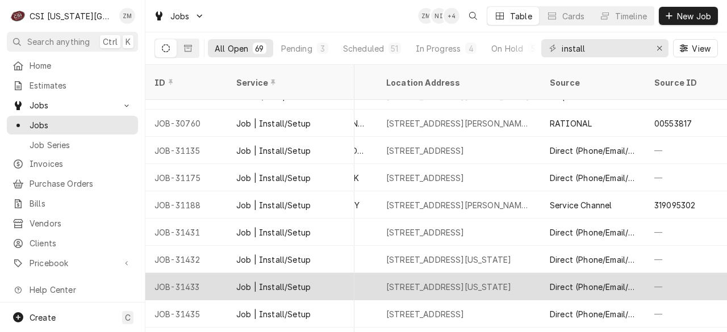
click at [472, 281] on div "8771 N Ambassador Dr, Kansas City, MO 64154" at bounding box center [448, 287] width 125 height 12
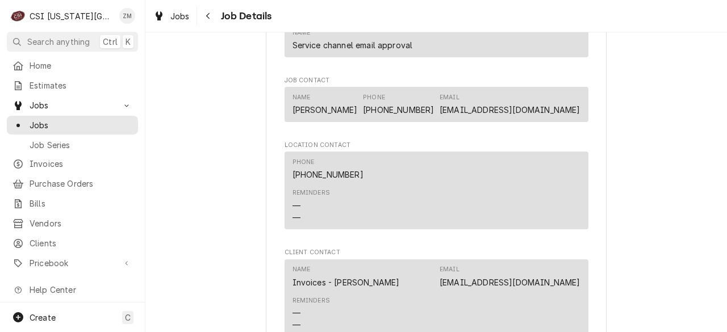
scroll to position [1881, 0]
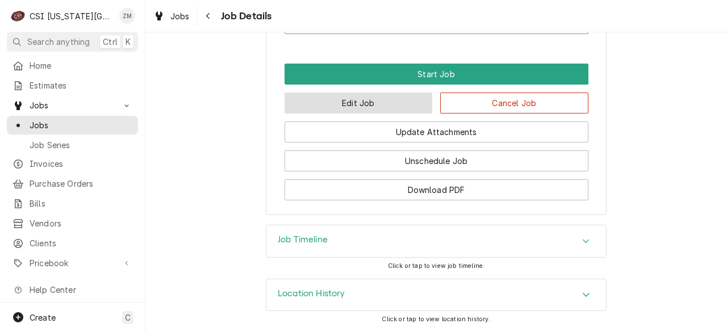
click at [341, 102] on button "Edit Job" at bounding box center [358, 103] width 148 height 21
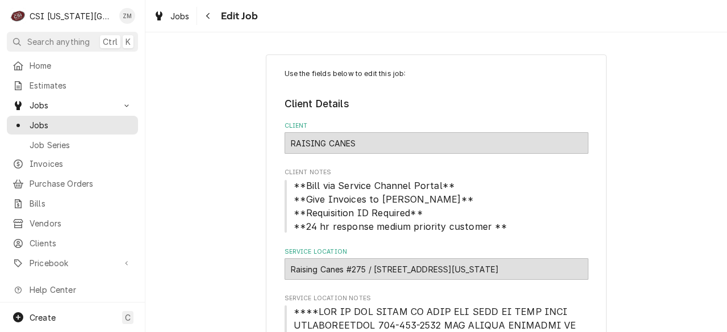
type textarea "x"
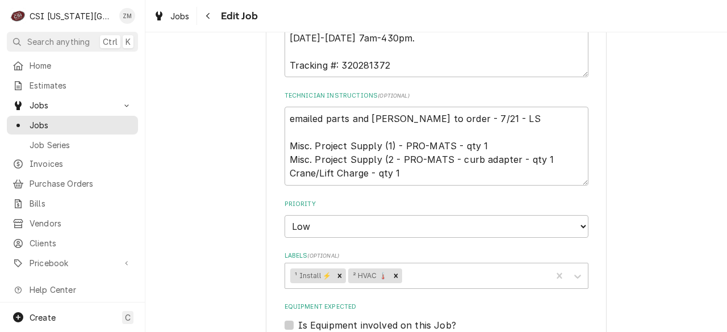
scroll to position [1521, 0]
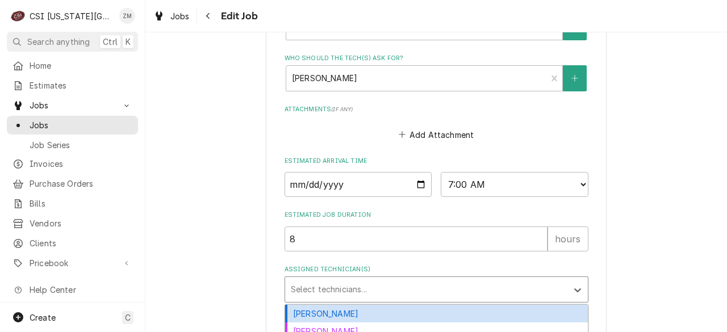
click at [337, 279] on div "Assigned Technician(s)" at bounding box center [426, 289] width 271 height 20
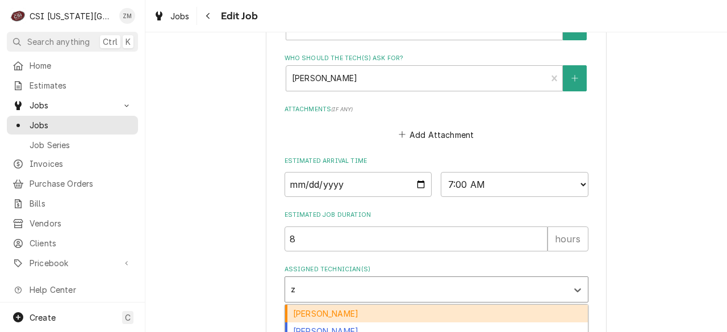
type input "za"
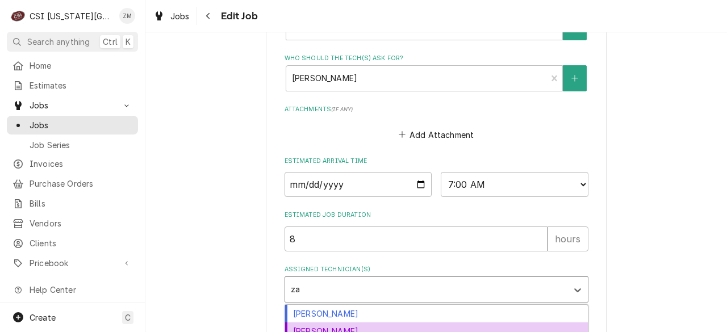
click at [316, 323] on div "[PERSON_NAME]" at bounding box center [436, 332] width 303 height 18
type textarea "x"
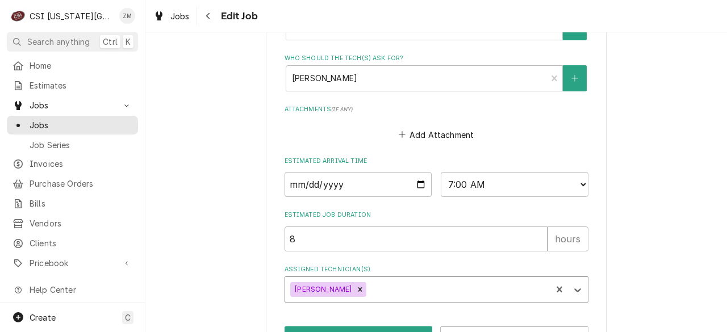
type textarea "x"
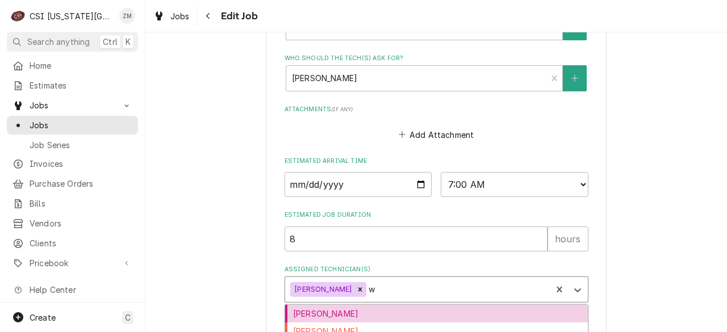
type input "wi"
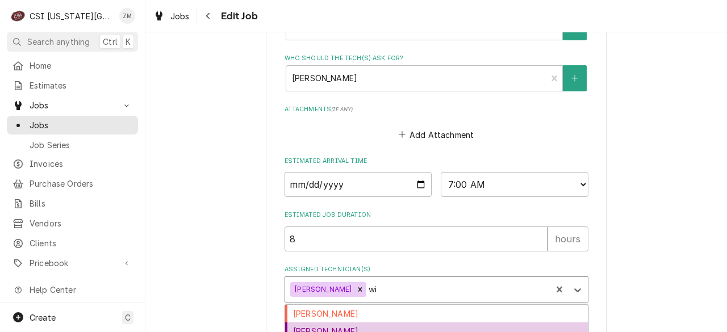
click at [357, 323] on div "[PERSON_NAME]" at bounding box center [436, 332] width 303 height 18
type textarea "x"
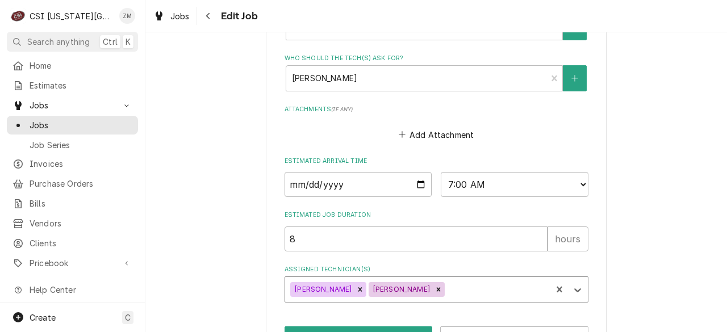
type textarea "x"
click at [417, 172] on input "2025-09-08" at bounding box center [358, 184] width 148 height 25
type input "2025-09-11"
click at [330, 326] on button "Save" at bounding box center [358, 336] width 148 height 21
type textarea "x"
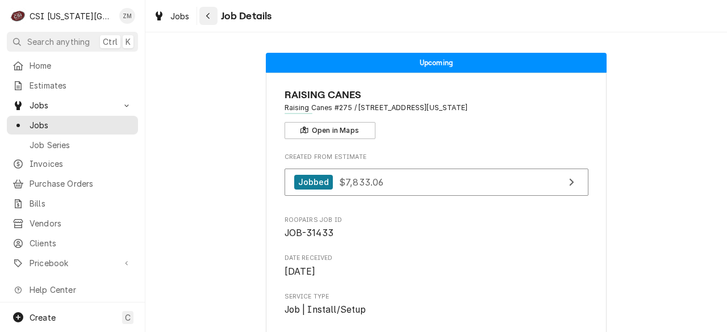
click at [204, 18] on div "Navigate back" at bounding box center [208, 15] width 11 height 11
